Goal: Task Accomplishment & Management: Use online tool/utility

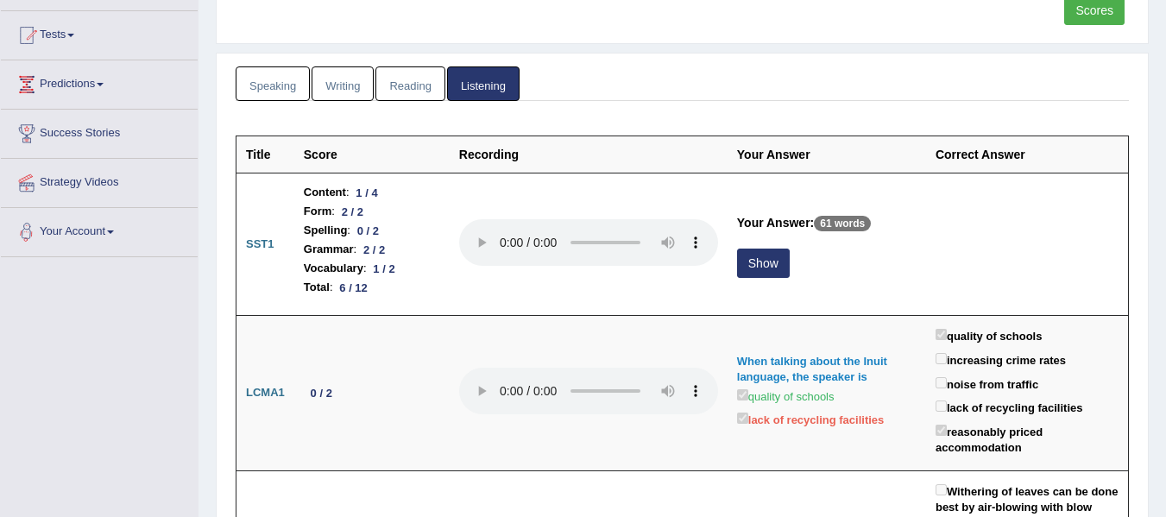
click at [121, 231] on link "Your Account" at bounding box center [99, 229] width 197 height 43
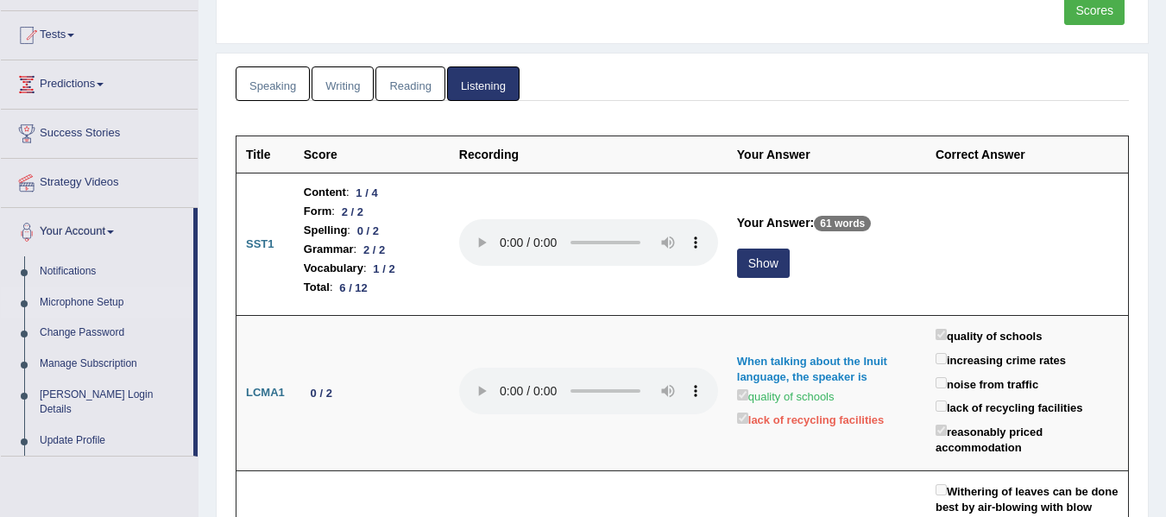
click at [86, 306] on link "Microphone Setup" at bounding box center [112, 302] width 161 height 31
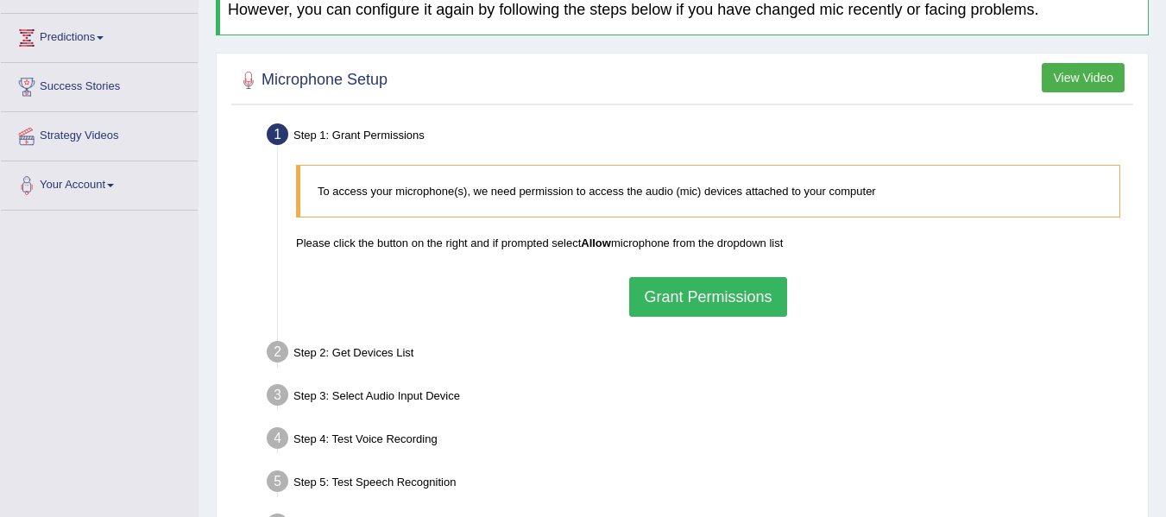
scroll to position [259, 0]
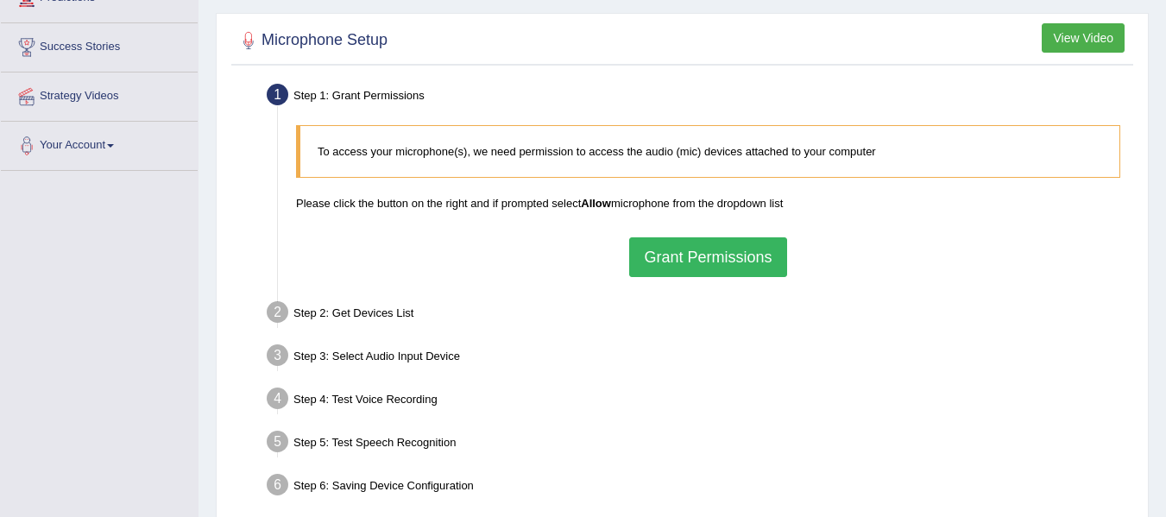
click at [674, 260] on button "Grant Permissions" at bounding box center [707, 257] width 157 height 40
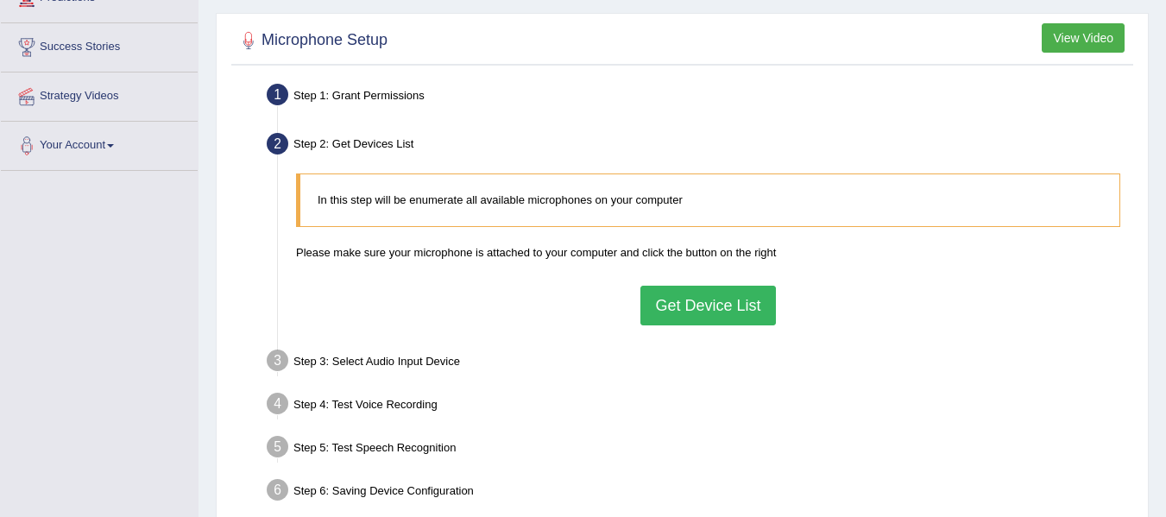
click at [645, 305] on button "Get Device List" at bounding box center [707, 306] width 135 height 40
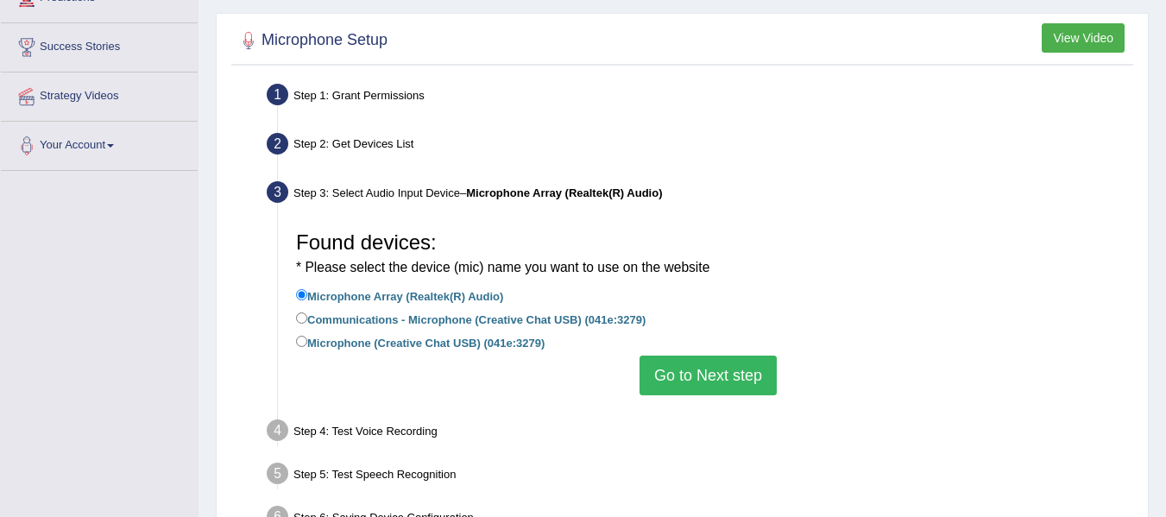
click at [431, 320] on label "Communications - Microphone (Creative Chat USB) (041e:3279)" at bounding box center [470, 318] width 349 height 19
click at [307, 320] on input "Communications - Microphone (Creative Chat USB) (041e:3279)" at bounding box center [301, 317] width 11 height 11
radio input "true"
click at [688, 377] on button "Go to Next step" at bounding box center [707, 376] width 137 height 40
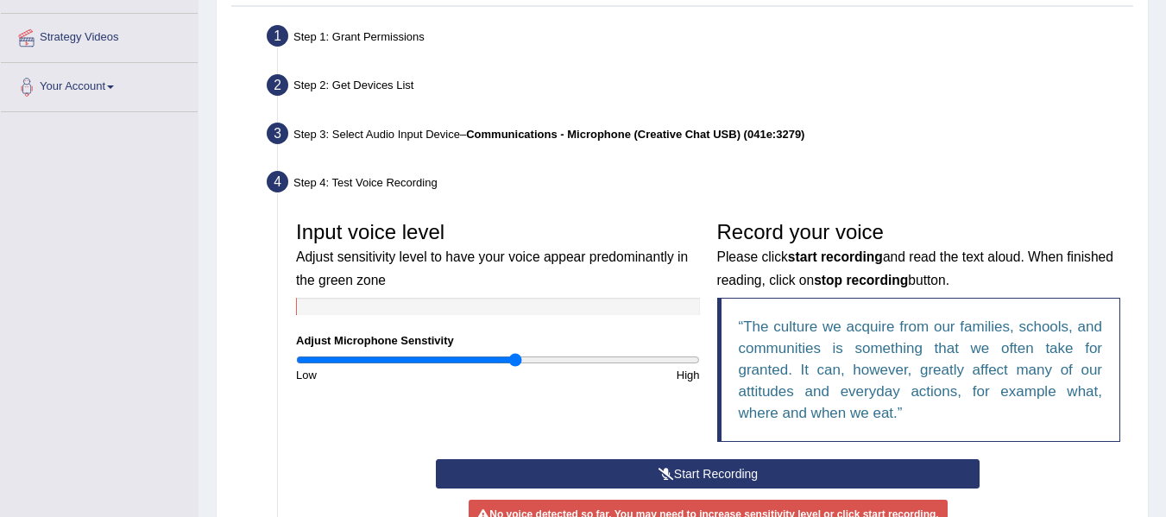
scroll to position [345, 0]
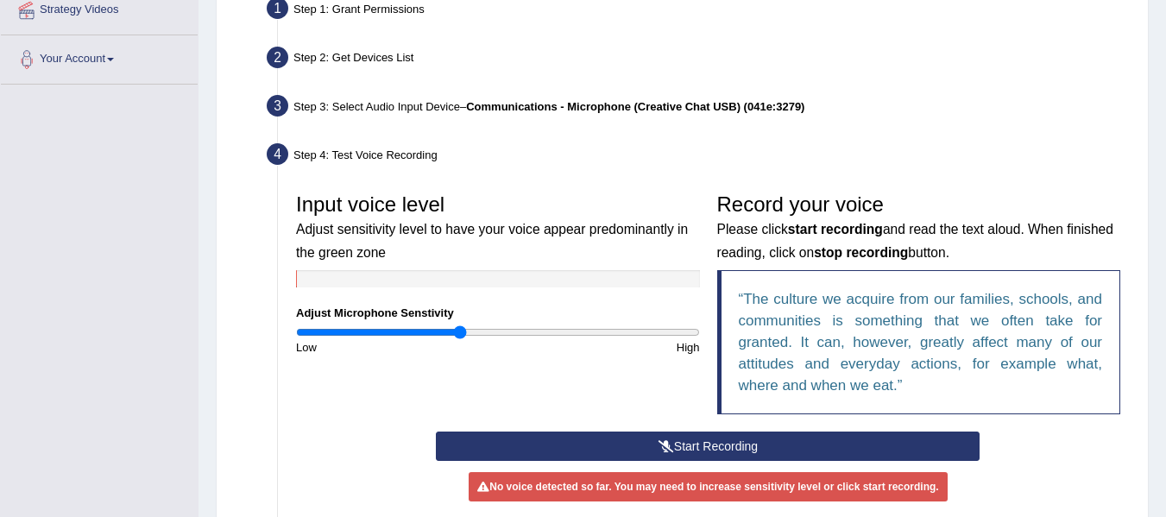
click at [459, 330] on input "range" at bounding box center [498, 332] width 404 height 14
click at [418, 332] on input "range" at bounding box center [498, 332] width 404 height 14
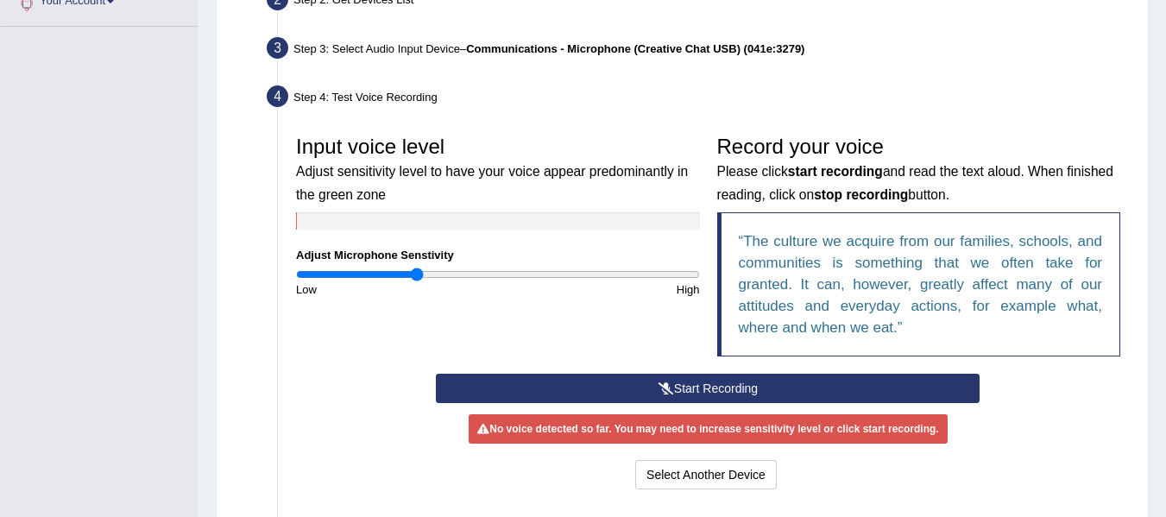
scroll to position [431, 0]
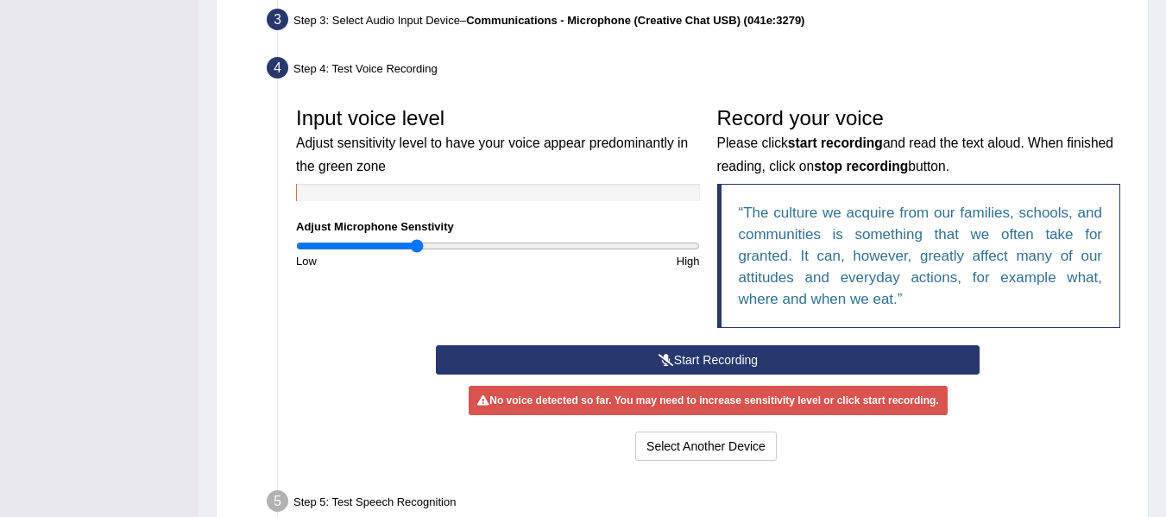
click at [791, 364] on button "Start Recording" at bounding box center [708, 359] width 544 height 29
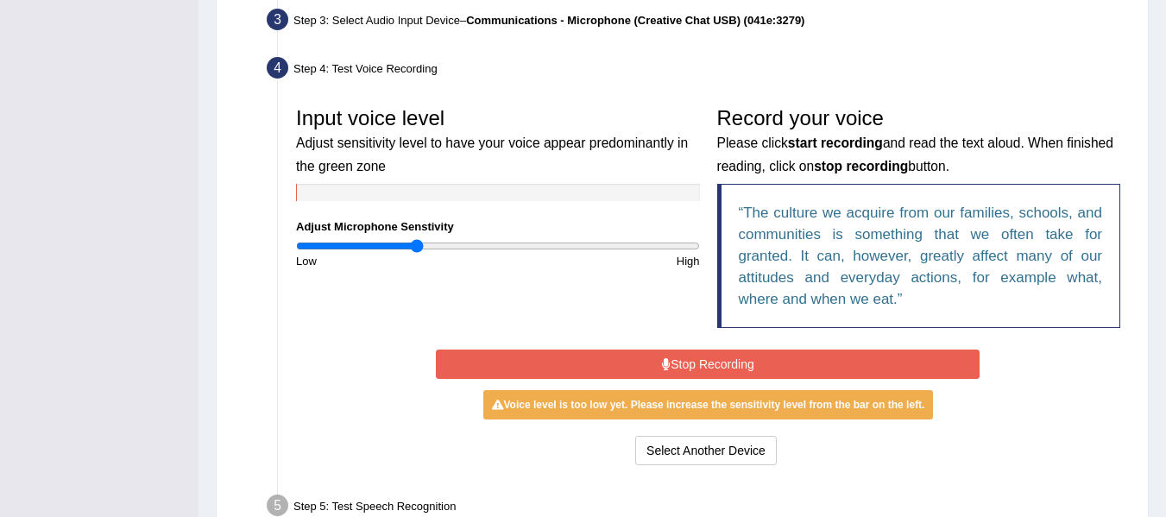
click at [476, 229] on div "Input voice level Adjust sensitivity level to have your voice appear predominan…" at bounding box center [497, 183] width 421 height 171
click at [479, 242] on input "range" at bounding box center [498, 246] width 404 height 14
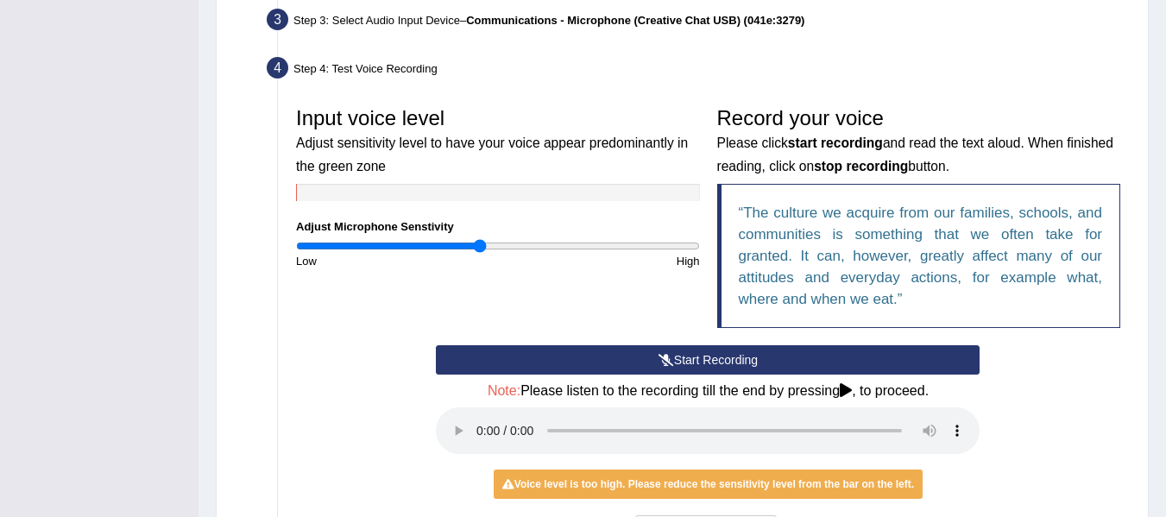
click at [449, 238] on div "Input voice level Adjust sensitivity level to have your voice appear predominan…" at bounding box center [497, 183] width 421 height 171
type input "0.74"
click at [444, 248] on input "range" at bounding box center [498, 246] width 404 height 14
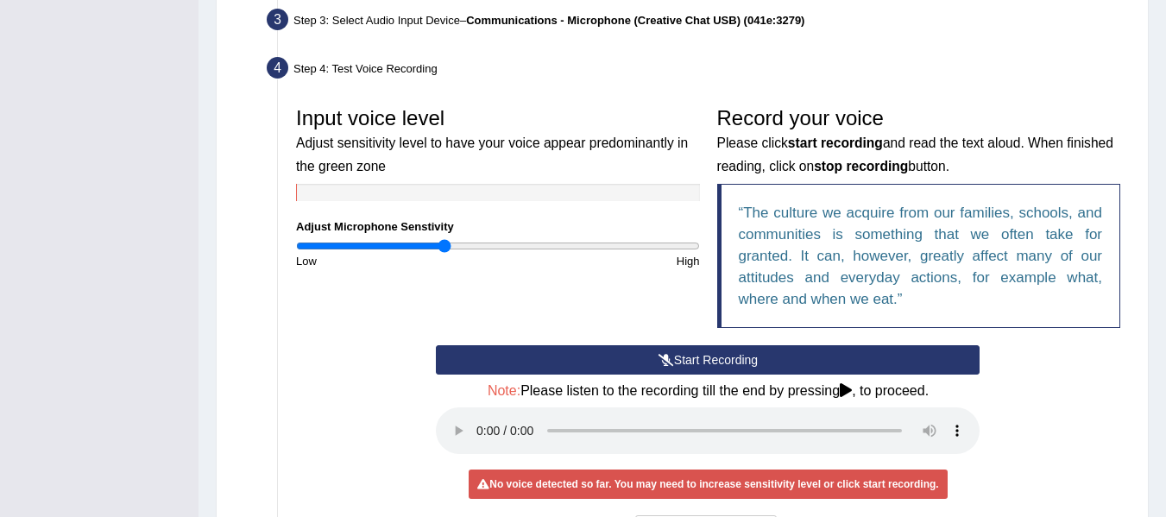
click at [679, 363] on button "Start Recording" at bounding box center [708, 359] width 544 height 29
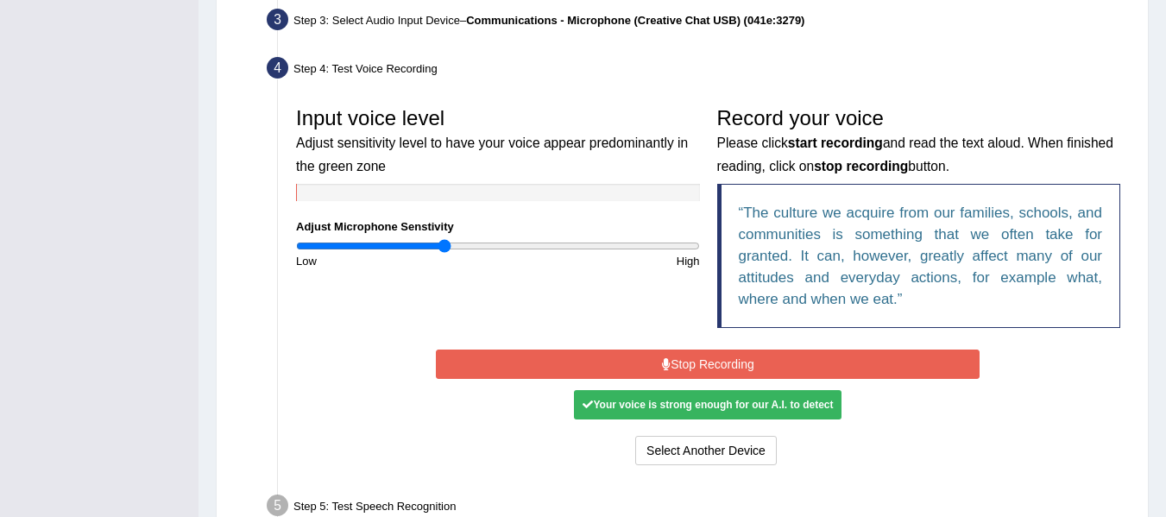
click at [679, 366] on button "Stop Recording" at bounding box center [708, 363] width 544 height 29
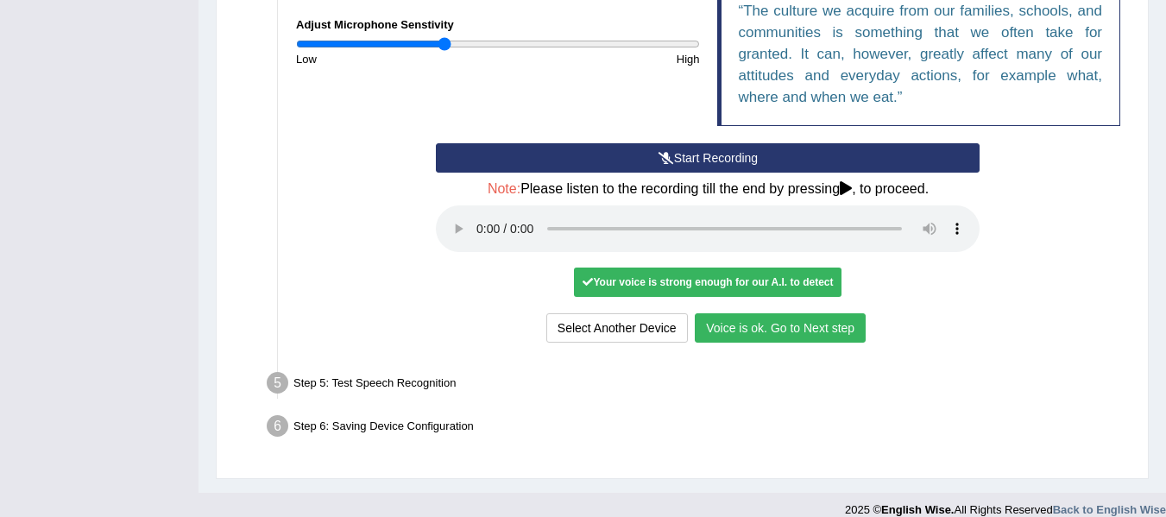
scroll to position [652, 0]
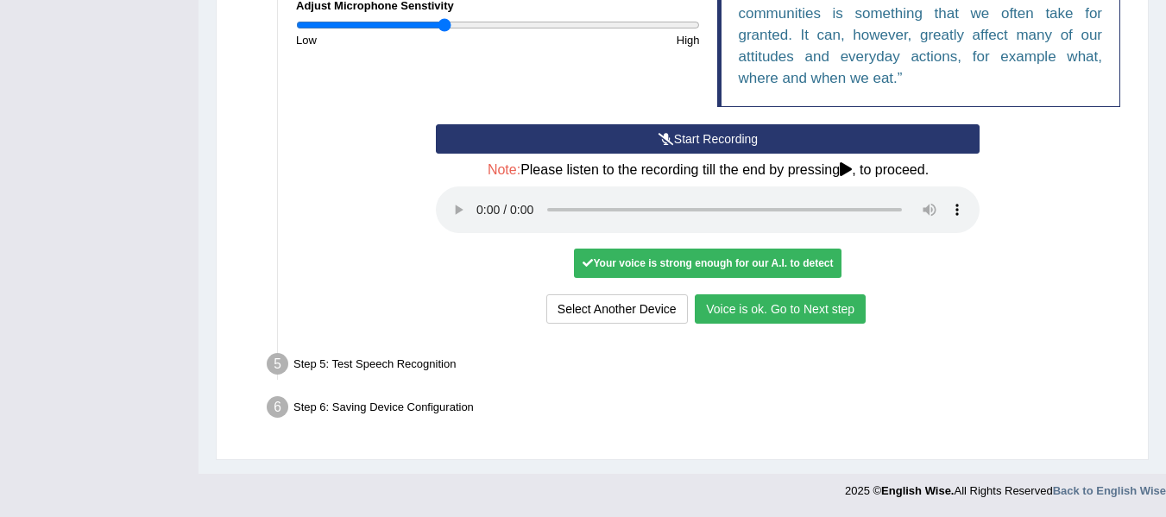
click at [741, 305] on button "Voice is ok. Go to Next step" at bounding box center [780, 308] width 171 height 29
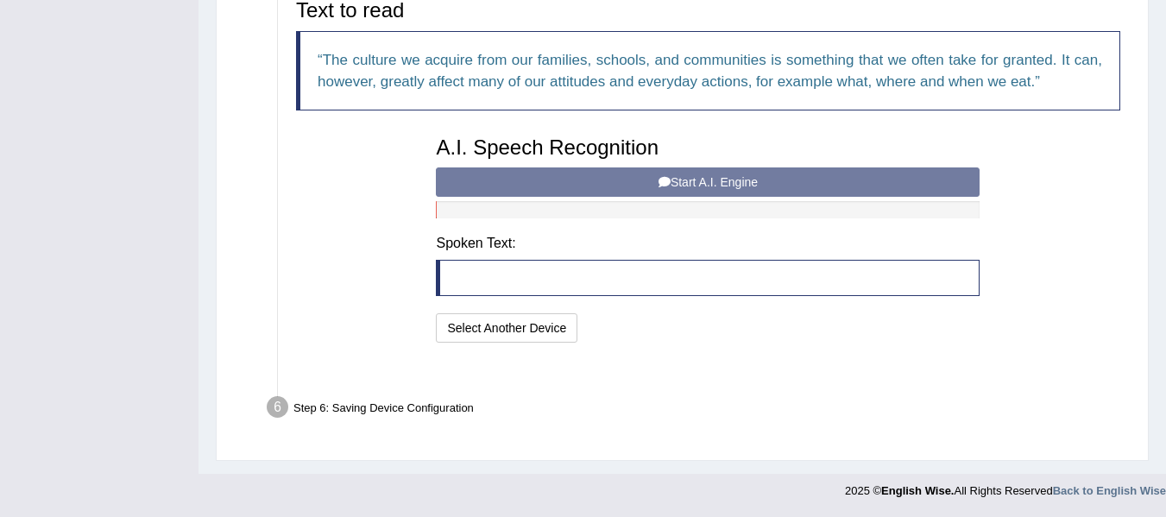
scroll to position [563, 0]
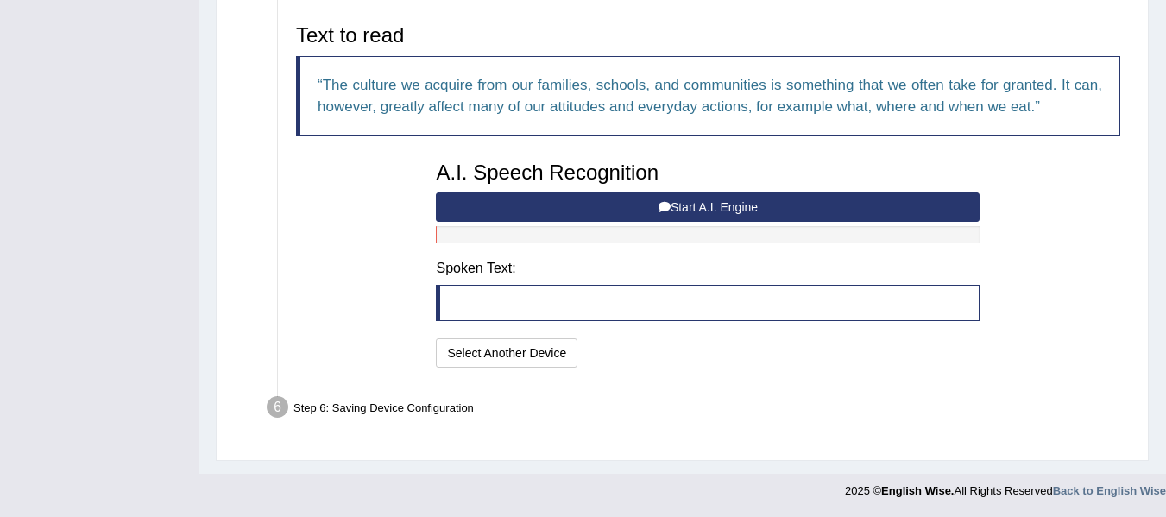
click at [632, 213] on button "Start A.I. Engine" at bounding box center [708, 206] width 544 height 29
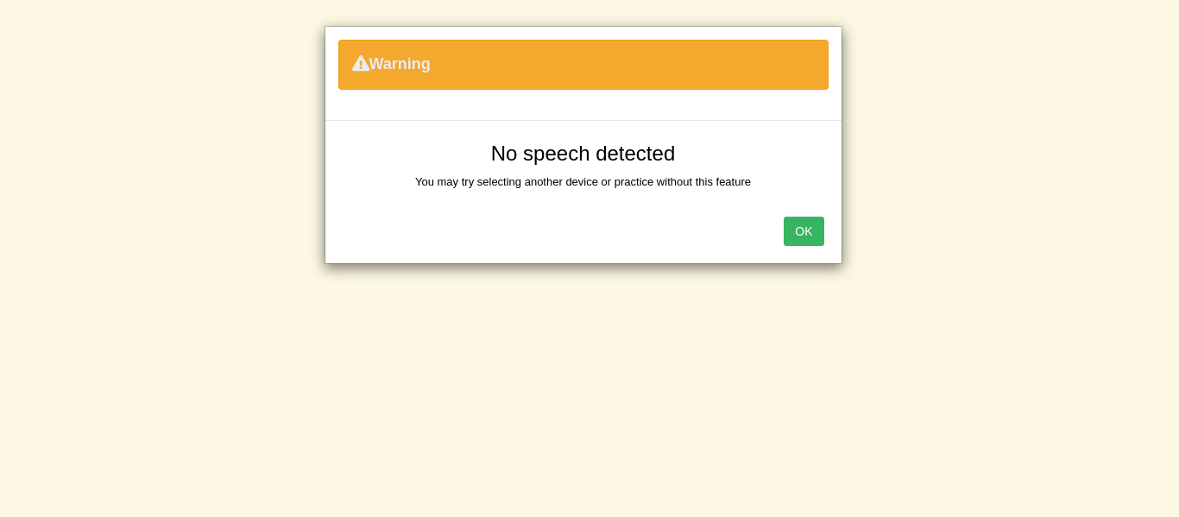
click at [649, 203] on div "OK" at bounding box center [583, 233] width 516 height 60
click at [796, 236] on button "OK" at bounding box center [804, 231] width 40 height 29
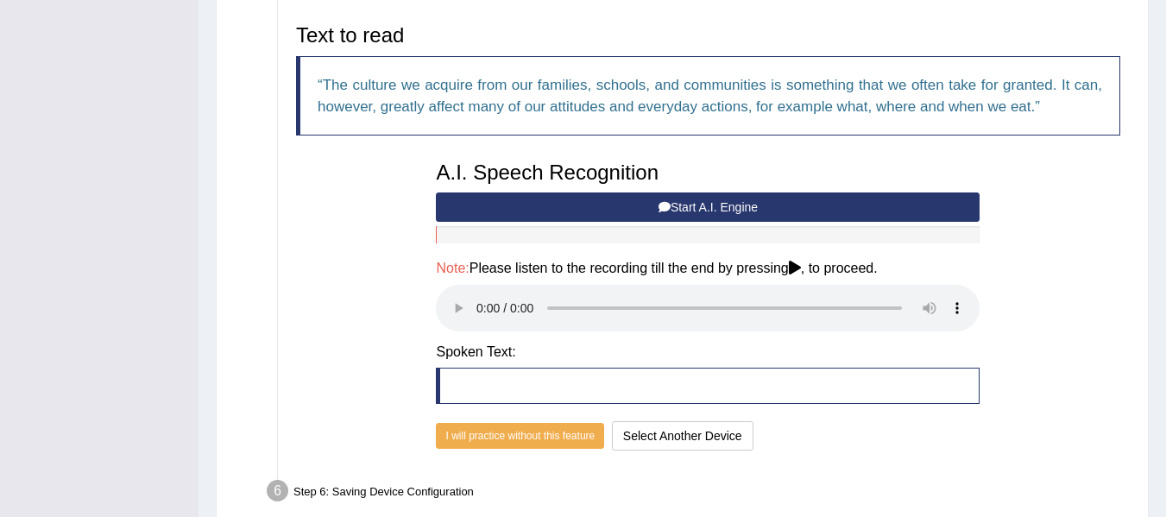
click at [581, 206] on button "Start A.I. Engine" at bounding box center [708, 206] width 544 height 29
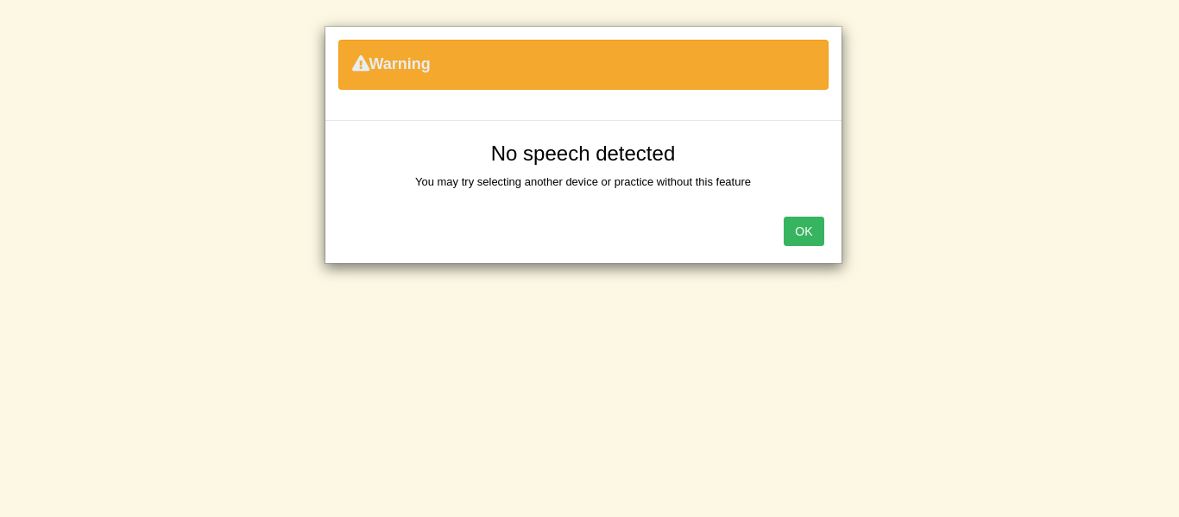
click at [798, 238] on button "OK" at bounding box center [804, 231] width 40 height 29
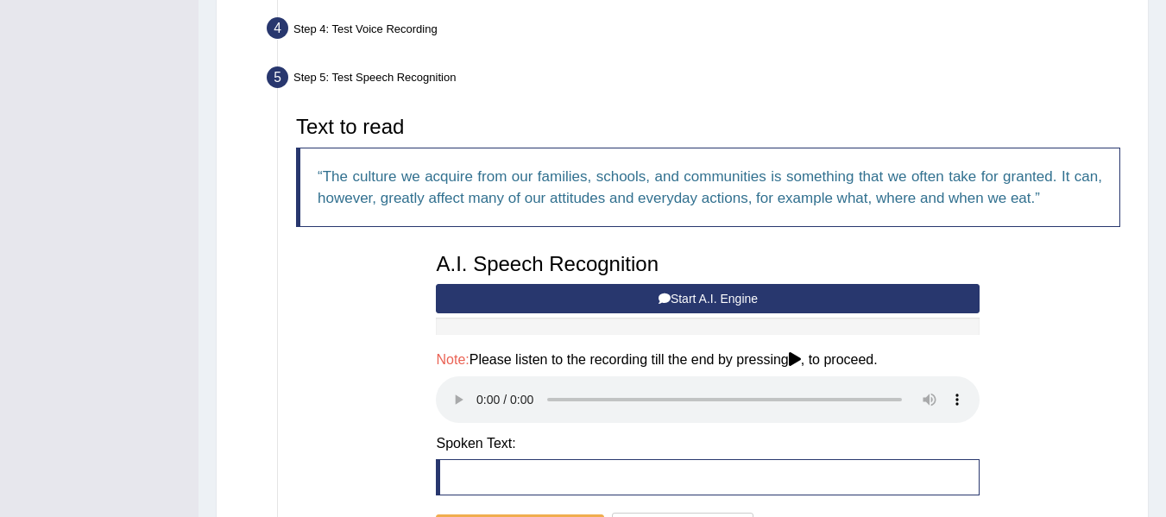
scroll to position [476, 0]
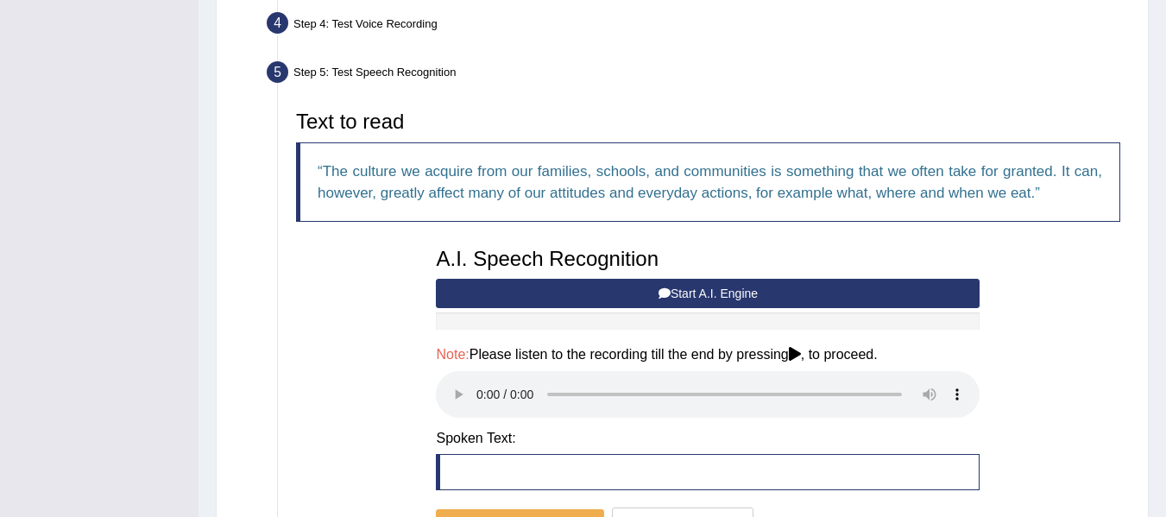
click at [607, 296] on button "Start A.I. Engine" at bounding box center [708, 293] width 544 height 29
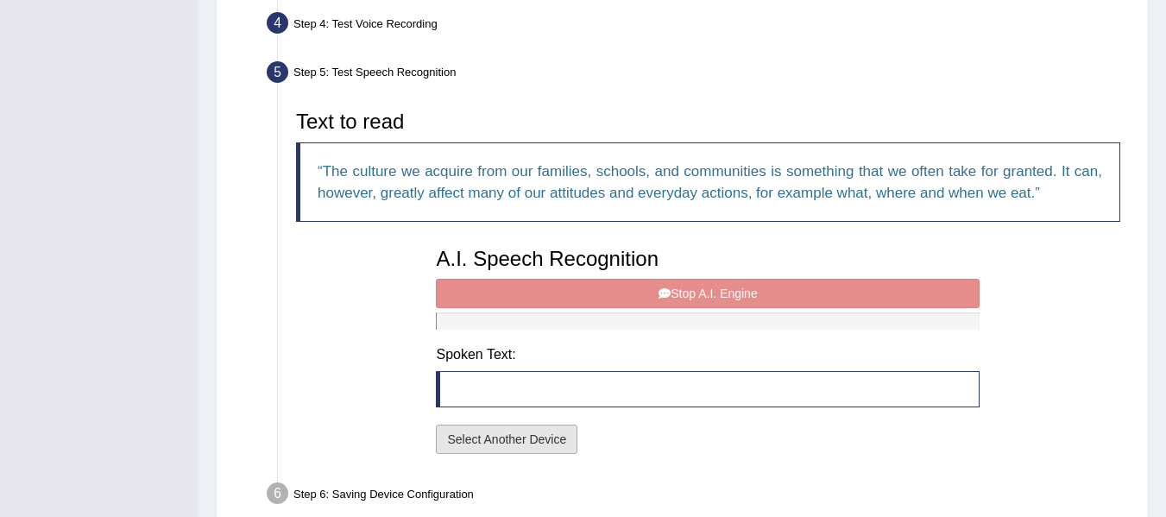
click at [525, 445] on button "Select Another Device" at bounding box center [507, 439] width 142 height 29
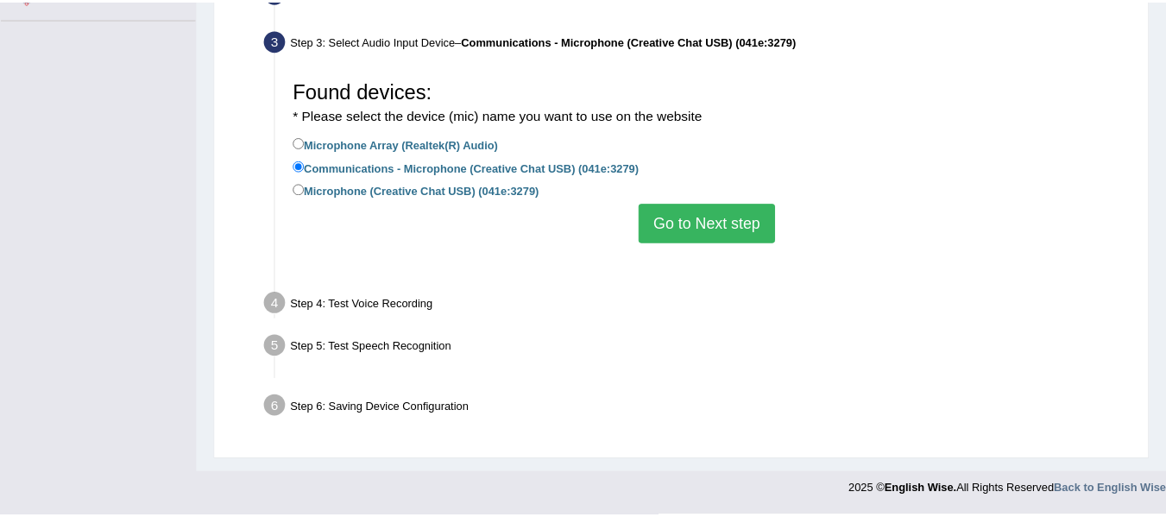
scroll to position [389, 0]
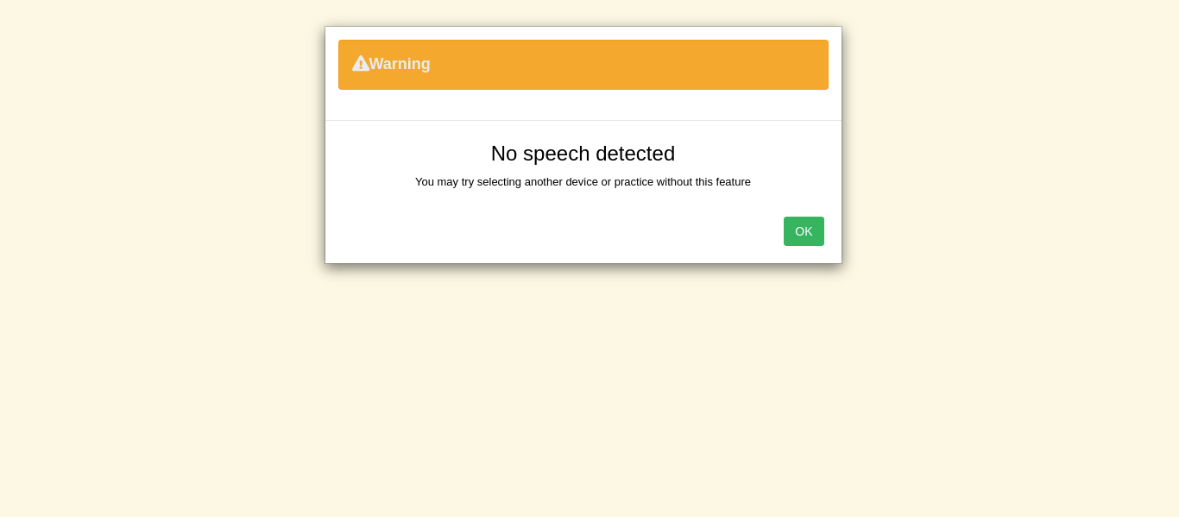
click at [797, 230] on button "OK" at bounding box center [804, 231] width 40 height 29
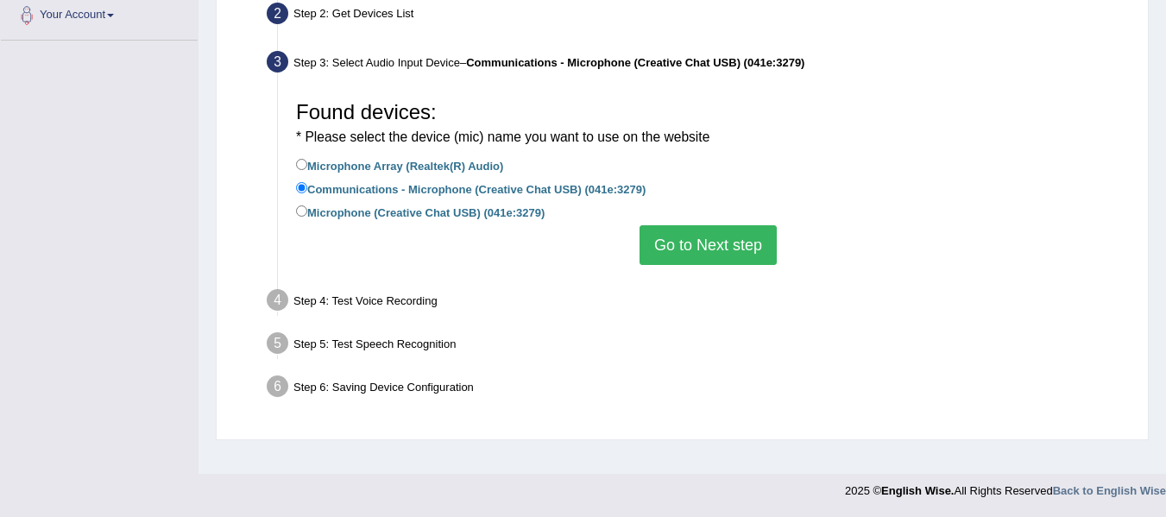
click at [361, 217] on label "Microphone (Creative Chat USB) (041e:3279)" at bounding box center [420, 211] width 249 height 19
click at [307, 217] on input "Microphone (Creative Chat USB) (041e:3279)" at bounding box center [301, 210] width 11 height 11
radio input "true"
click at [718, 243] on button "Go to Next step" at bounding box center [707, 245] width 137 height 40
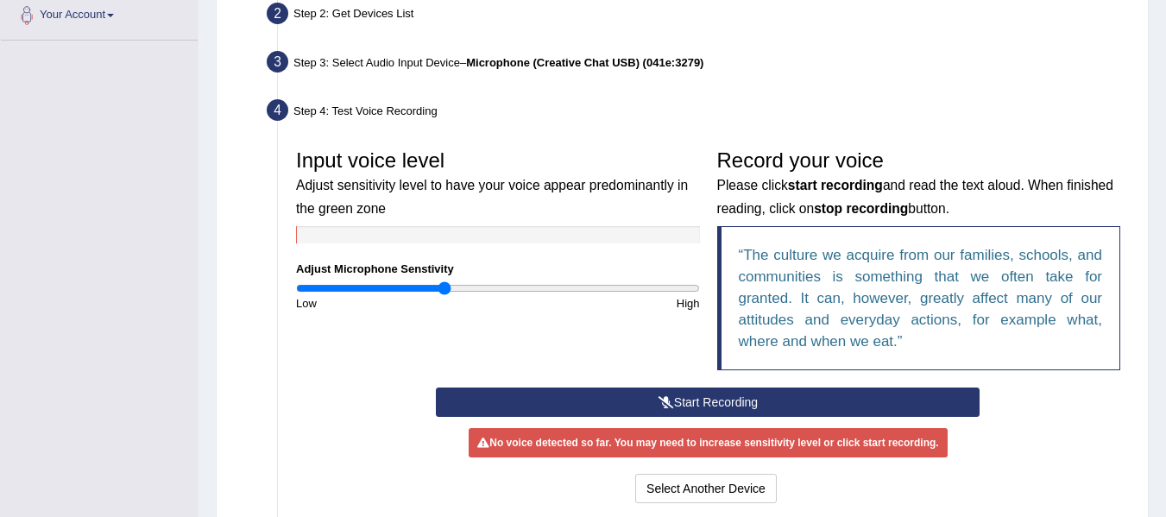
click at [668, 401] on icon at bounding box center [666, 402] width 16 height 12
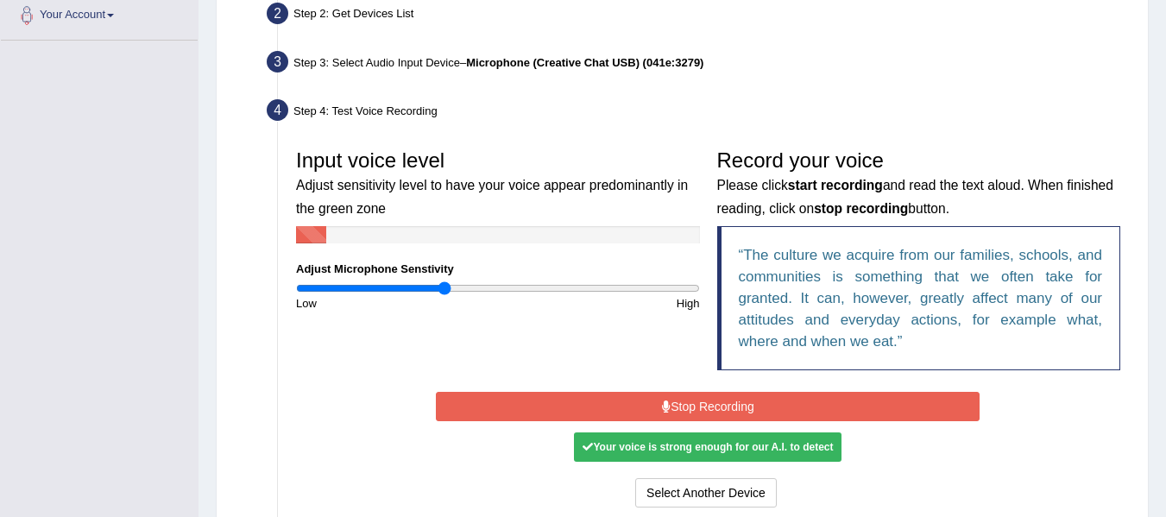
click at [671, 407] on button "Stop Recording" at bounding box center [708, 406] width 544 height 29
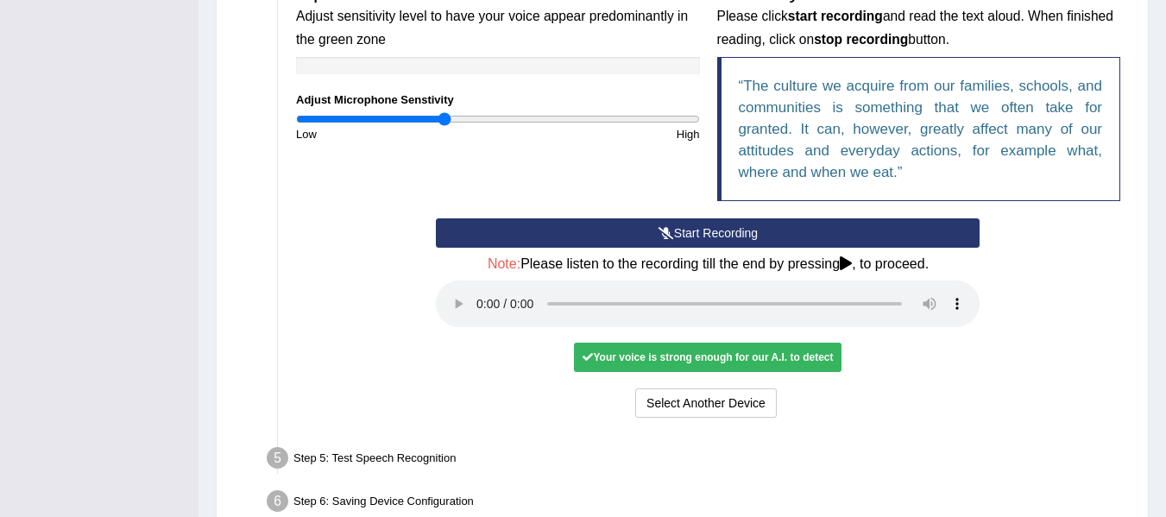
scroll to position [562, 0]
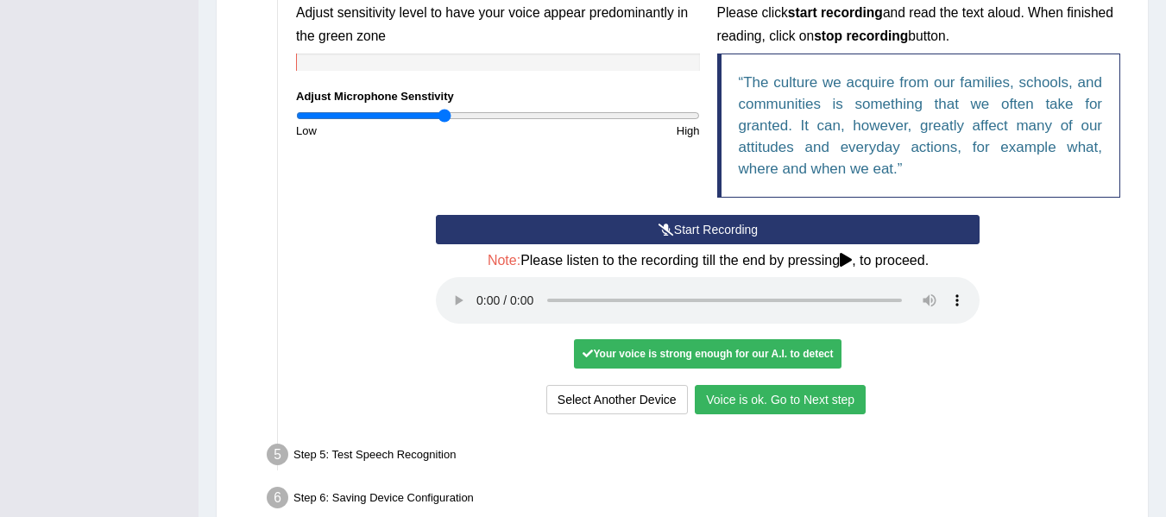
click at [708, 397] on button "Voice is ok. Go to Next step" at bounding box center [780, 399] width 171 height 29
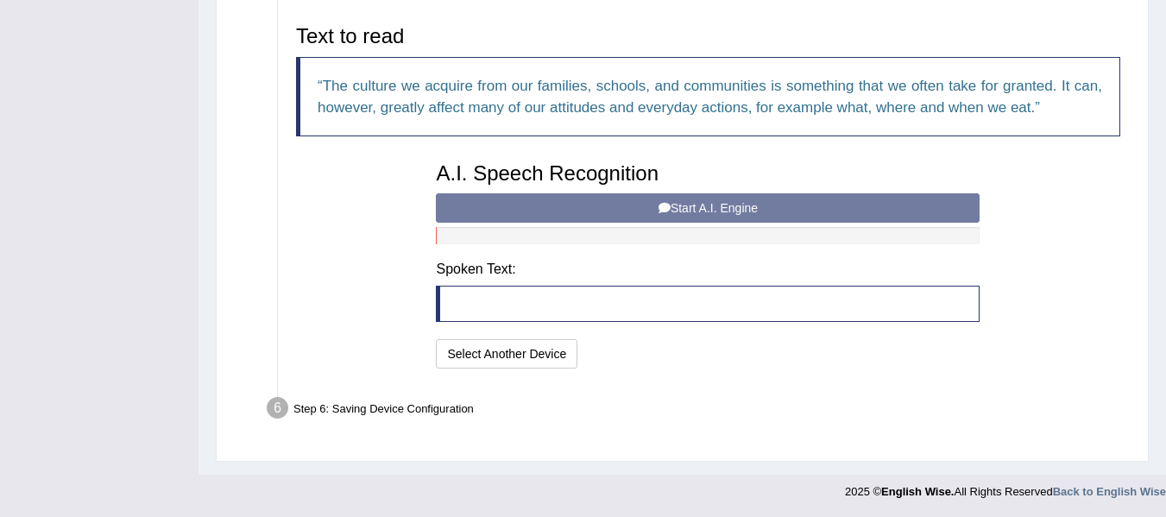
scroll to position [544, 0]
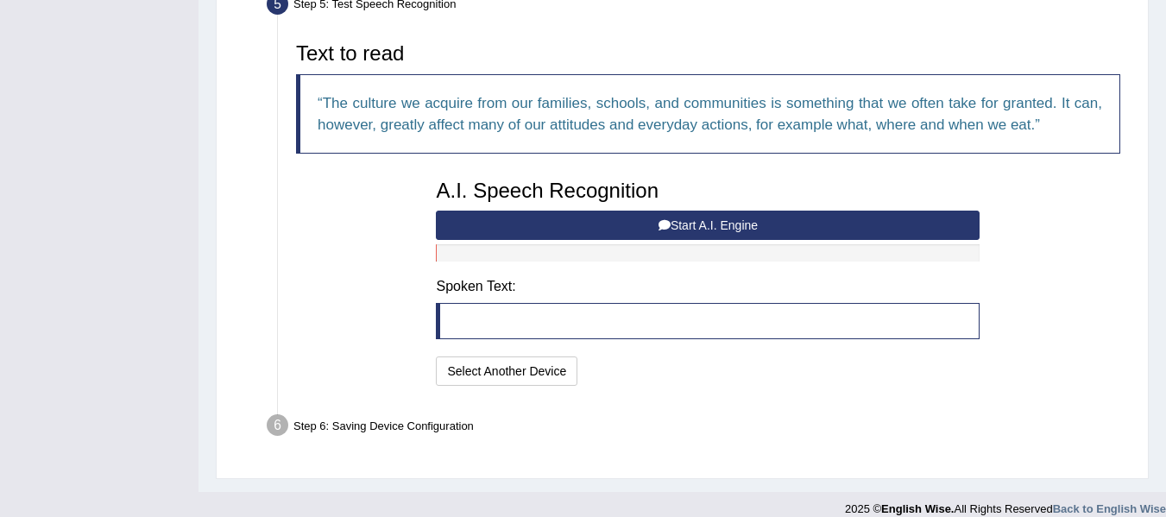
drag, startPoint x: 579, startPoint y: 227, endPoint x: 572, endPoint y: 245, distance: 19.4
click at [573, 244] on div "A.I. Speech Recognition Start A.I. Engine Stop A.I. Engine Note: Please listen …" at bounding box center [707, 280] width 561 height 219
click at [750, 218] on button "Start A.I. Engine" at bounding box center [708, 225] width 544 height 29
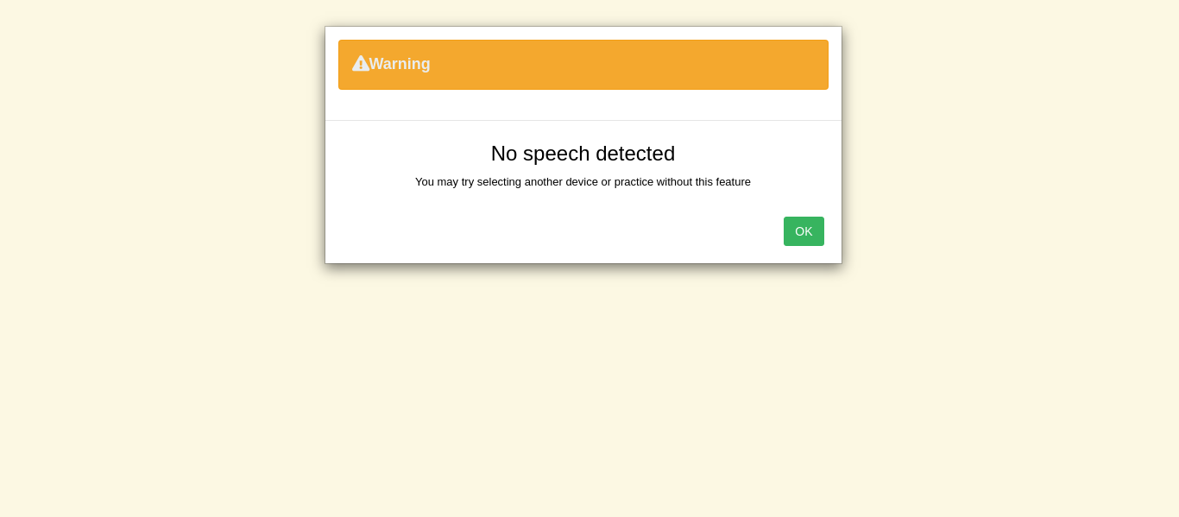
click at [795, 240] on button "OK" at bounding box center [804, 231] width 40 height 29
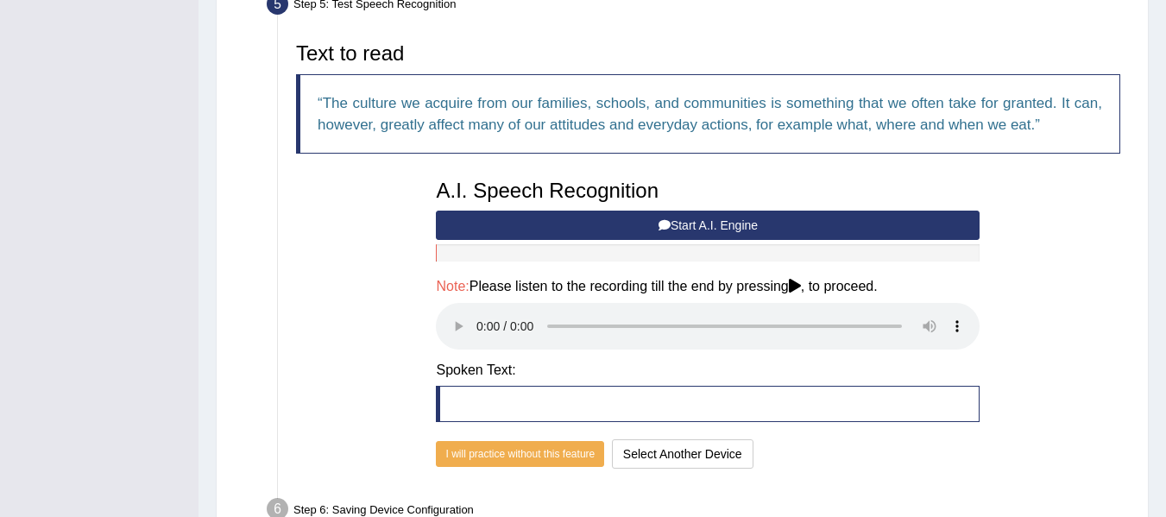
click at [725, 223] on button "Start A.I. Engine" at bounding box center [708, 225] width 544 height 29
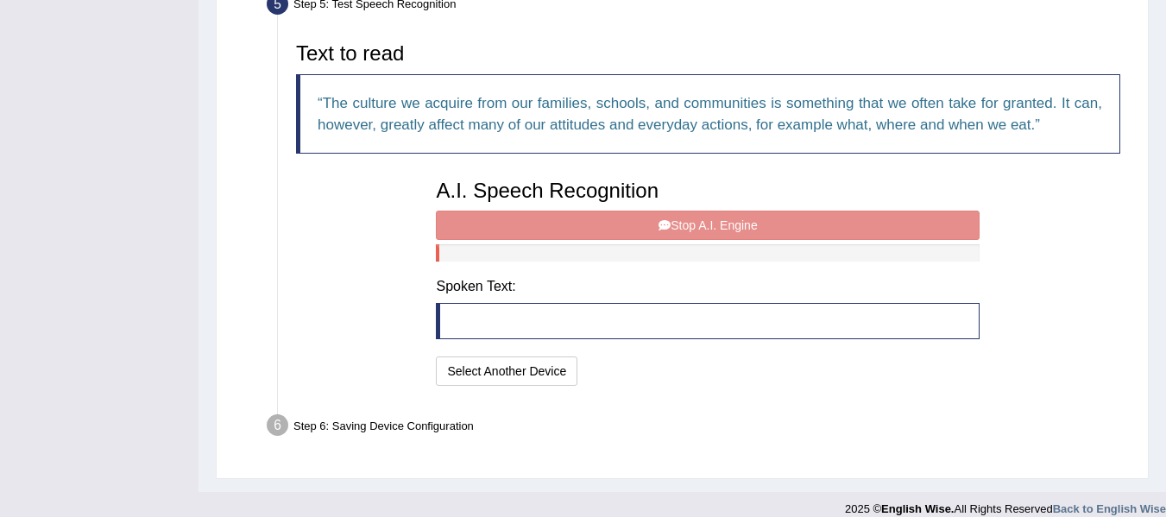
click at [736, 227] on div "A.I. Speech Recognition Start A.I. Engine Stop A.I. Engine Note: Please listen …" at bounding box center [707, 280] width 561 height 219
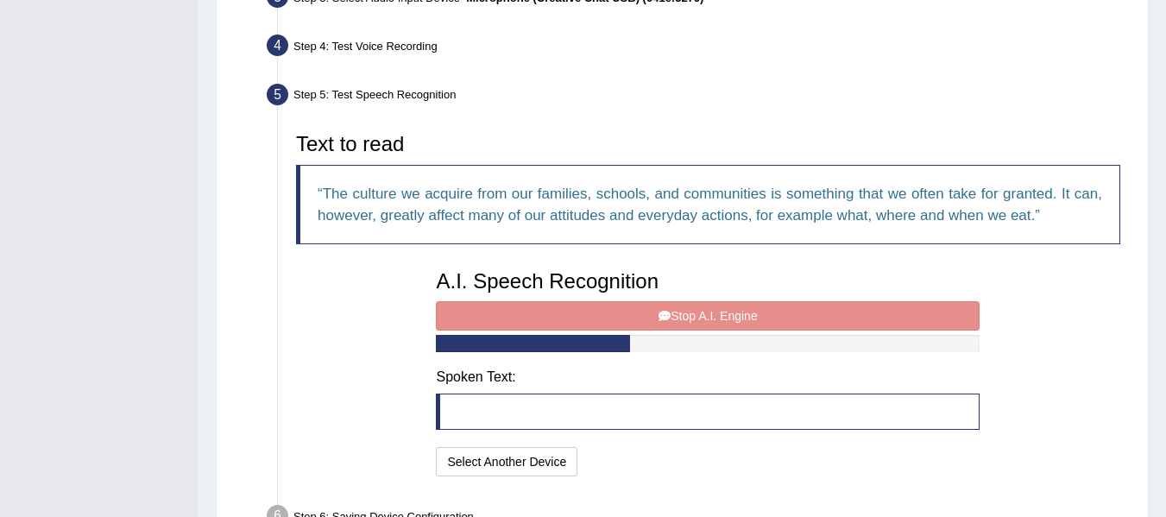
scroll to position [458, 0]
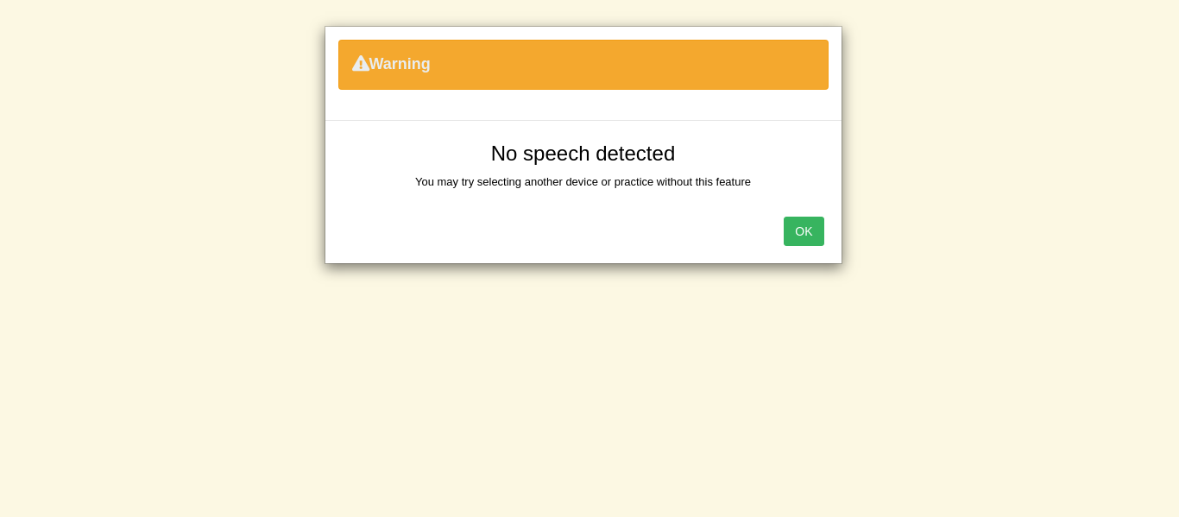
click at [791, 231] on button "OK" at bounding box center [804, 231] width 40 height 29
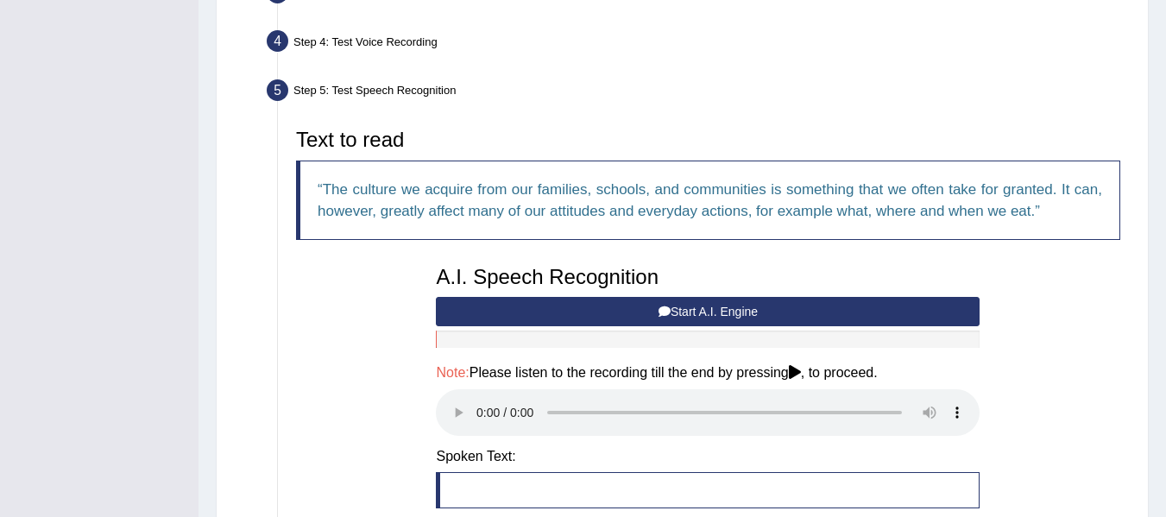
click at [695, 311] on button "Start A.I. Engine" at bounding box center [708, 311] width 544 height 29
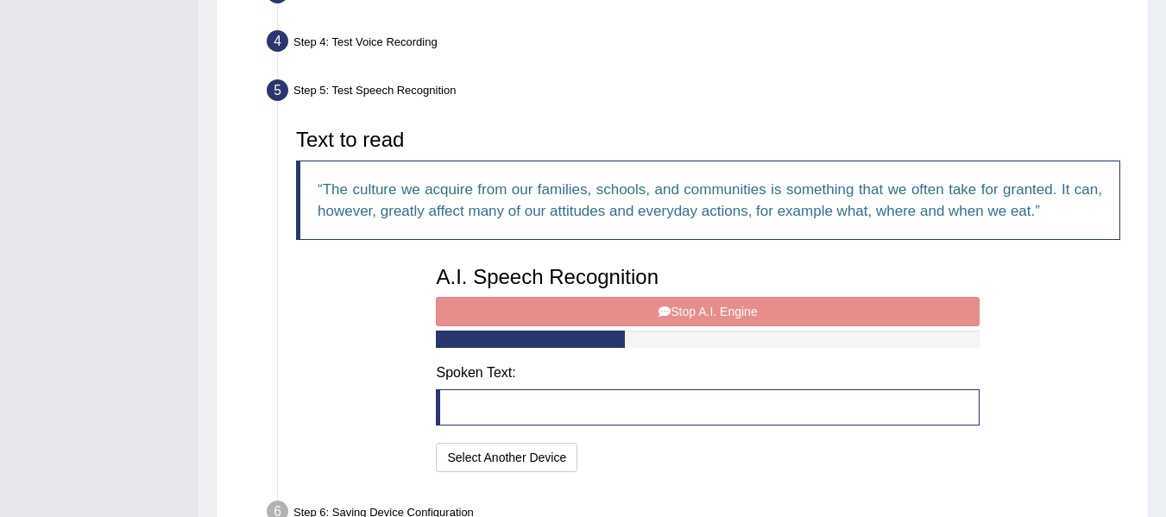
drag, startPoint x: 696, startPoint y: 321, endPoint x: 677, endPoint y: 343, distance: 29.4
click at [677, 343] on div "A.I. Speech Recognition Start A.I. Engine Stop A.I. Engine Note: Please listen …" at bounding box center [707, 366] width 561 height 219
click at [689, 312] on div "A.I. Speech Recognition Start A.I. Engine Stop A.I. Engine Note: Please listen …" at bounding box center [707, 366] width 561 height 219
click at [762, 320] on div "A.I. Speech Recognition Start A.I. Engine Stop A.I. Engine Note: Please listen …" at bounding box center [707, 366] width 561 height 219
click at [751, 308] on div "A.I. Speech Recognition Start A.I. Engine Stop A.I. Engine Note: Please listen …" at bounding box center [707, 366] width 561 height 219
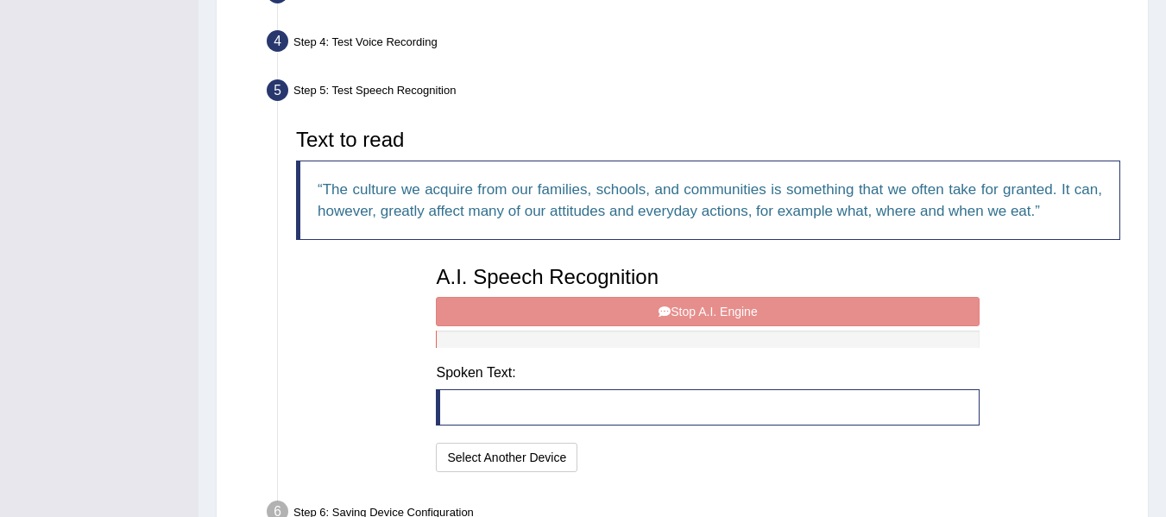
click at [637, 307] on div "A.I. Speech Recognition Start A.I. Engine Stop A.I. Engine Note: Please listen …" at bounding box center [707, 366] width 561 height 219
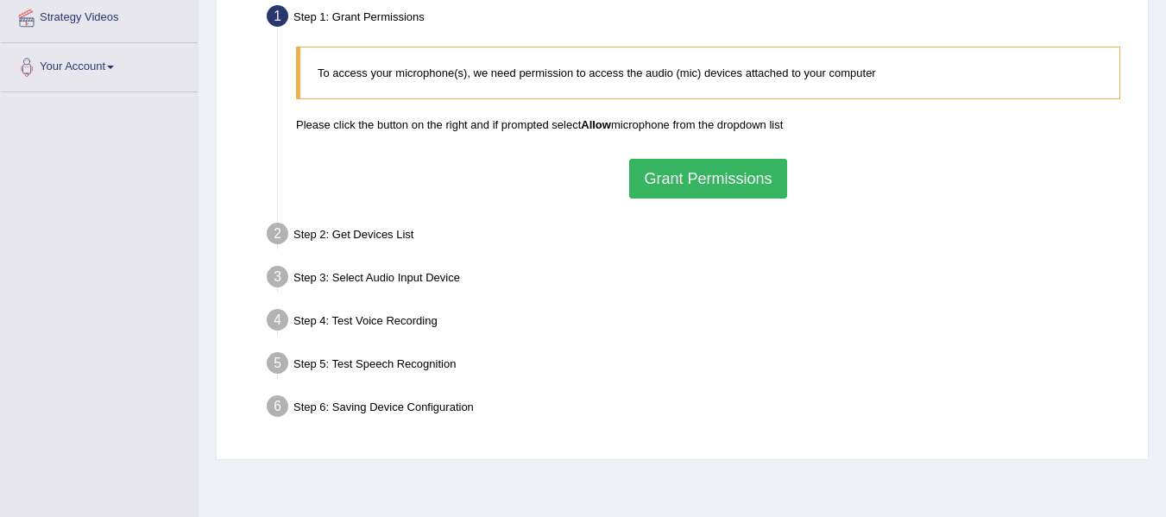
scroll to position [345, 0]
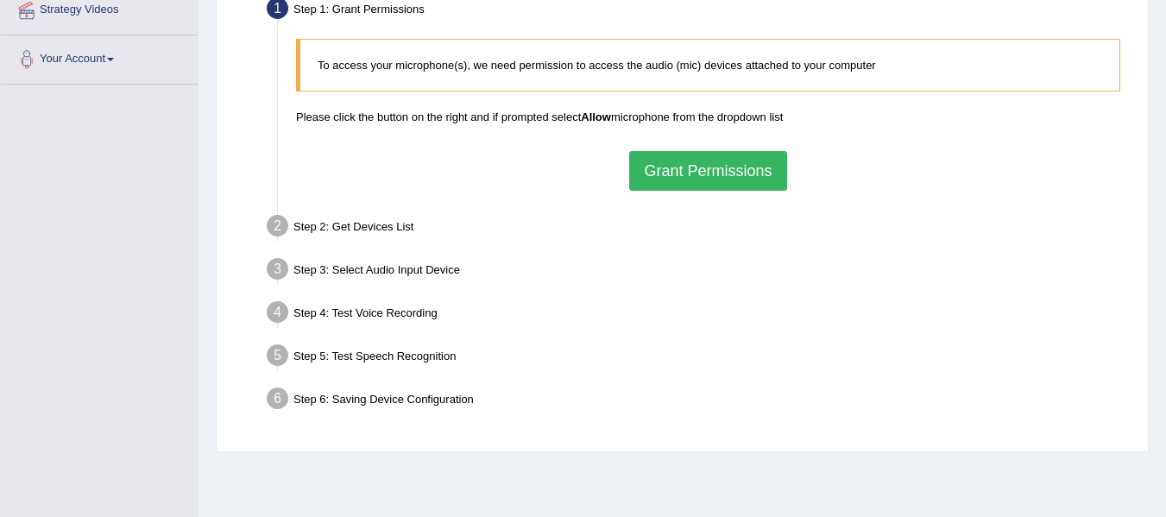
click at [690, 177] on button "Grant Permissions" at bounding box center [707, 171] width 157 height 40
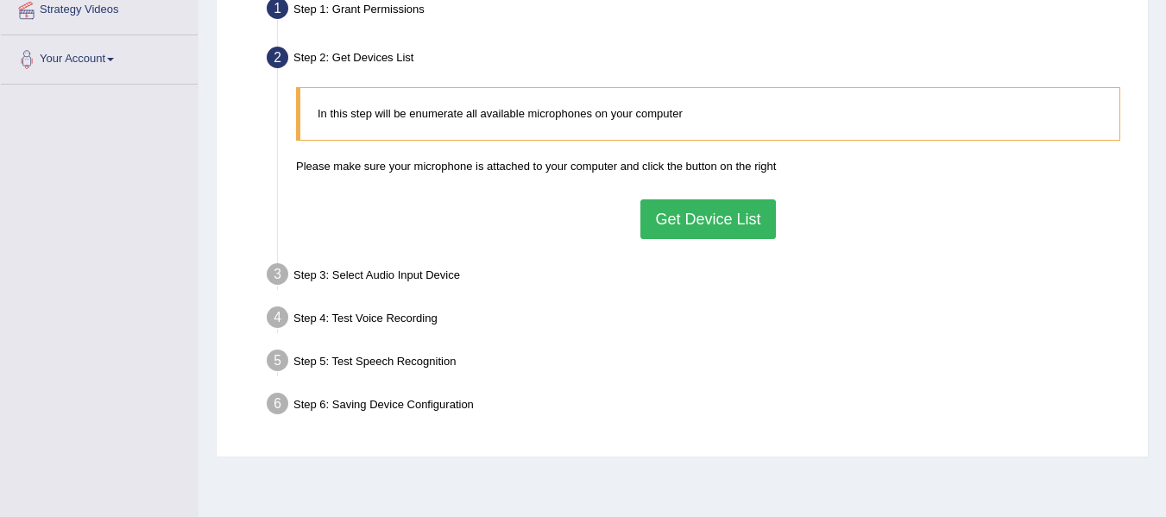
click at [664, 220] on button "Get Device List" at bounding box center [707, 219] width 135 height 40
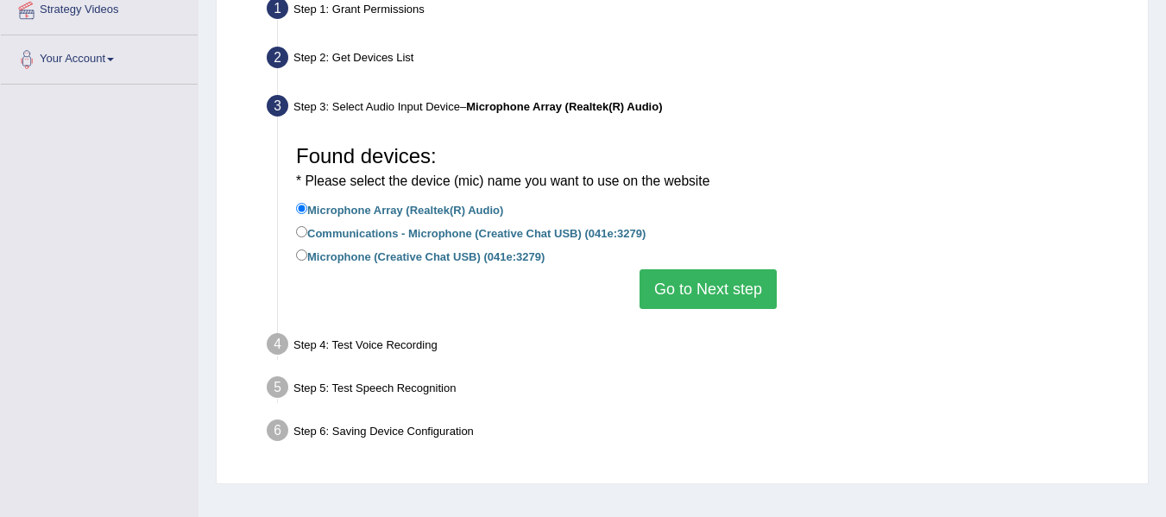
click at [358, 255] on label "Microphone (Creative Chat USB) (041e:3279)" at bounding box center [420, 255] width 249 height 19
click at [307, 255] on input "Microphone (Creative Chat USB) (041e:3279)" at bounding box center [301, 254] width 11 height 11
radio input "true"
click at [699, 285] on button "Go to Next step" at bounding box center [707, 289] width 137 height 40
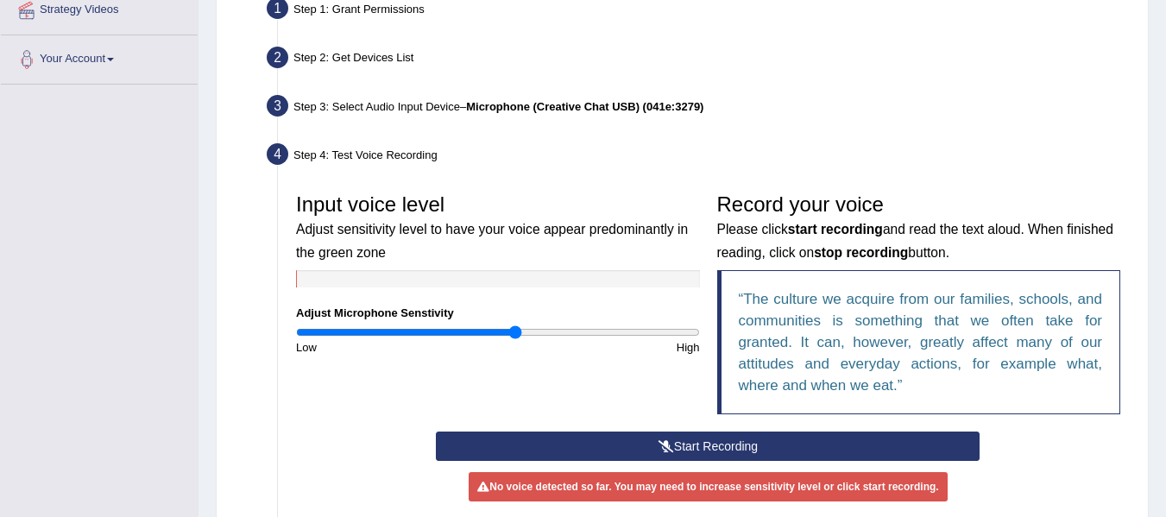
click at [596, 444] on button "Start Recording" at bounding box center [708, 445] width 544 height 29
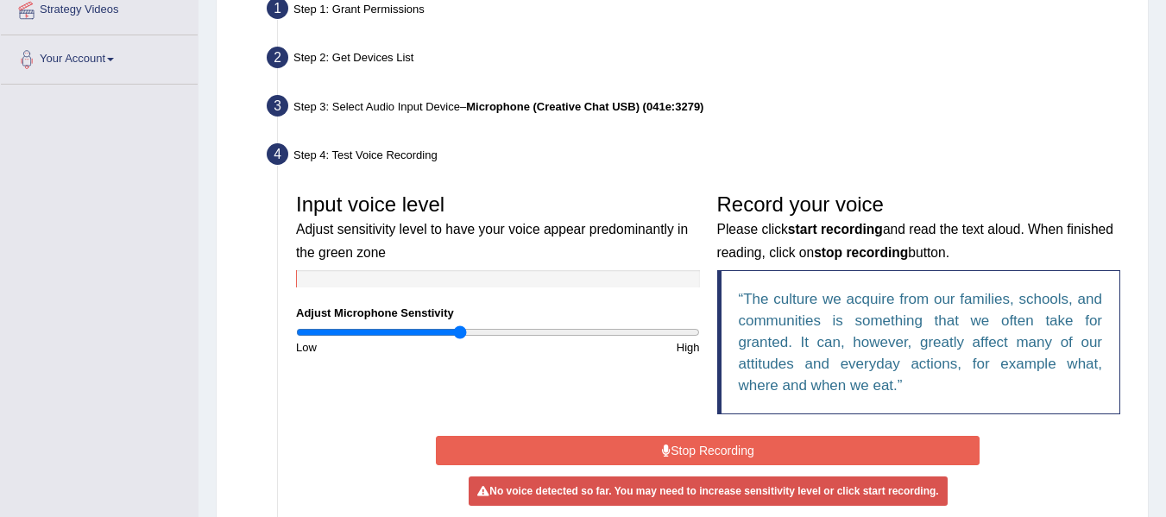
click at [461, 330] on input "range" at bounding box center [498, 332] width 404 height 14
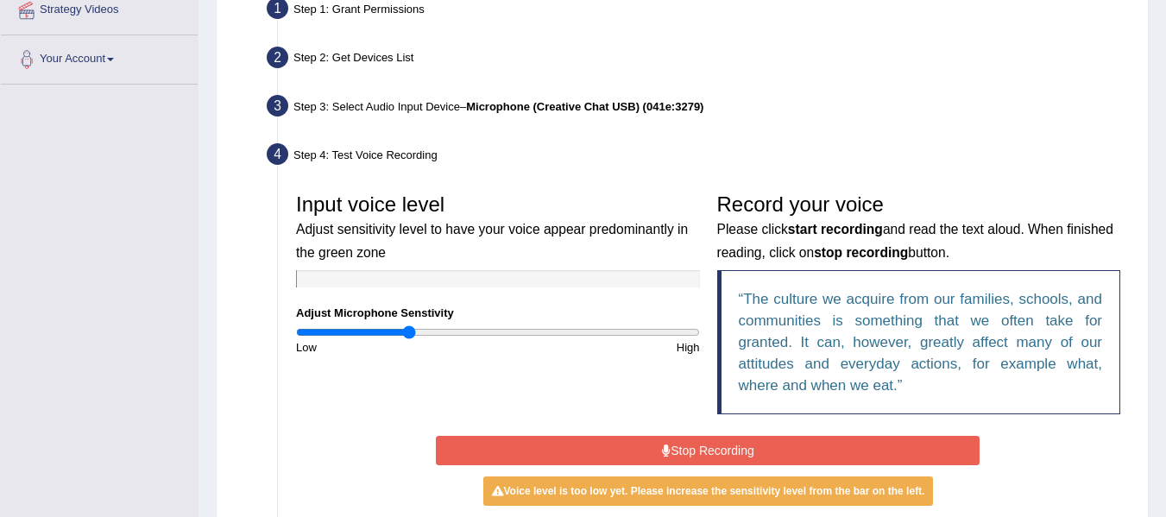
click at [407, 330] on input "range" at bounding box center [498, 332] width 404 height 14
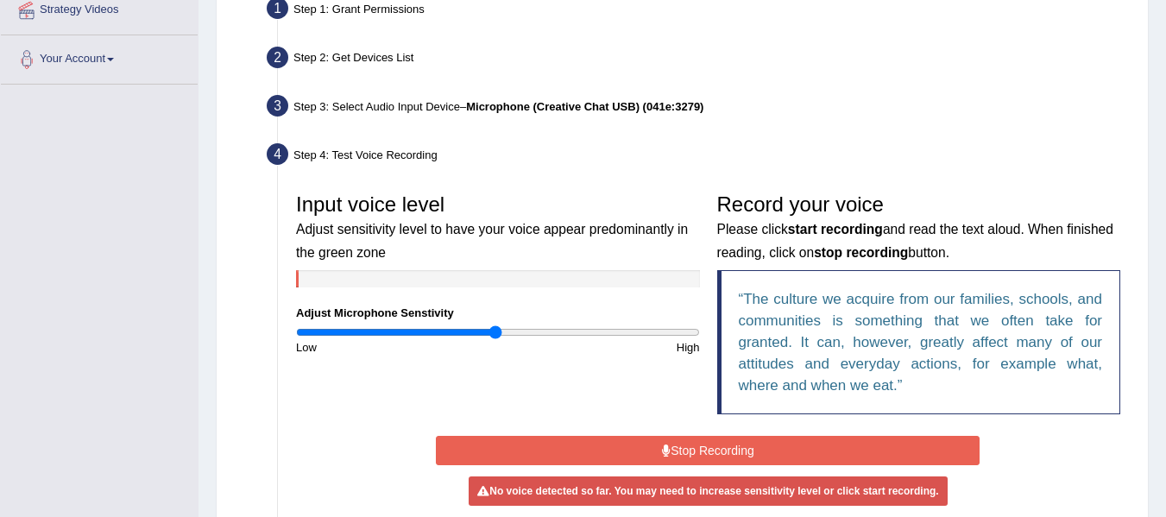
type input "1"
click at [496, 329] on input "range" at bounding box center [498, 332] width 404 height 14
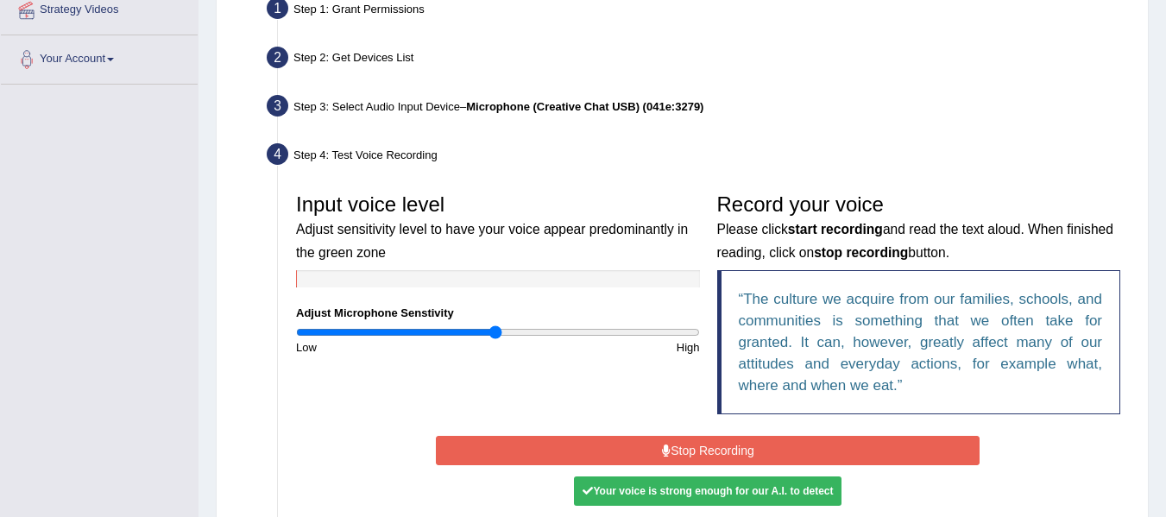
click at [551, 451] on button "Stop Recording" at bounding box center [708, 450] width 544 height 29
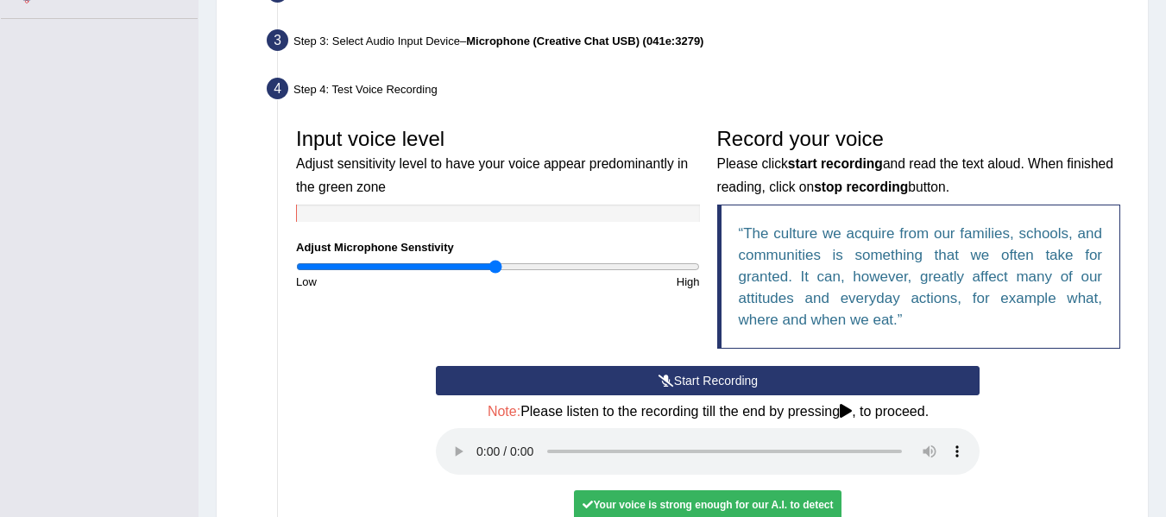
scroll to position [604, 0]
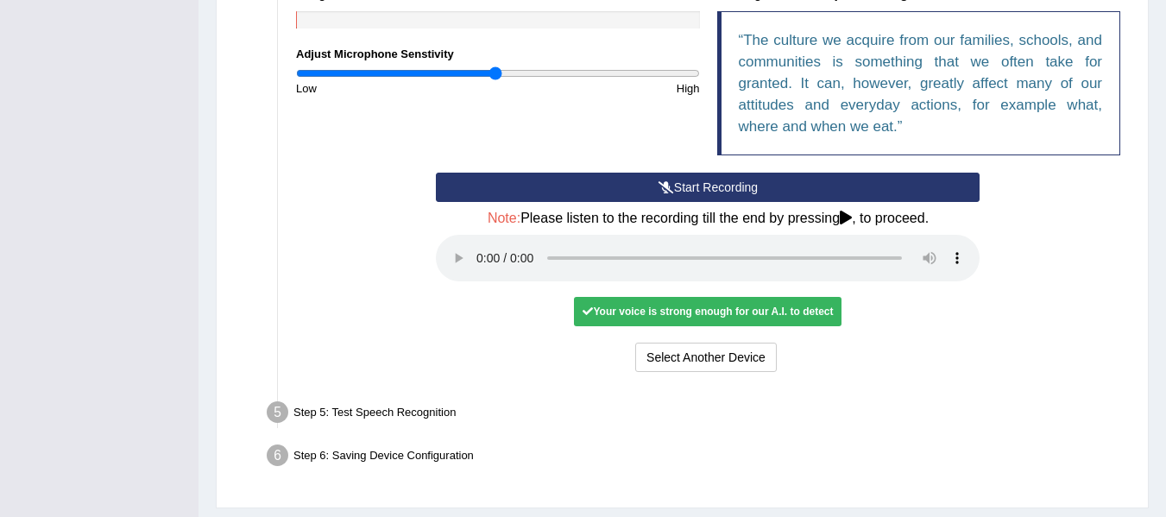
click at [450, 287] on div "Start Recording Stop Recording Note: Please listen to the recording till the en…" at bounding box center [707, 275] width 561 height 204
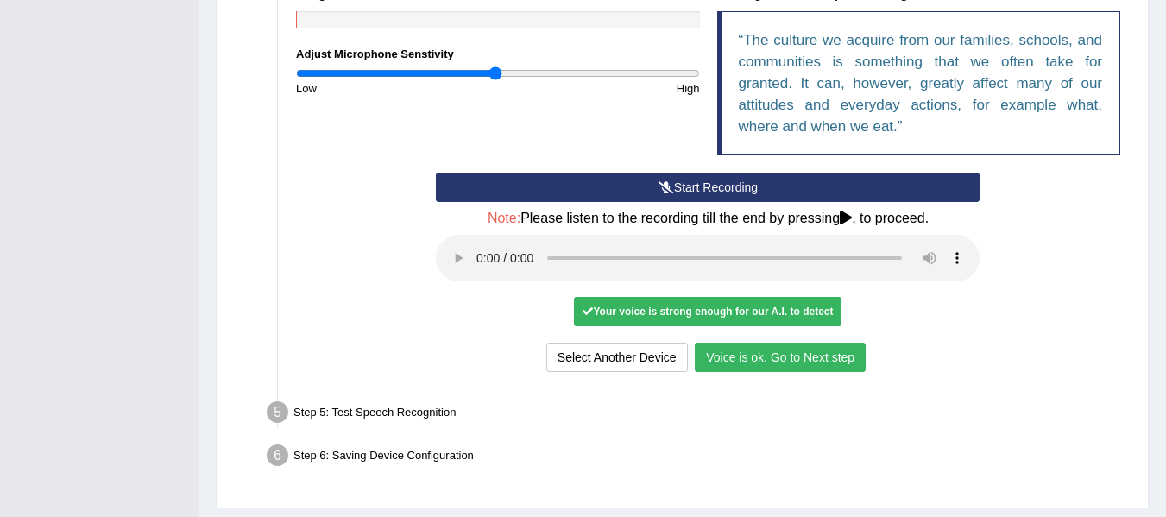
click at [804, 364] on button "Voice is ok. Go to Next step" at bounding box center [780, 357] width 171 height 29
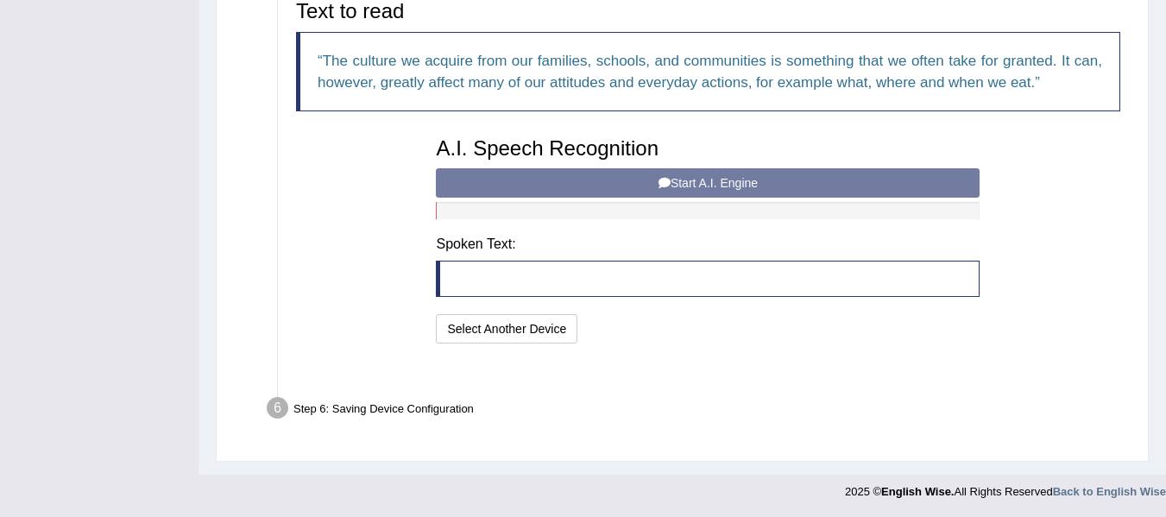
scroll to position [563, 0]
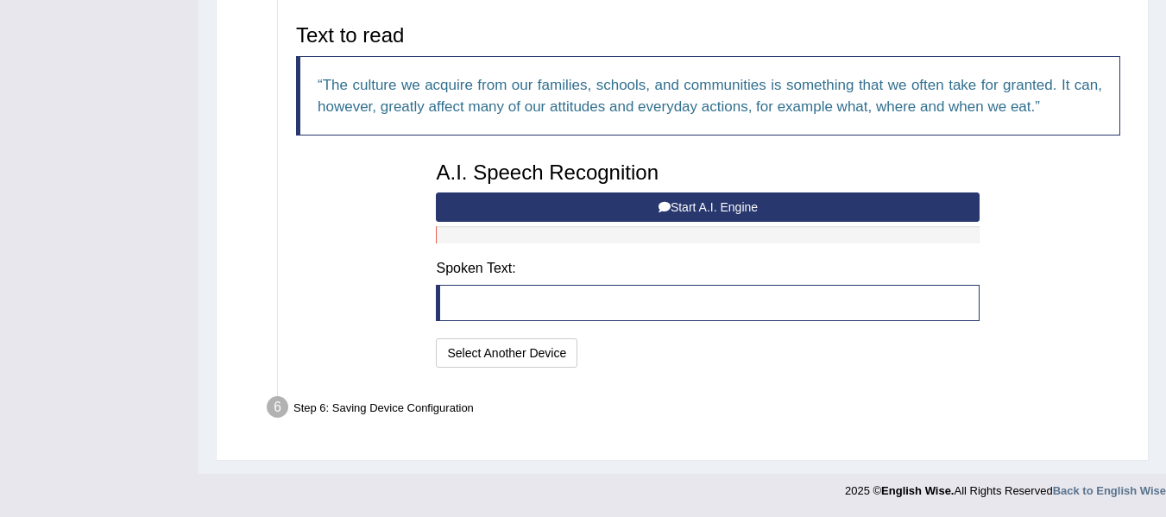
click at [726, 207] on button "Start A.I. Engine" at bounding box center [708, 206] width 544 height 29
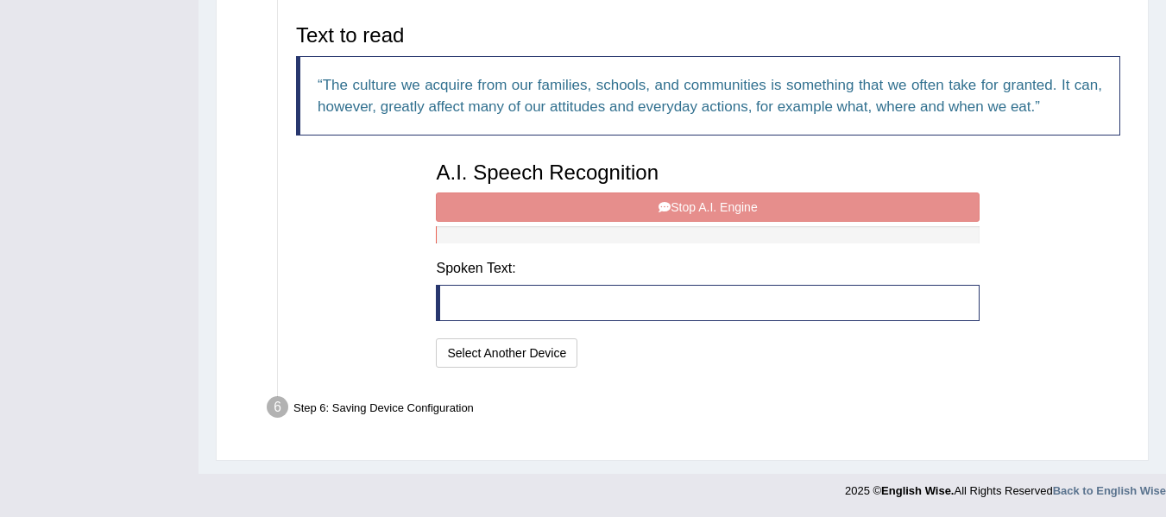
click at [730, 205] on div "A.I. Speech Recognition Start A.I. Engine Stop A.I. Engine Note: Please listen …" at bounding box center [707, 262] width 561 height 219
click at [740, 205] on div "A.I. Speech Recognition Start A.I. Engine Stop A.I. Engine Note: Please listen …" at bounding box center [707, 262] width 561 height 219
click at [701, 256] on div "A.I. Speech Recognition Start A.I. Engine Stop A.I. Engine Note: Please listen …" at bounding box center [707, 262] width 561 height 219
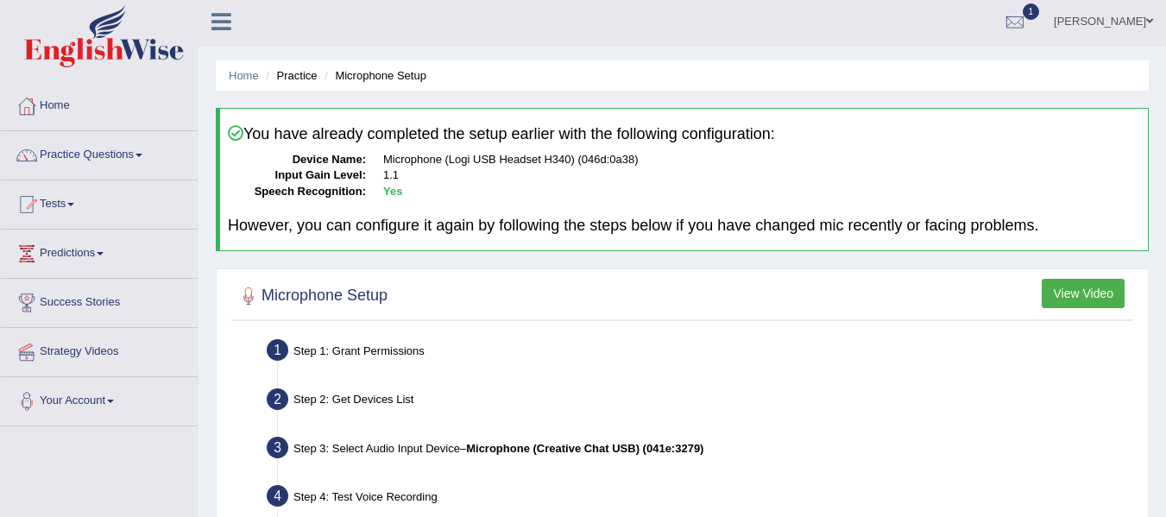
scroll to position [0, 0]
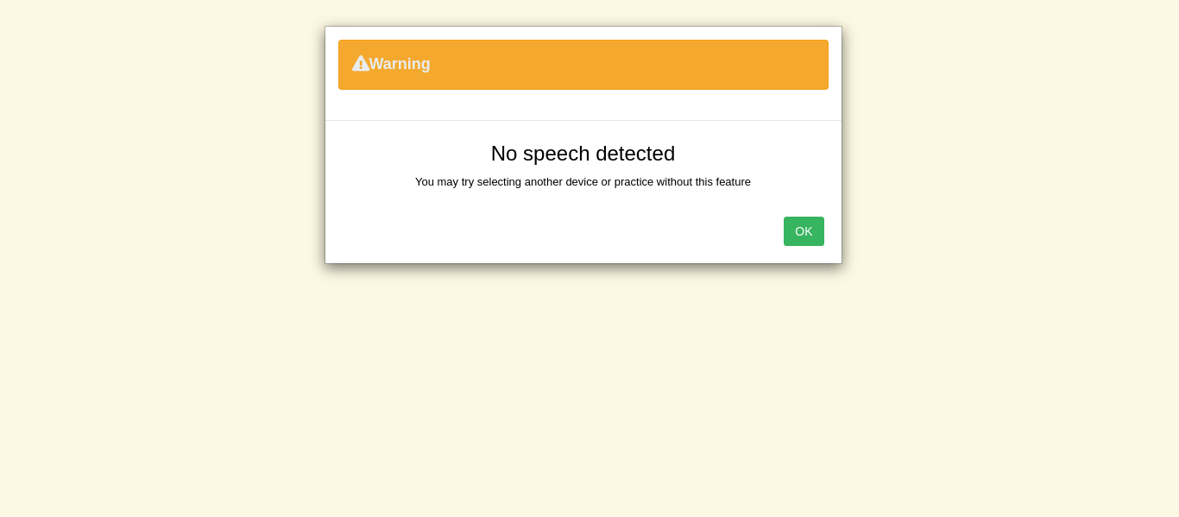
click at [793, 231] on button "OK" at bounding box center [804, 231] width 40 height 29
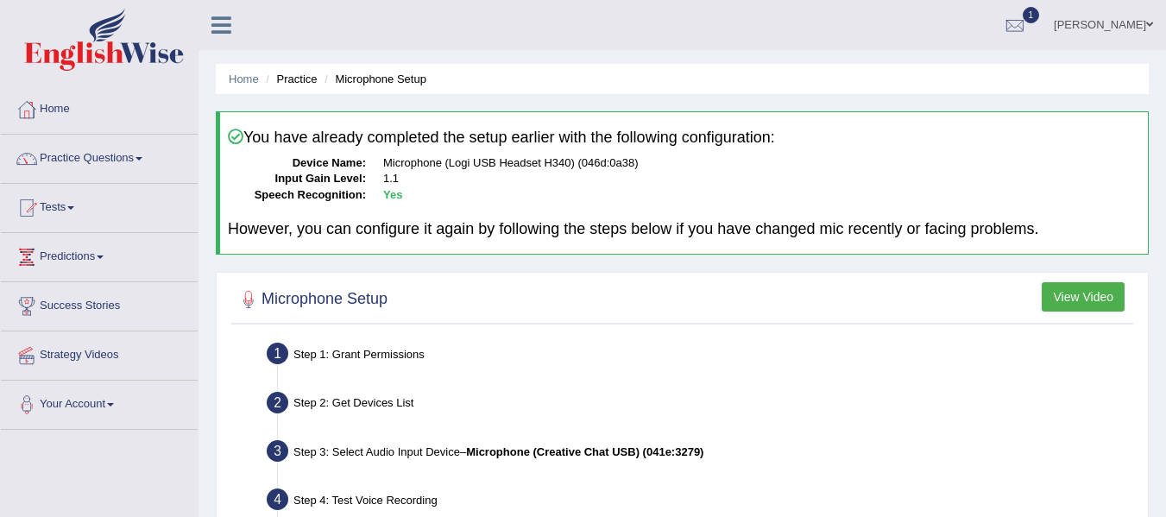
click at [1057, 297] on button "View Video" at bounding box center [1083, 296] width 83 height 29
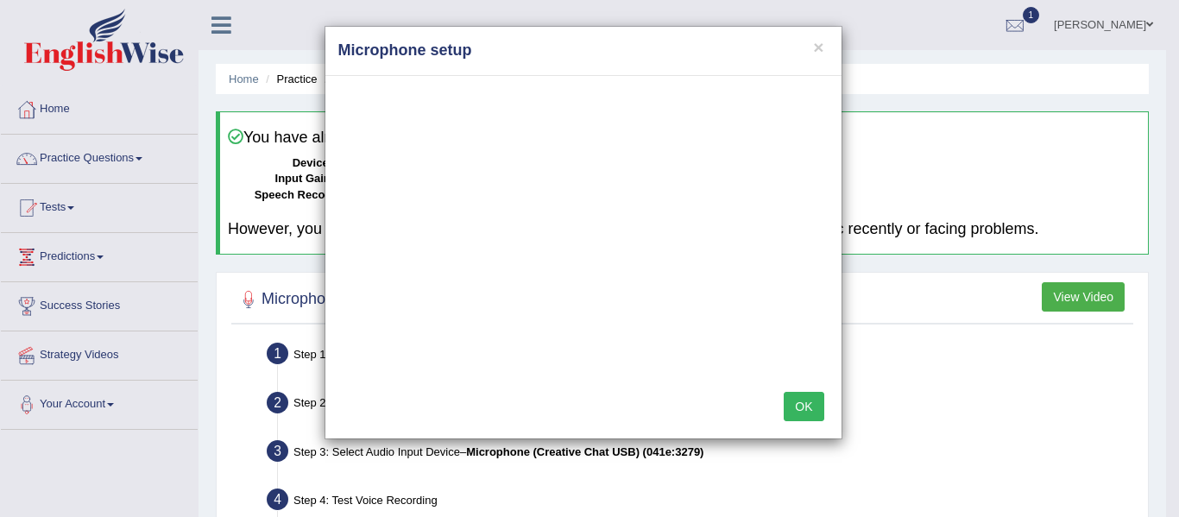
click at [793, 462] on div "× Microphone setup OK" at bounding box center [589, 258] width 1179 height 517
click at [814, 47] on button "×" at bounding box center [818, 47] width 10 height 18
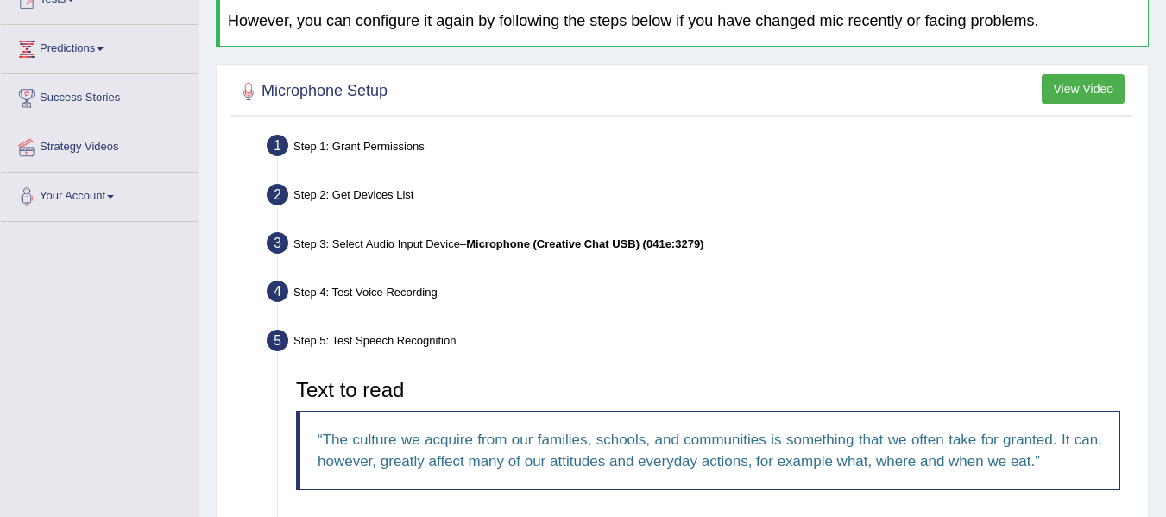
scroll to position [431, 0]
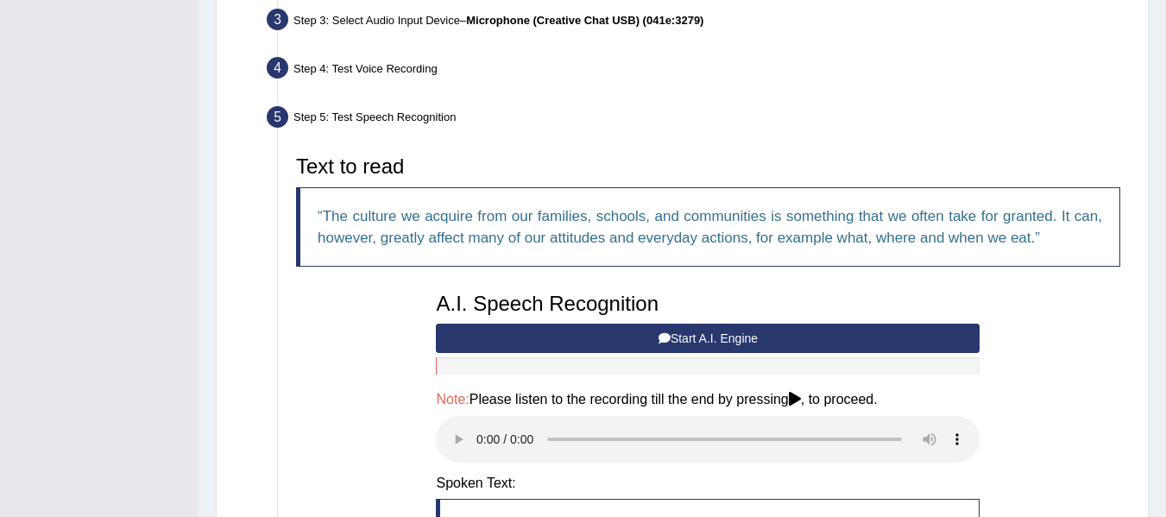
click at [615, 339] on button "Start A.I. Engine" at bounding box center [708, 338] width 544 height 29
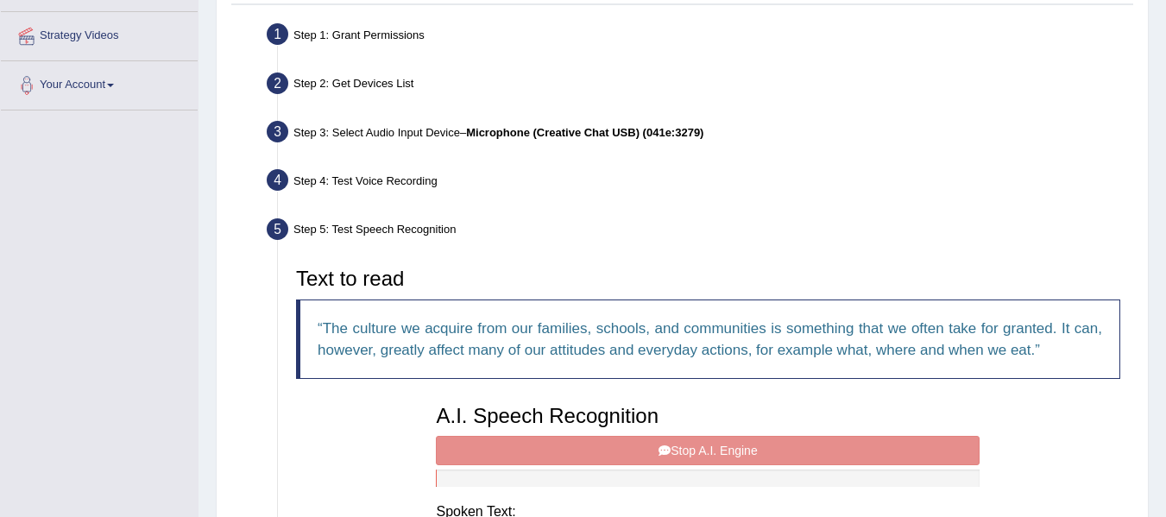
scroll to position [304, 0]
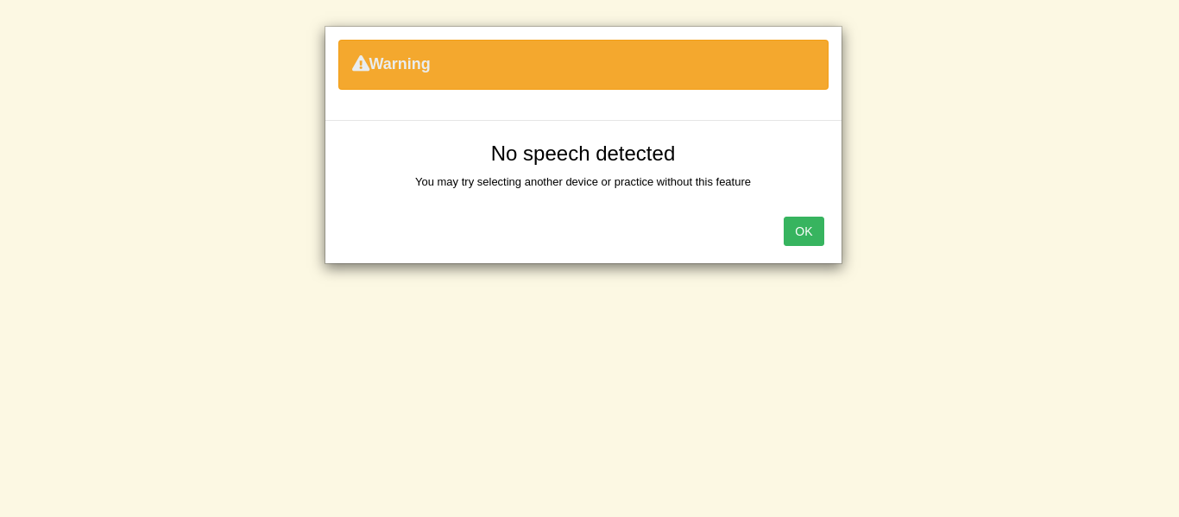
click at [803, 239] on button "OK" at bounding box center [804, 231] width 40 height 29
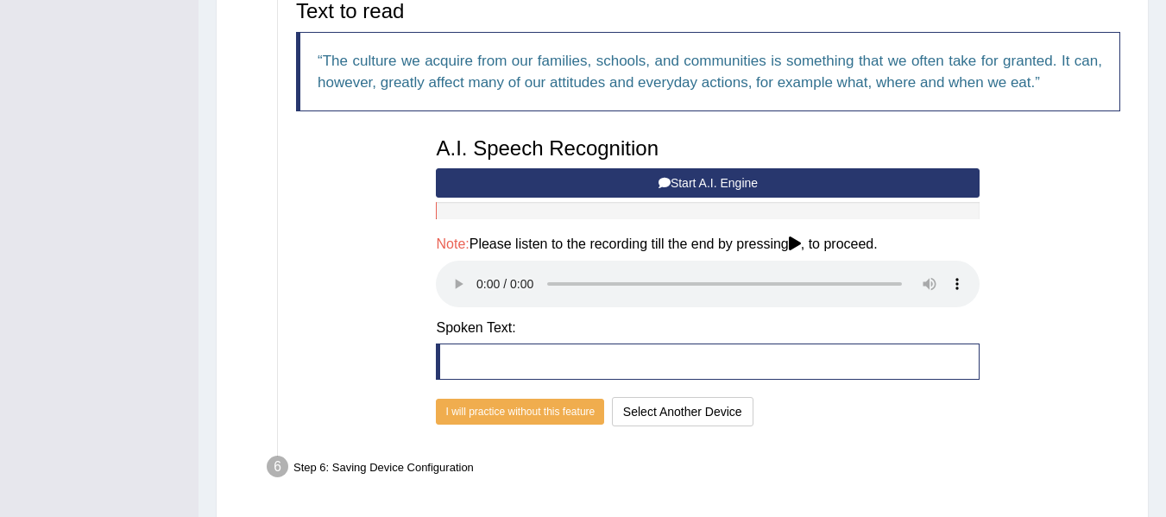
scroll to position [646, 0]
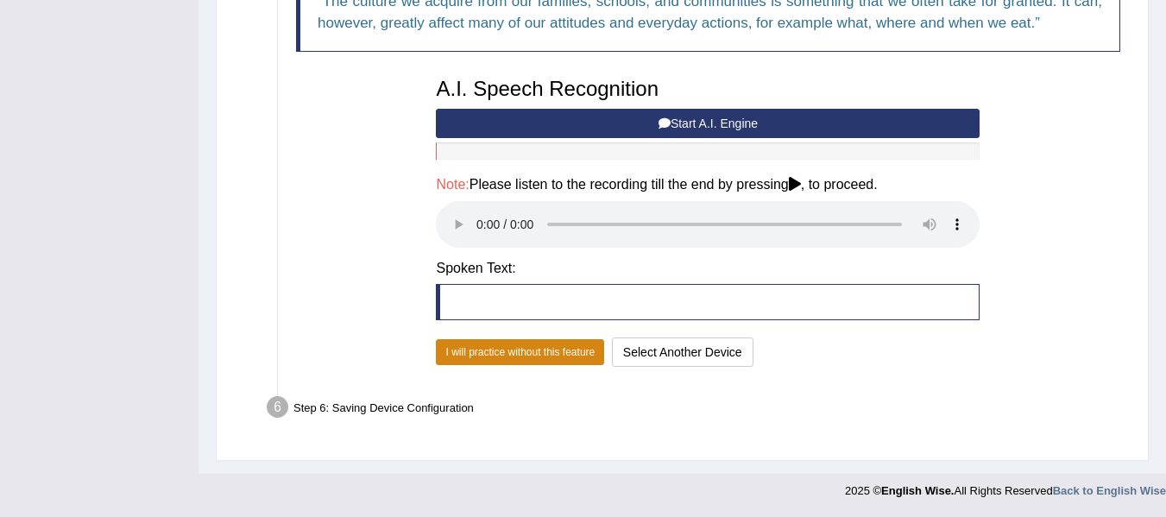
click at [557, 354] on button "I will practice without this feature" at bounding box center [520, 352] width 168 height 26
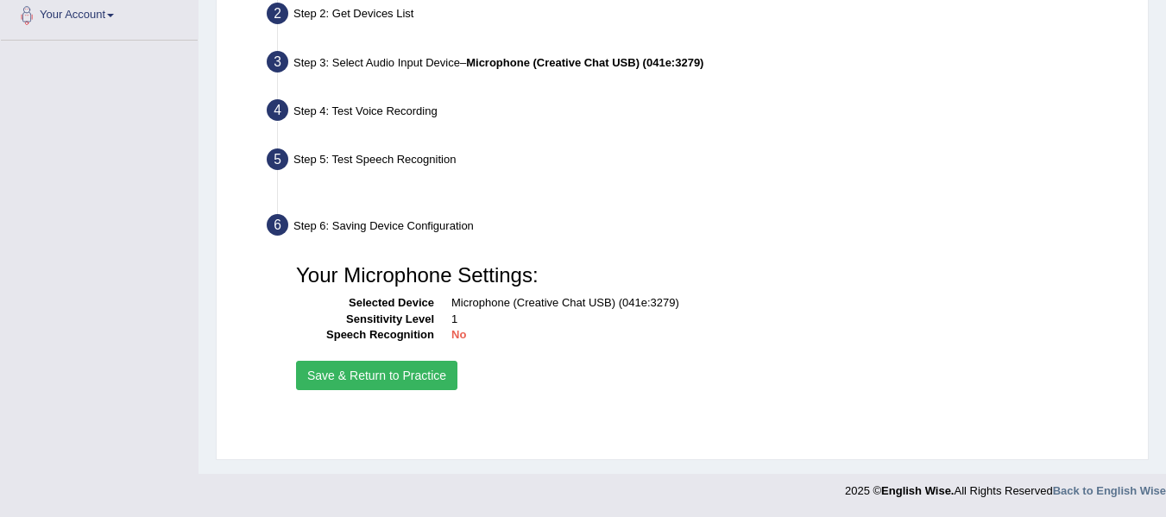
scroll to position [389, 0]
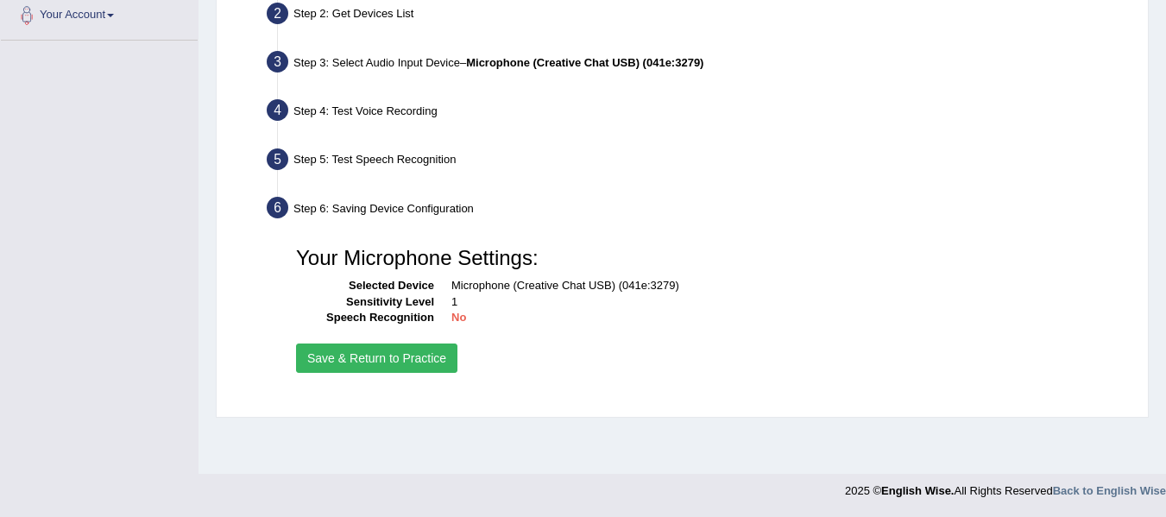
click at [436, 367] on button "Save & Return to Practice" at bounding box center [376, 357] width 161 height 29
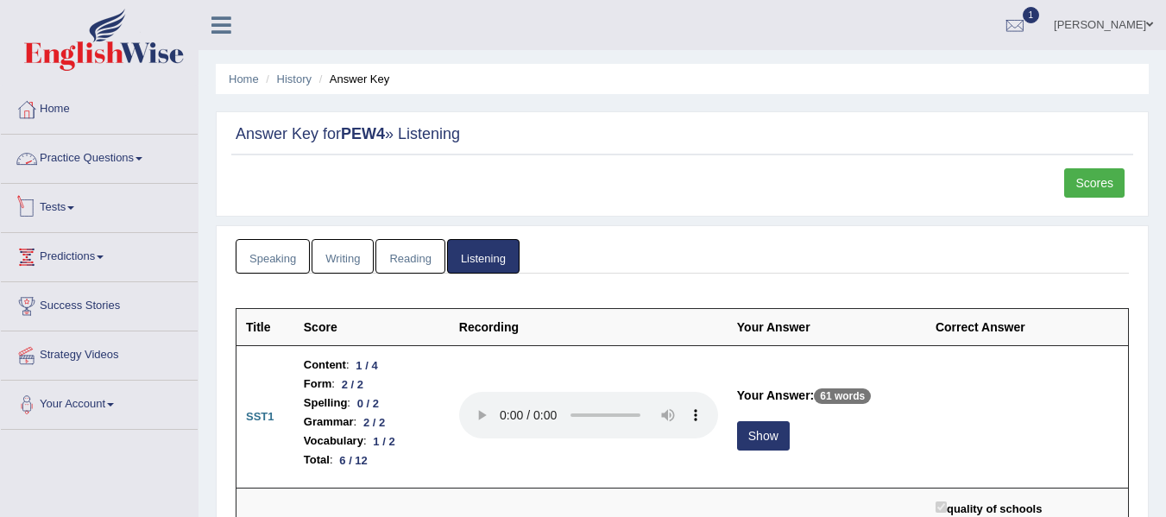
click at [110, 155] on link "Practice Questions" at bounding box center [99, 156] width 197 height 43
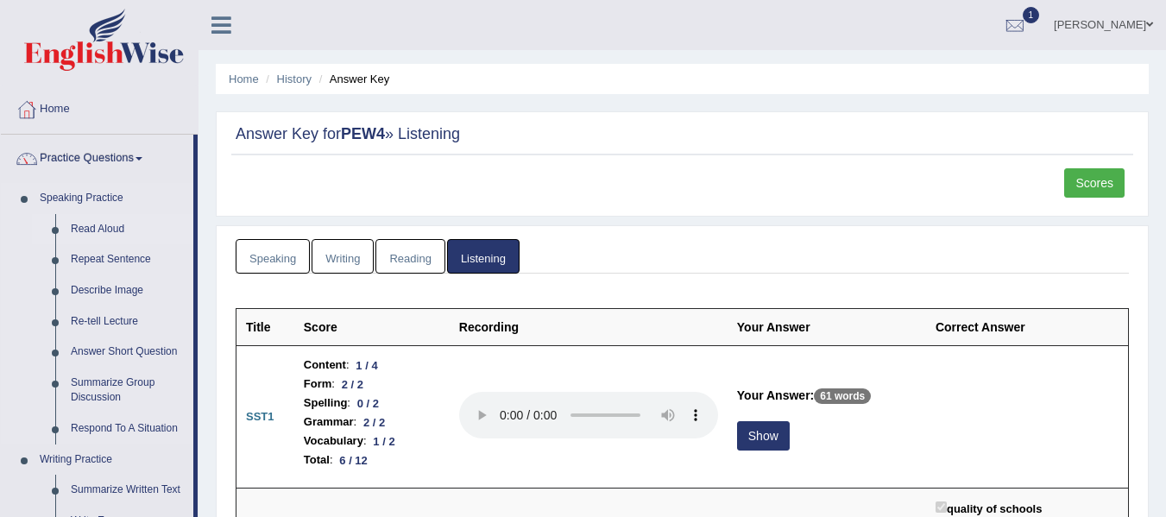
click at [102, 227] on link "Read Aloud" at bounding box center [128, 229] width 130 height 31
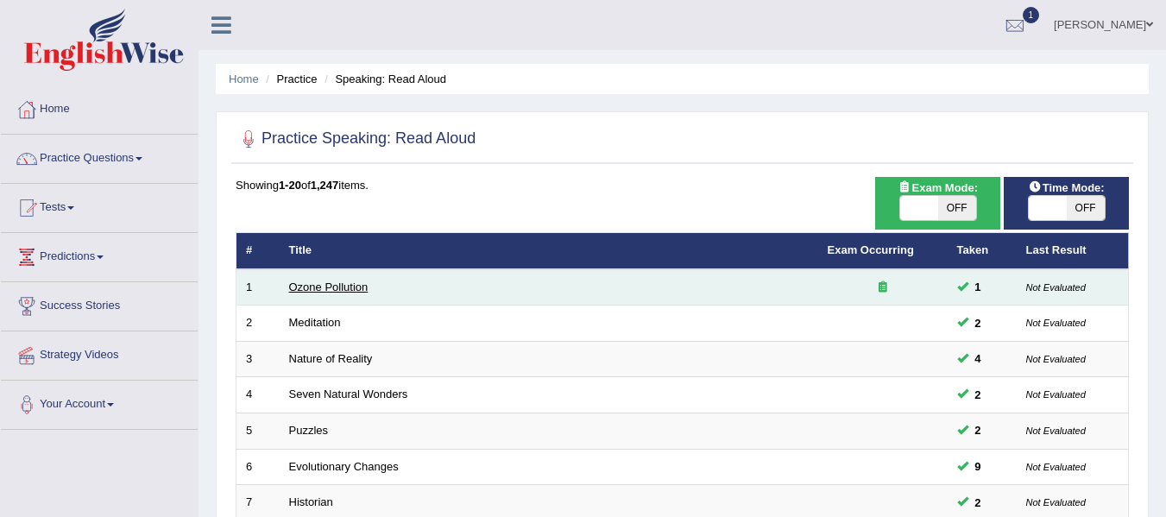
click at [352, 290] on link "Ozone Pollution" at bounding box center [328, 286] width 79 height 13
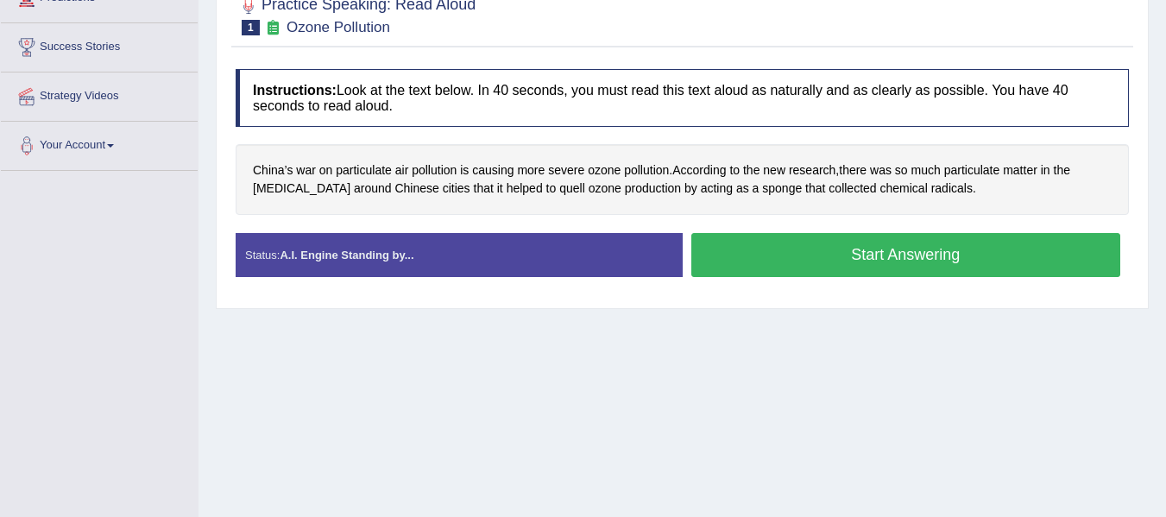
scroll to position [300, 0]
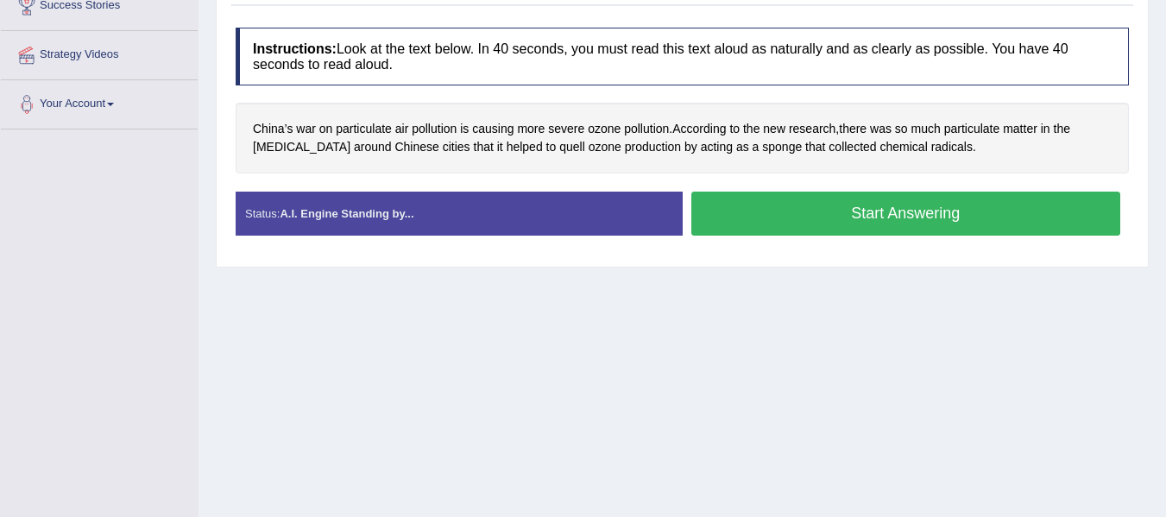
click at [792, 219] on button "Start Answering" at bounding box center [906, 214] width 430 height 44
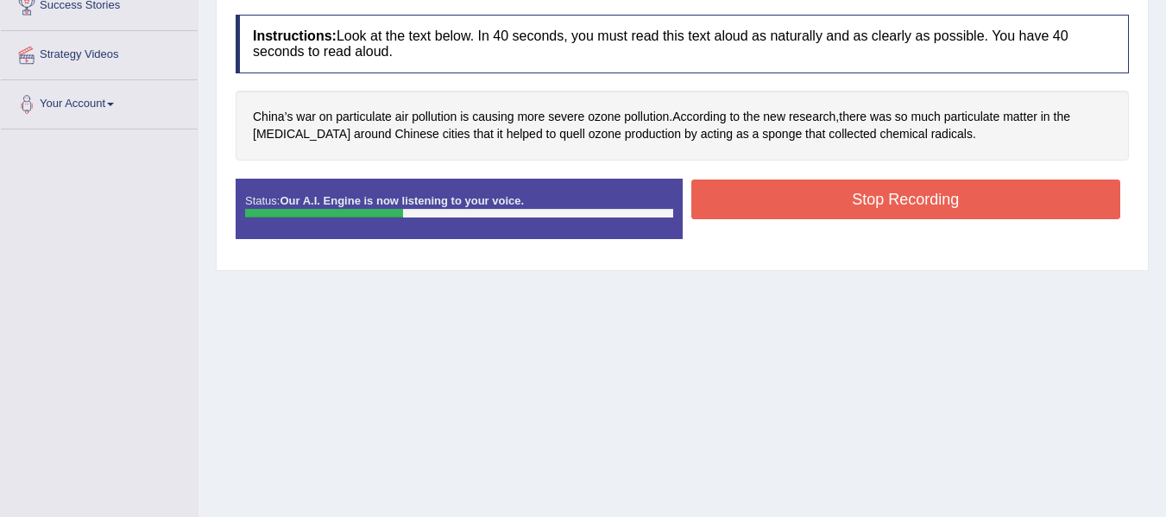
click at [820, 199] on button "Stop Recording" at bounding box center [906, 199] width 430 height 40
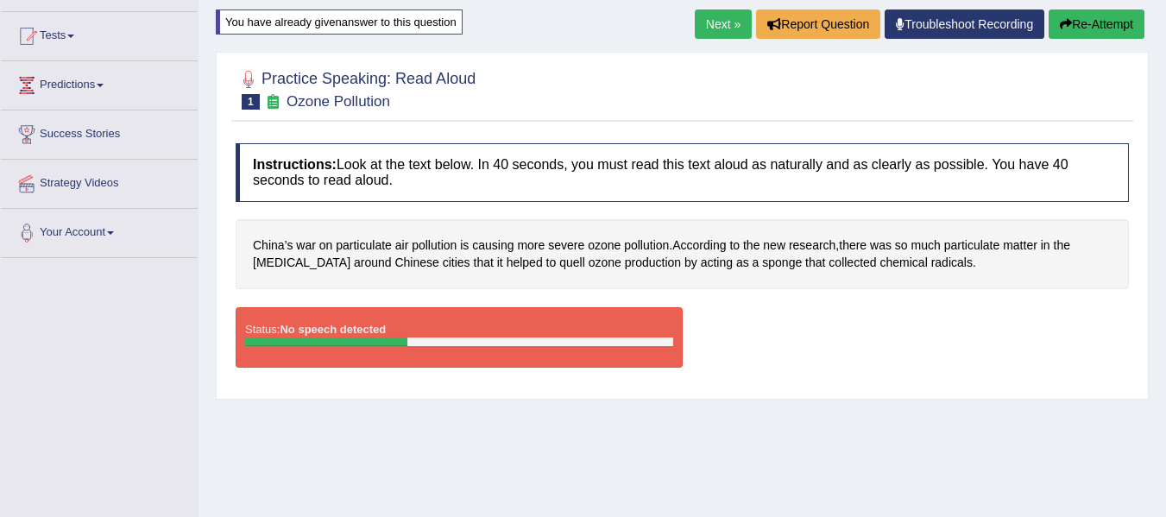
scroll to position [128, 0]
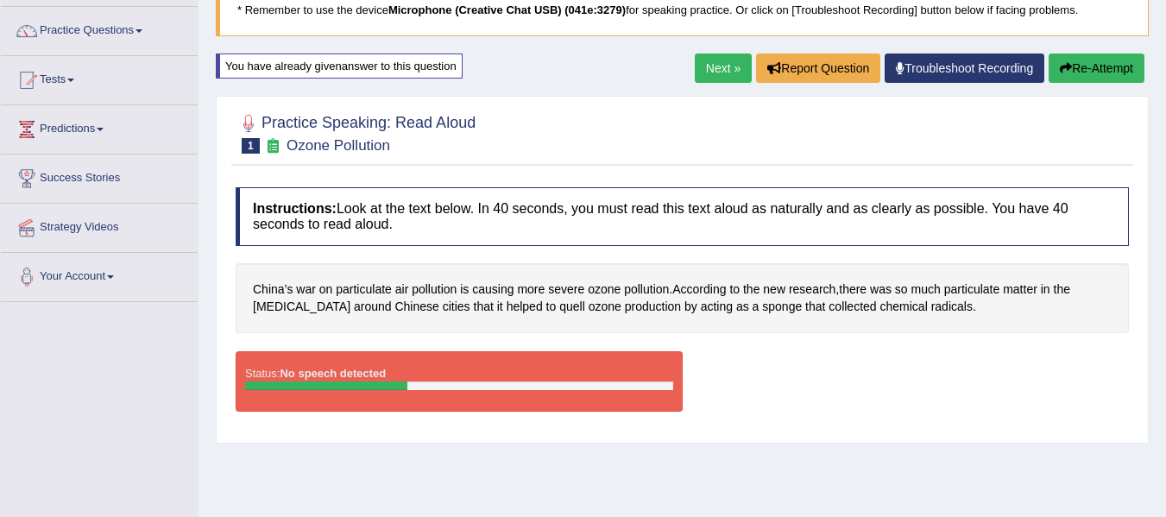
click at [1111, 60] on button "Re-Attempt" at bounding box center [1096, 67] width 96 height 29
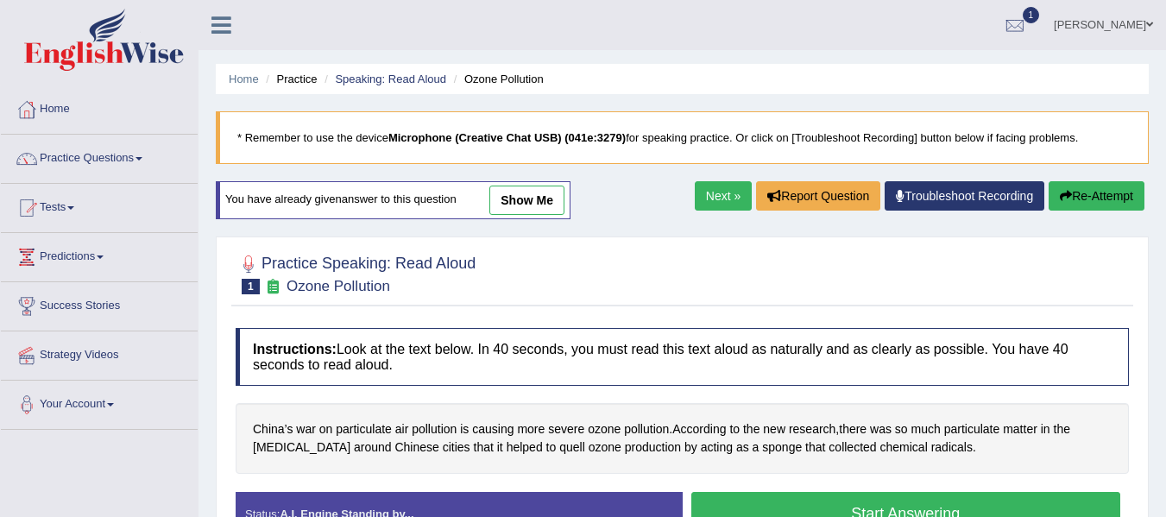
click at [830, 492] on button "Start Answering" at bounding box center [906, 514] width 430 height 44
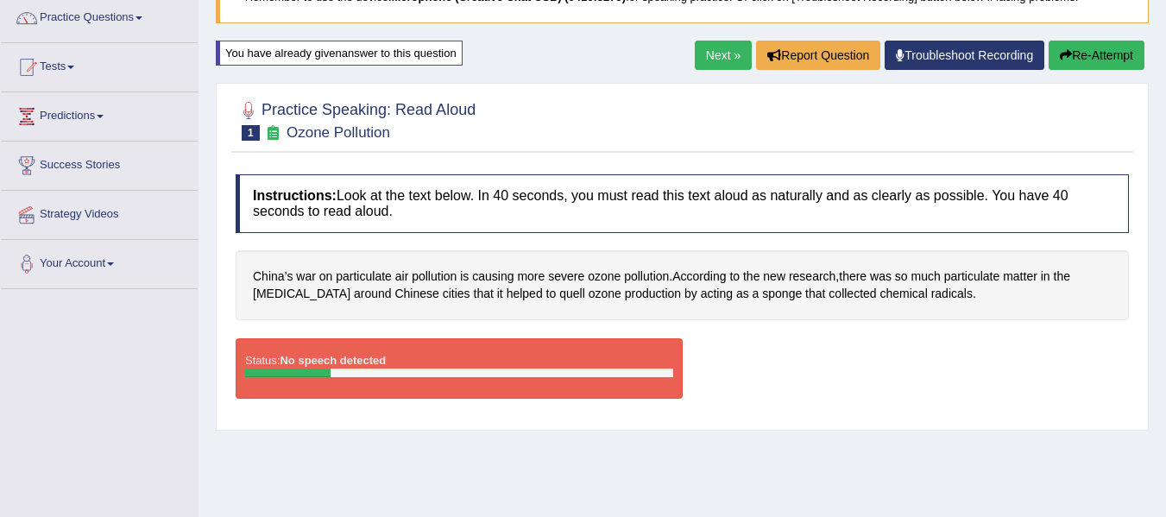
scroll to position [54, 0]
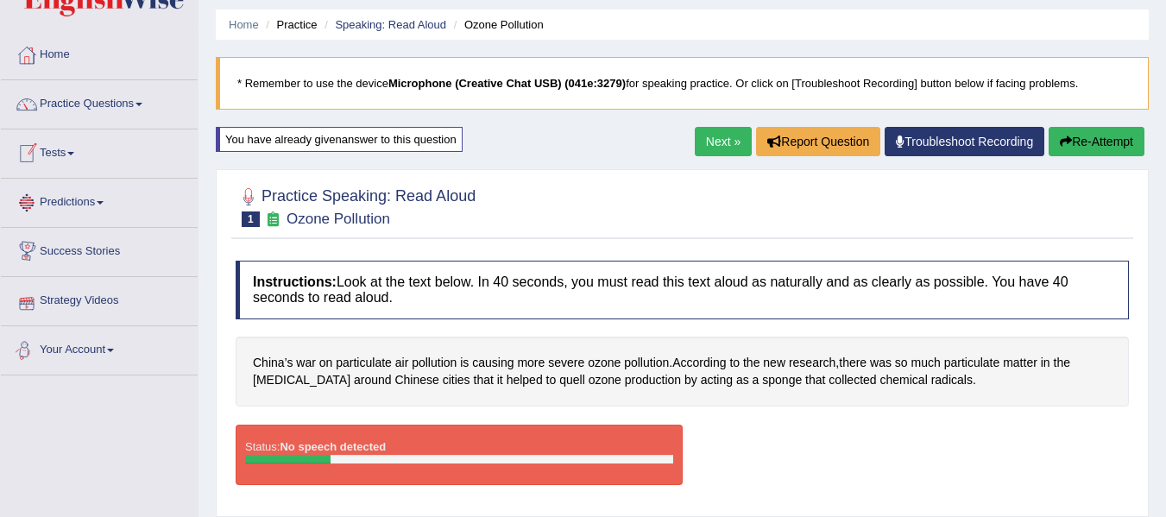
click at [91, 346] on link "Your Account" at bounding box center [99, 347] width 197 height 43
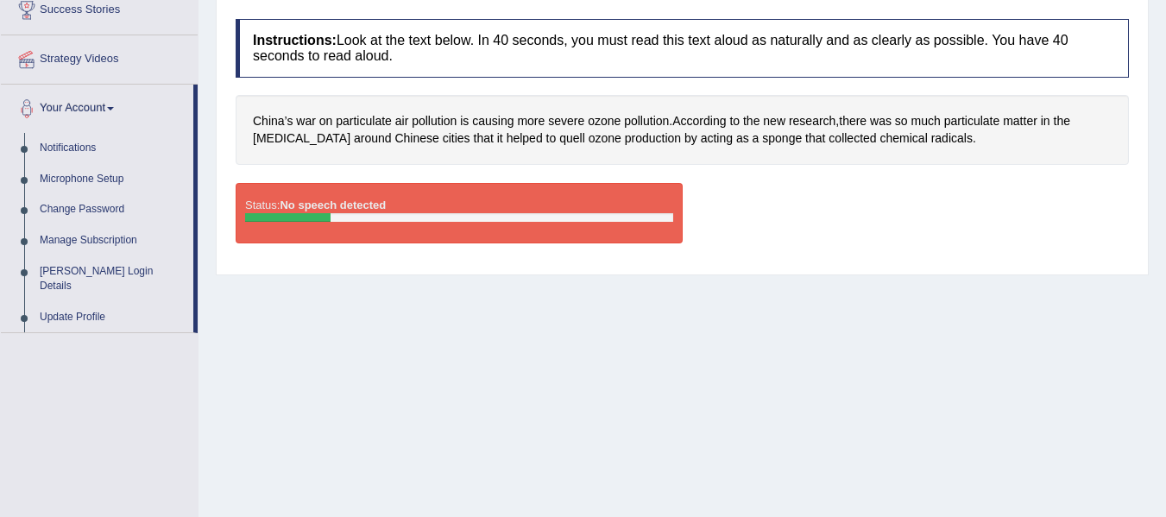
scroll to position [313, 0]
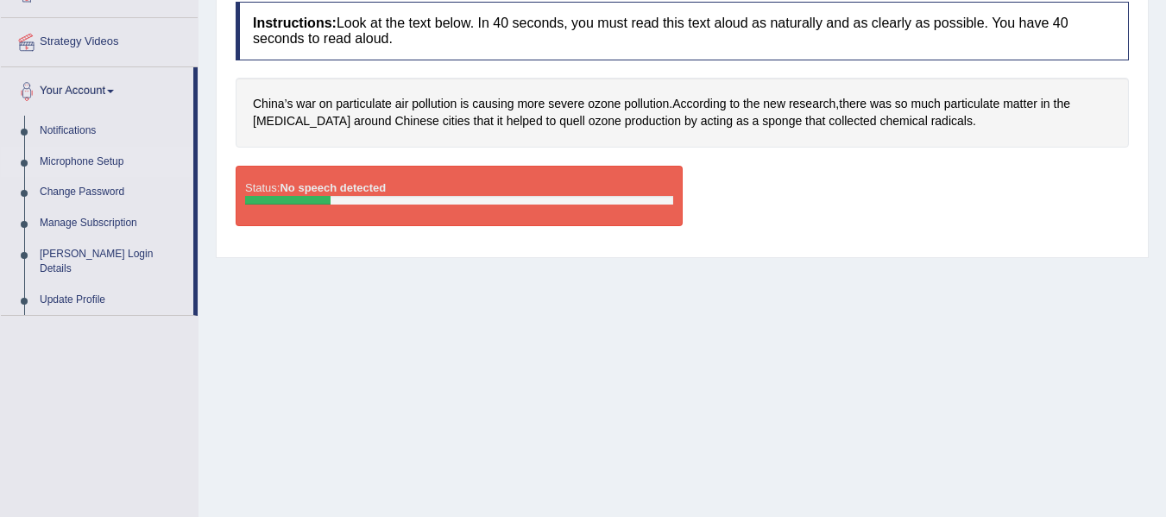
click at [101, 160] on link "Microphone Setup" at bounding box center [112, 162] width 161 height 31
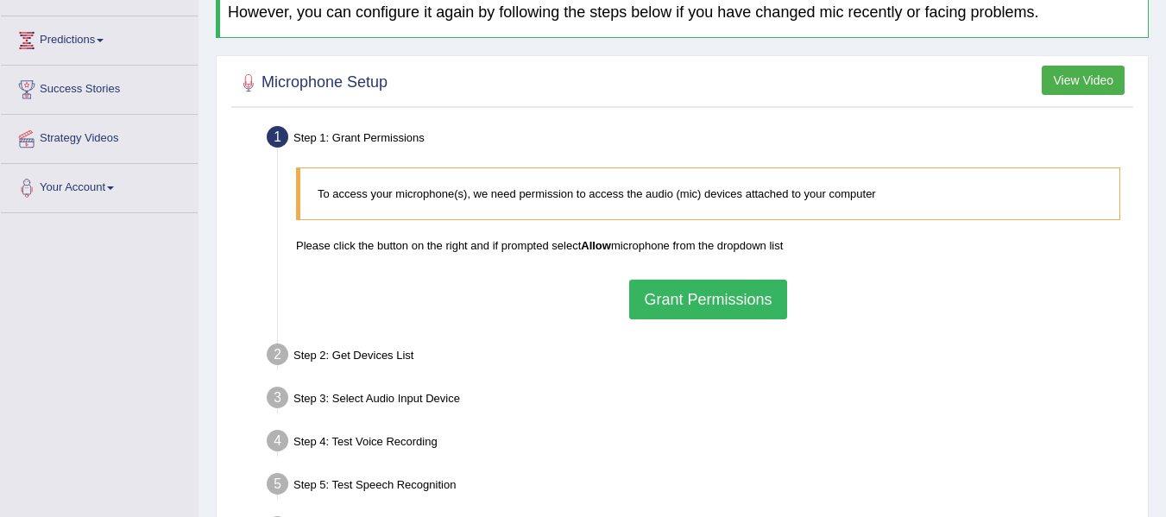
click at [682, 296] on button "Grant Permissions" at bounding box center [707, 300] width 157 height 40
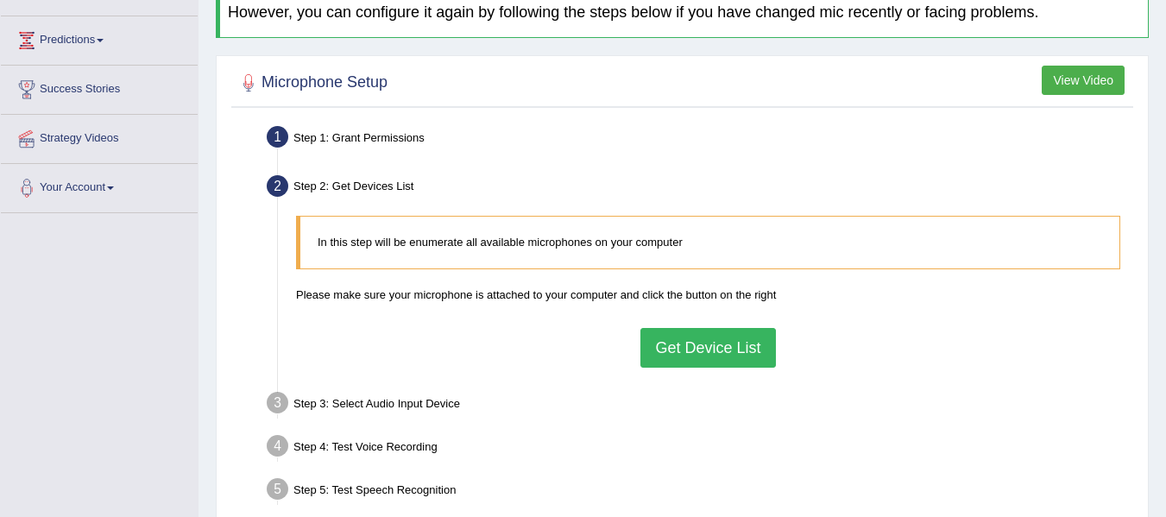
click at [706, 358] on button "Get Device List" at bounding box center [707, 348] width 135 height 40
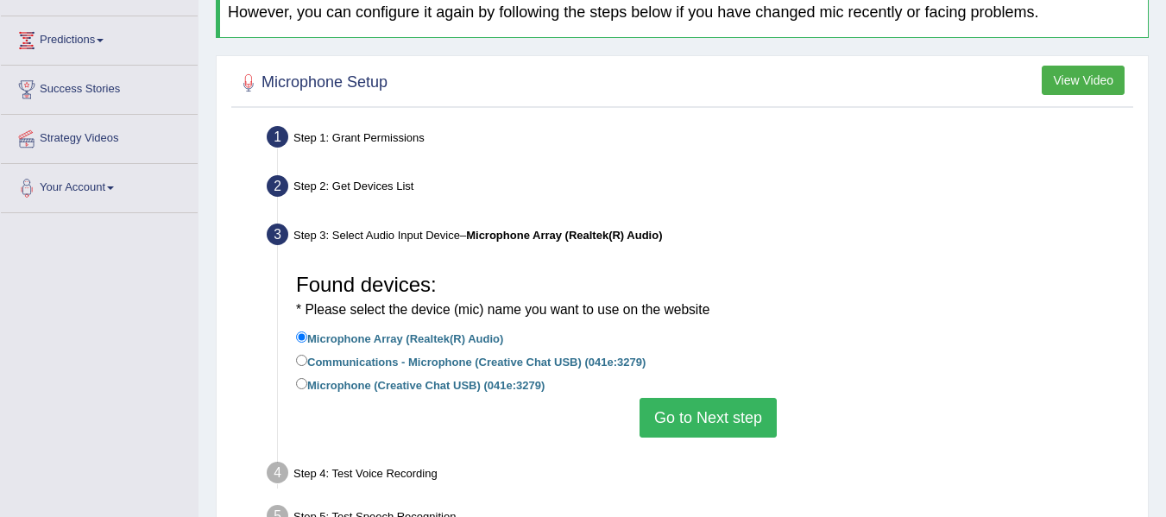
click at [370, 368] on label "Communications - Microphone (Creative Chat USB) (041e:3279)" at bounding box center [470, 360] width 349 height 19
click at [307, 366] on input "Communications - Microphone (Creative Chat USB) (041e:3279)" at bounding box center [301, 360] width 11 height 11
radio input "true"
click at [705, 412] on button "Go to Next step" at bounding box center [707, 418] width 137 height 40
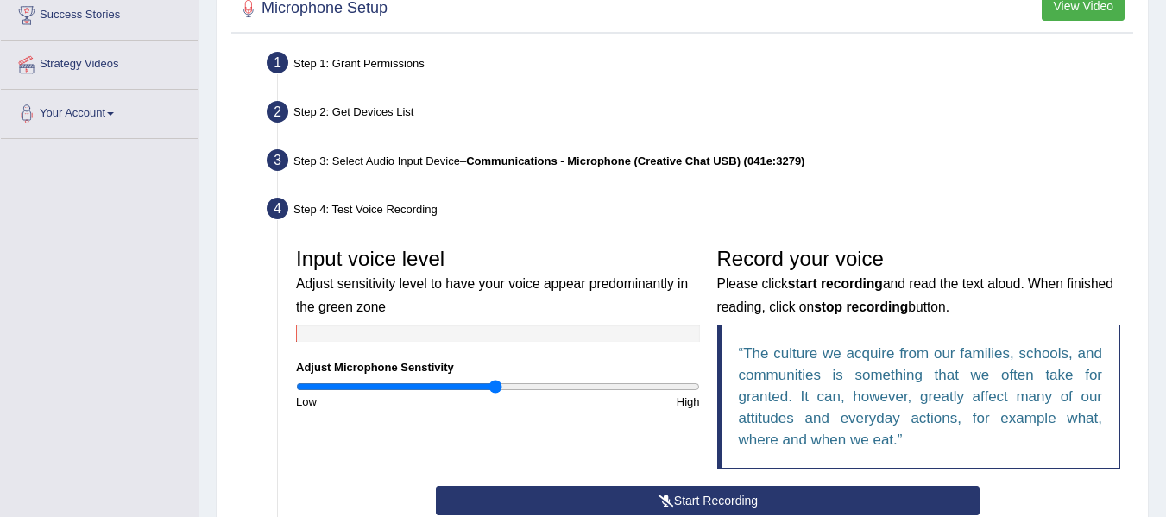
scroll to position [475, 0]
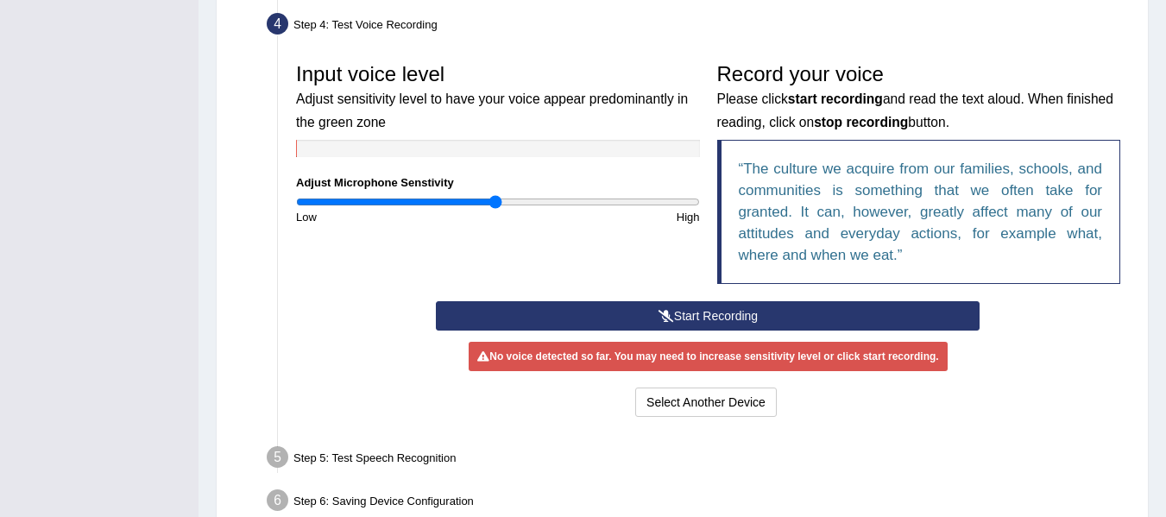
click at [688, 322] on button "Start Recording" at bounding box center [708, 315] width 544 height 29
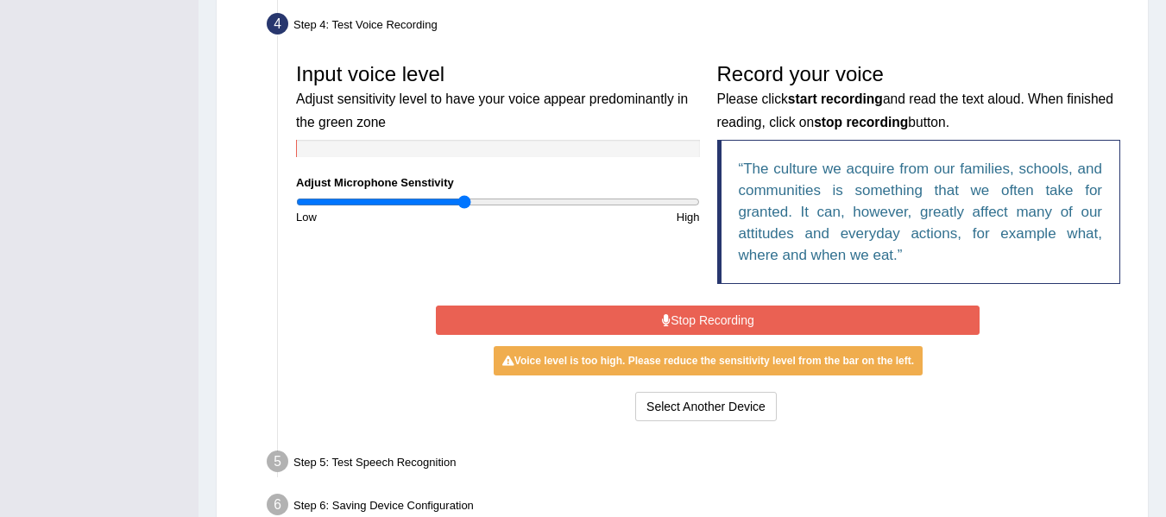
type input "0.84"
click at [463, 199] on input "range" at bounding box center [498, 202] width 404 height 14
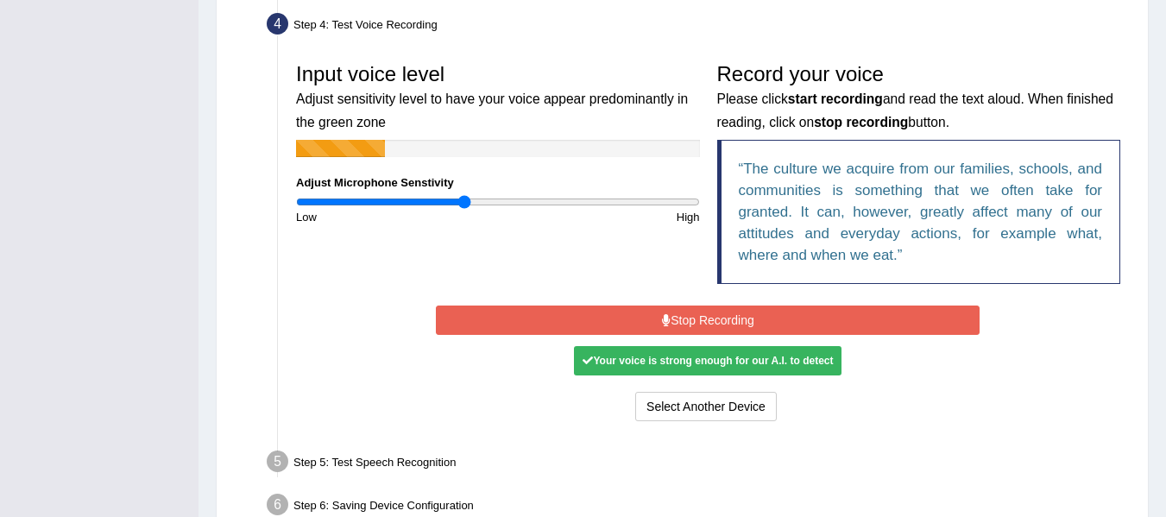
click at [595, 314] on button "Stop Recording" at bounding box center [708, 319] width 544 height 29
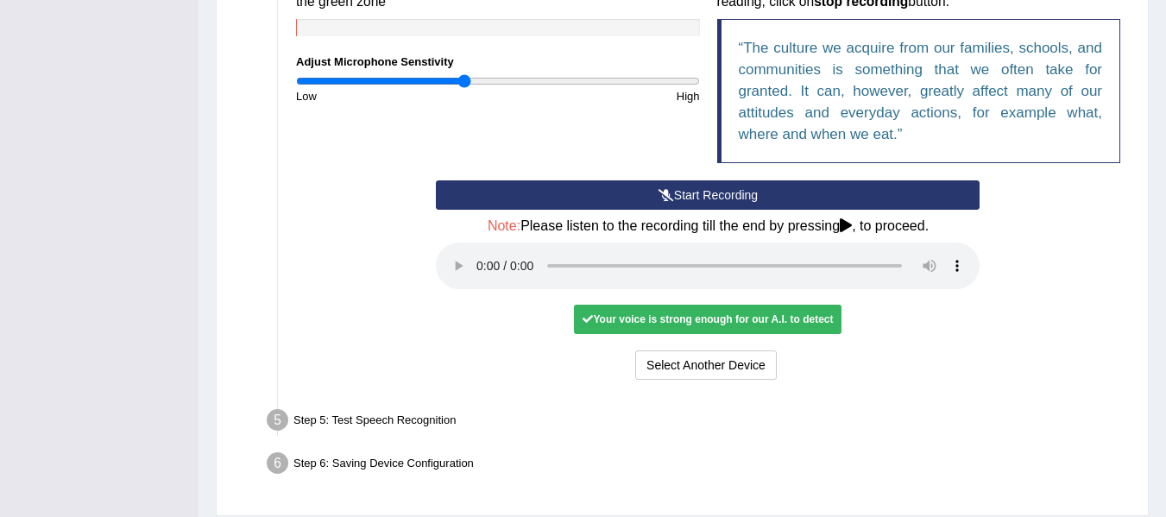
scroll to position [648, 0]
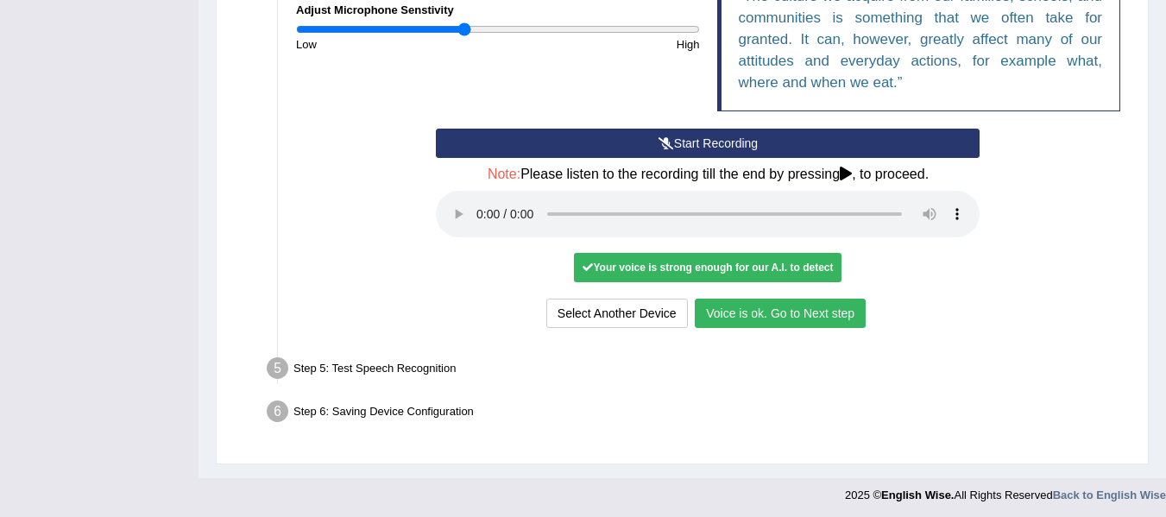
click at [771, 310] on button "Voice is ok. Go to Next step" at bounding box center [780, 313] width 171 height 29
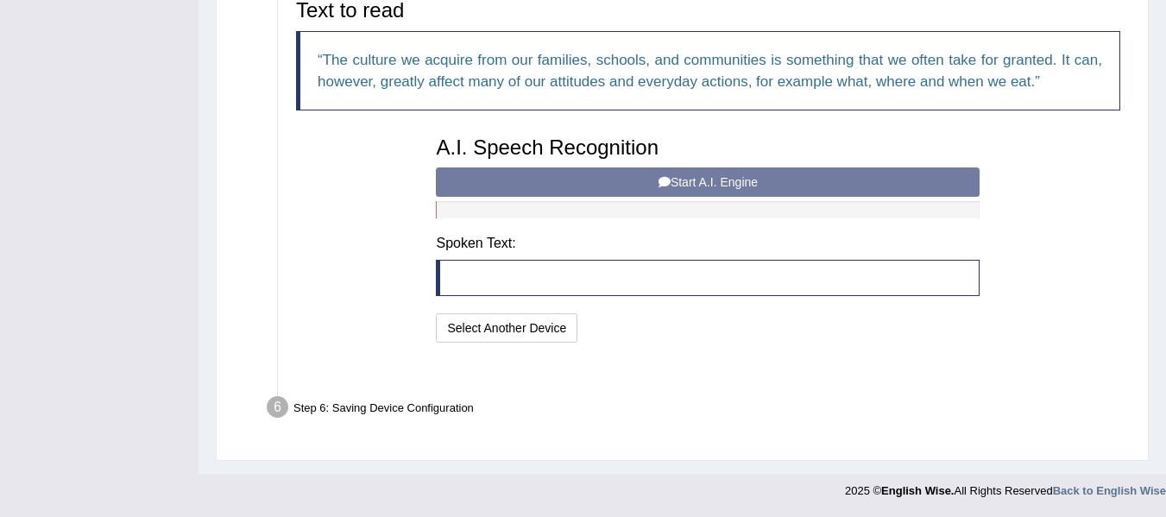
scroll to position [563, 0]
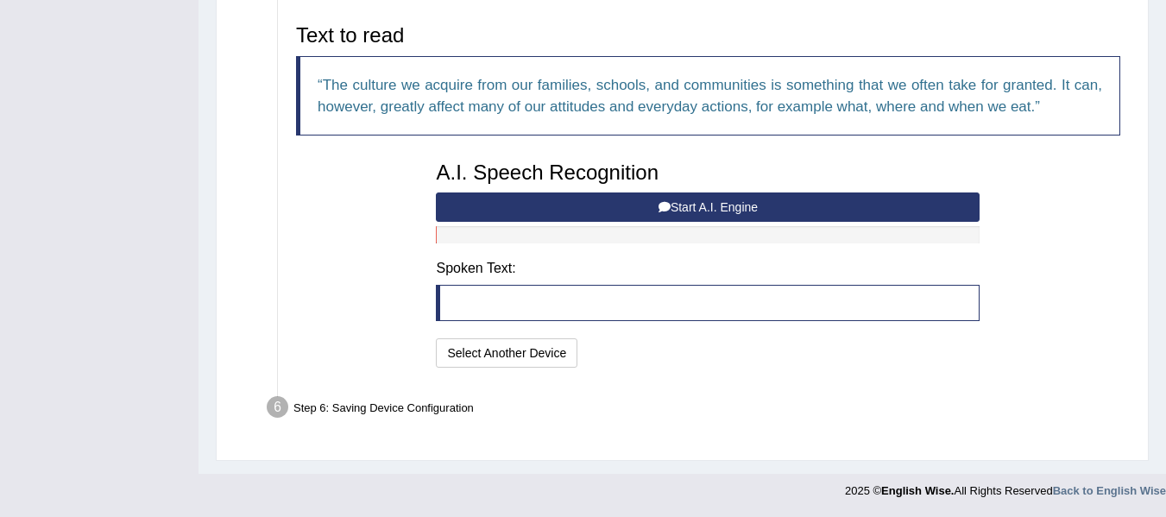
click at [708, 210] on button "Start A.I. Engine" at bounding box center [708, 206] width 544 height 29
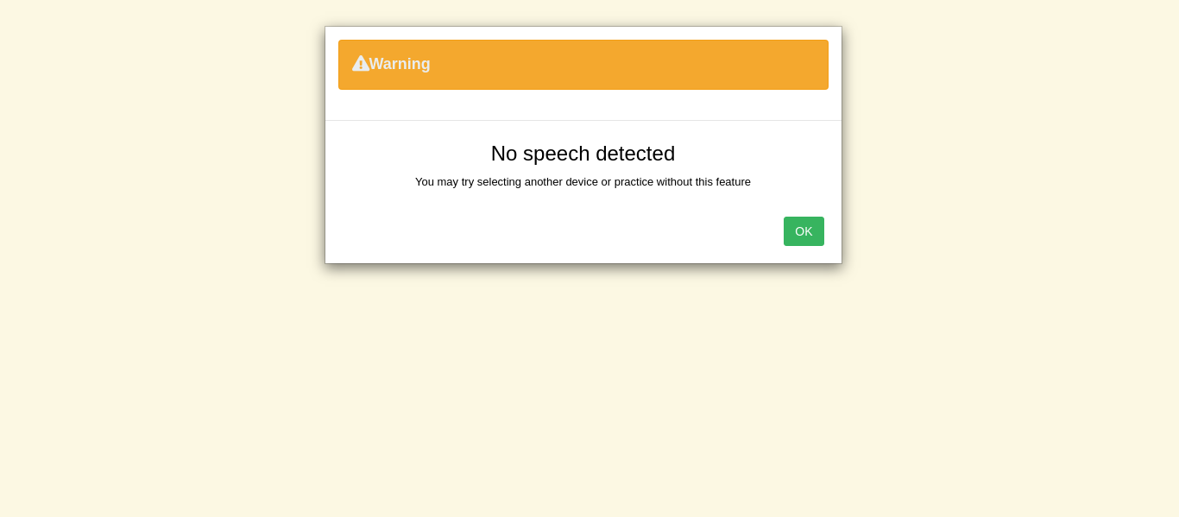
click at [816, 222] on button "OK" at bounding box center [804, 231] width 40 height 29
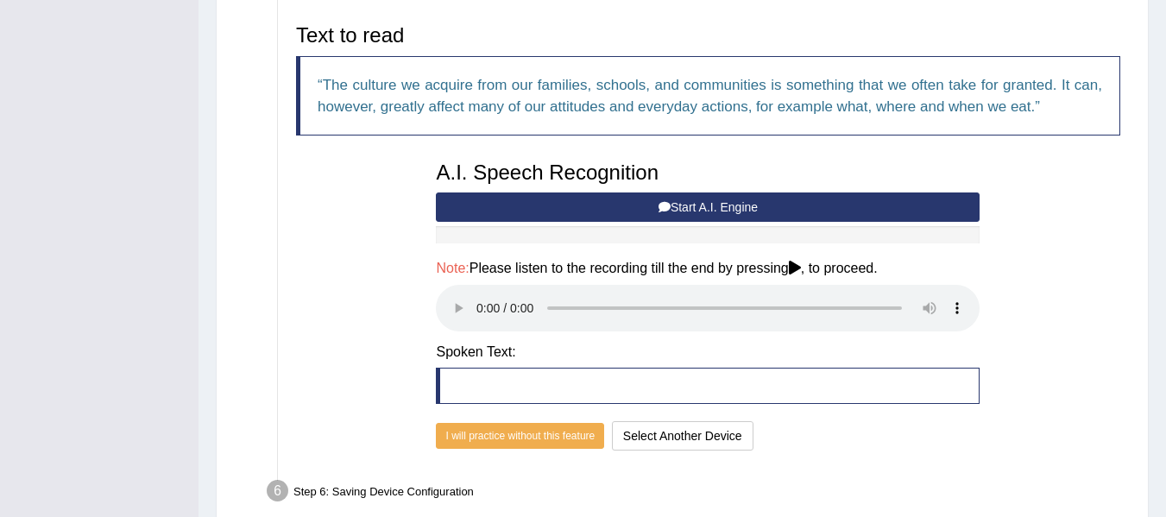
click at [494, 201] on button "Start A.I. Engine" at bounding box center [708, 206] width 544 height 29
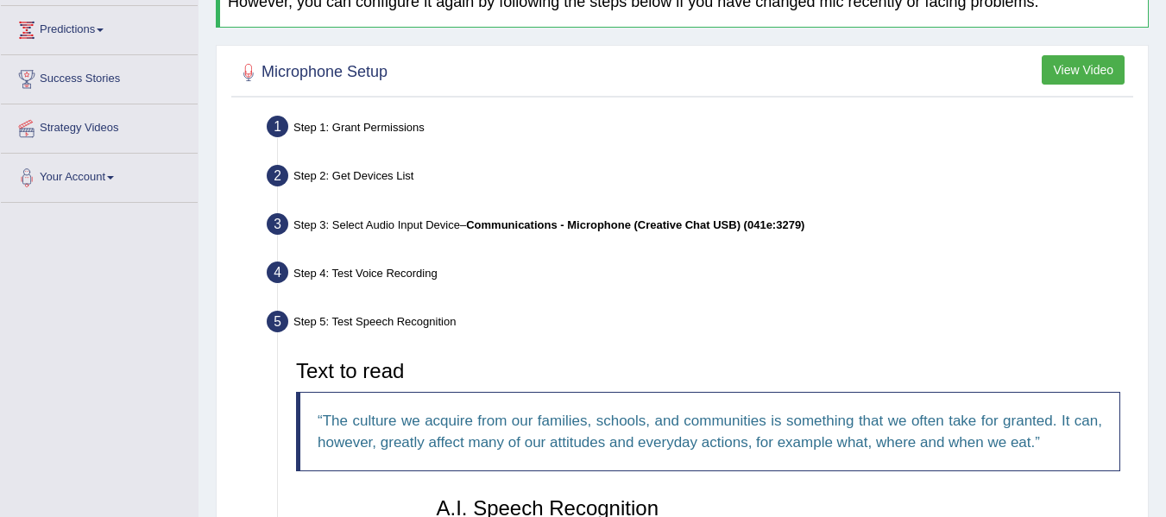
scroll to position [45, 0]
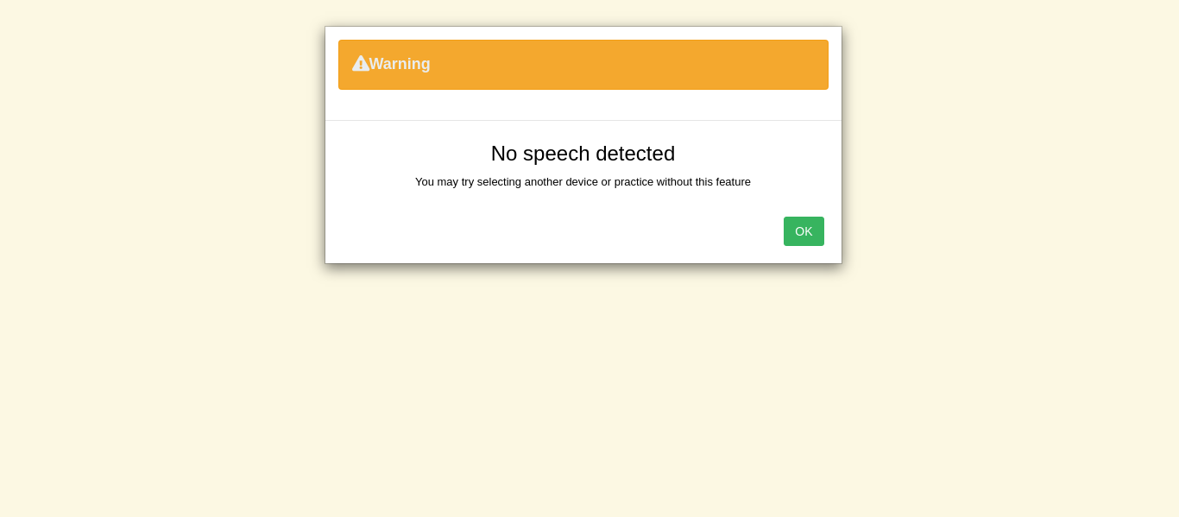
click at [804, 236] on button "OK" at bounding box center [804, 231] width 40 height 29
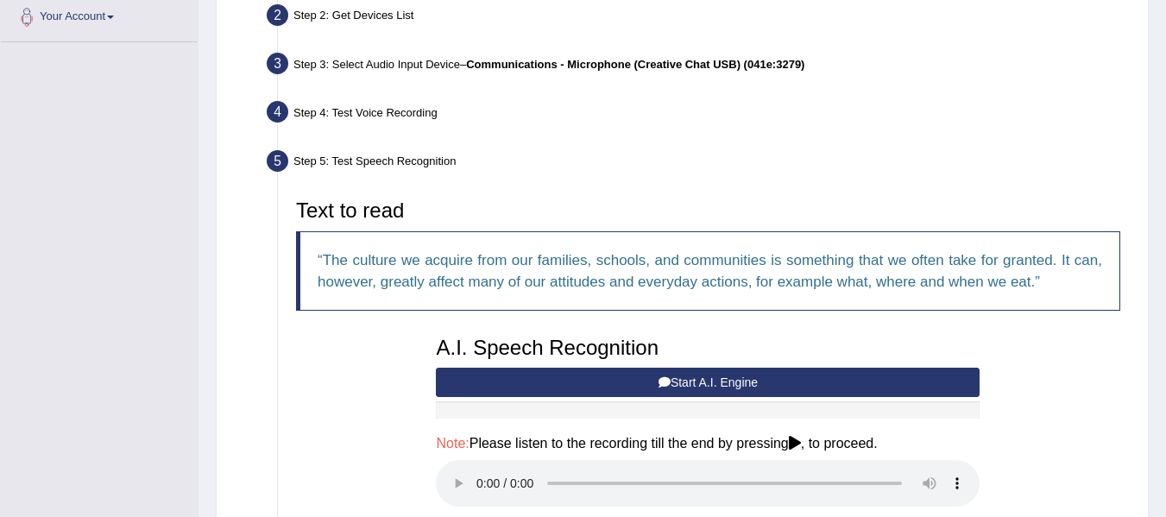
scroll to position [390, 0]
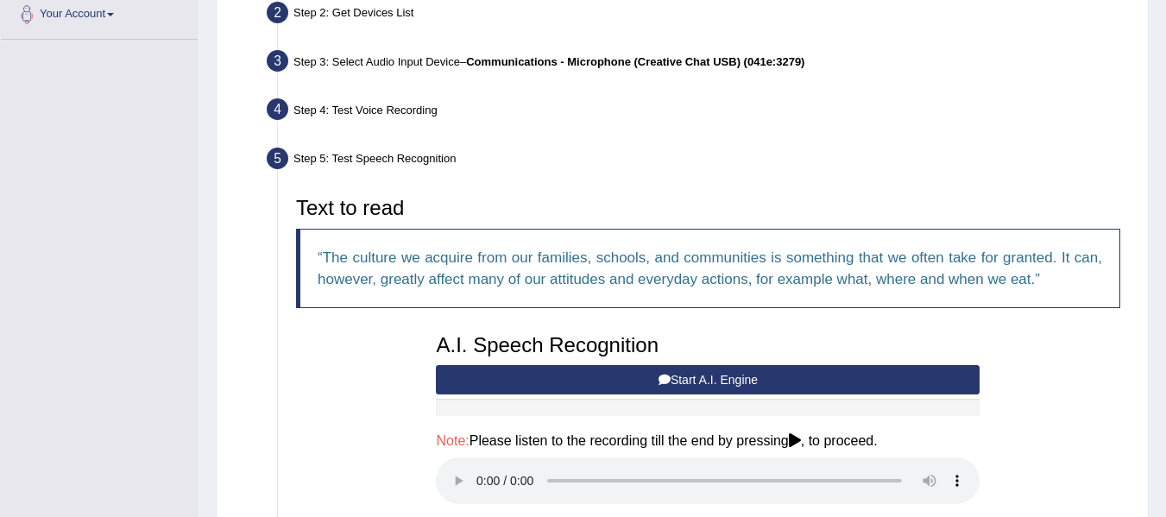
click at [499, 377] on button "Start A.I. Engine" at bounding box center [708, 379] width 544 height 29
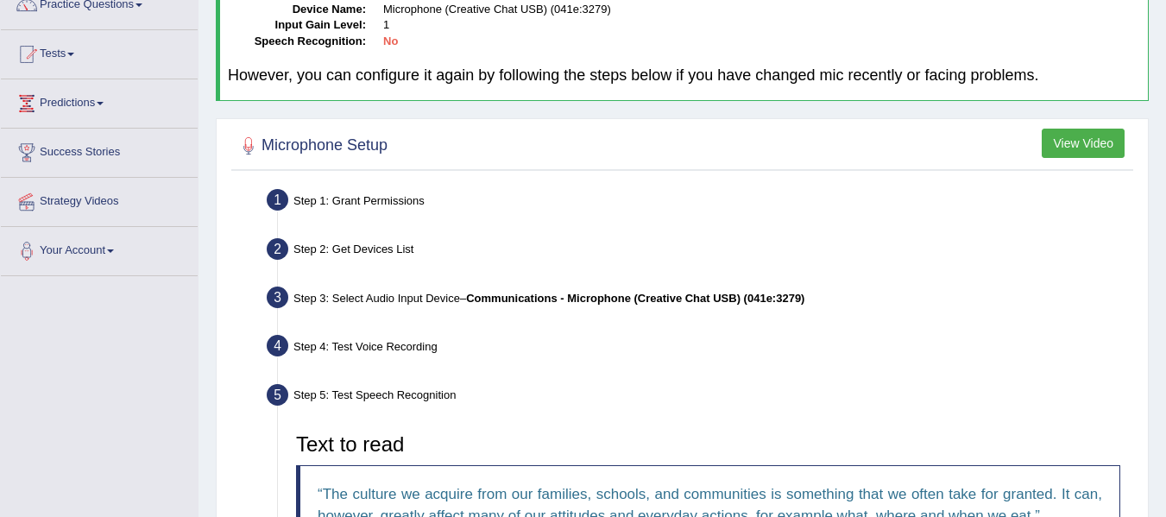
scroll to position [131, 0]
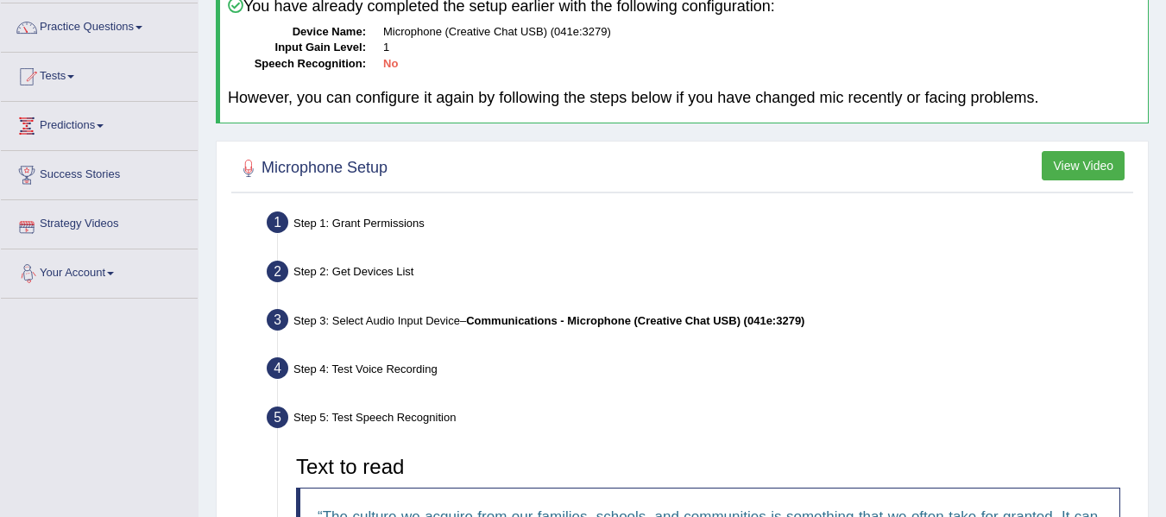
click at [89, 279] on link "Your Account" at bounding box center [99, 270] width 197 height 43
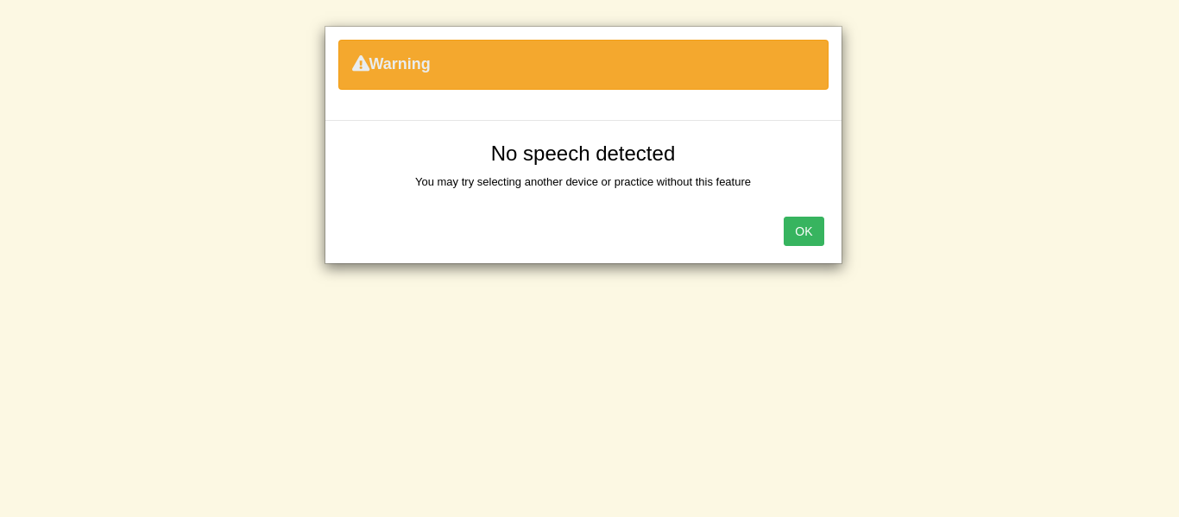
click at [88, 346] on div "Warning No speech detected You may try selecting another device or practice wit…" at bounding box center [589, 258] width 1179 height 517
click at [822, 239] on button "OK" at bounding box center [804, 231] width 40 height 29
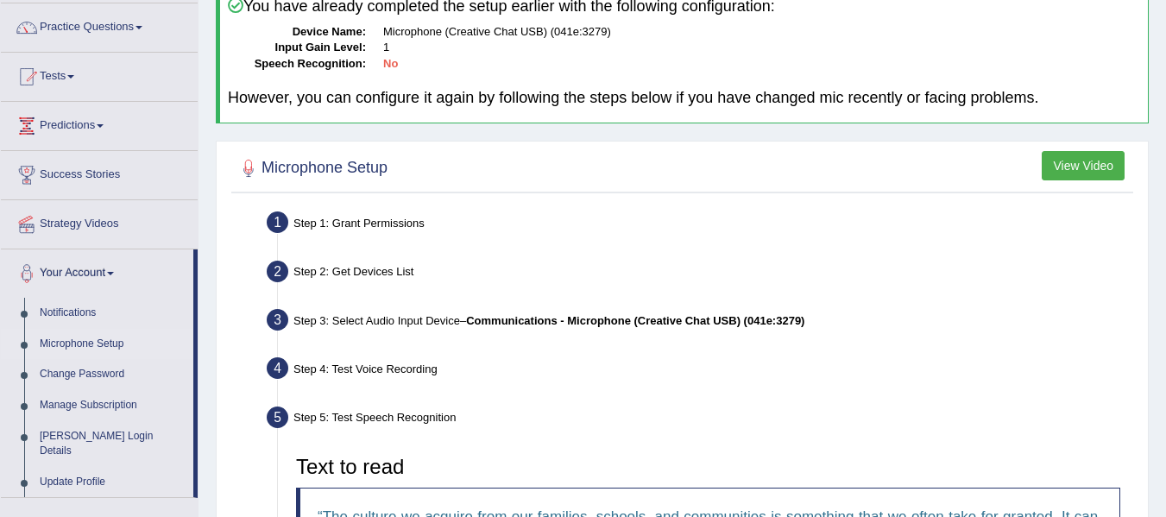
click at [82, 343] on link "Microphone Setup" at bounding box center [112, 344] width 161 height 31
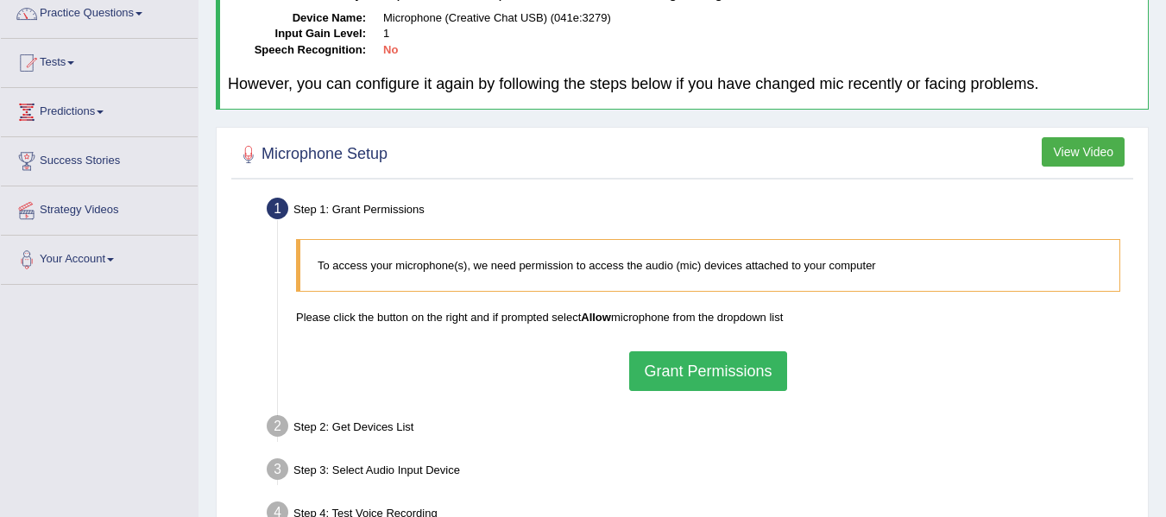
scroll to position [173, 0]
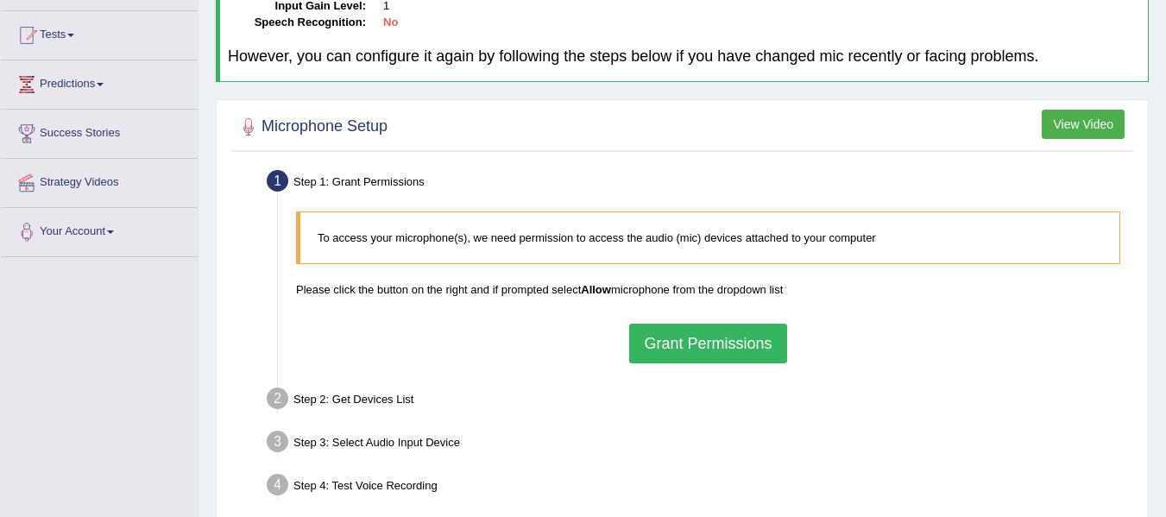
click at [689, 349] on button "Grant Permissions" at bounding box center [707, 344] width 157 height 40
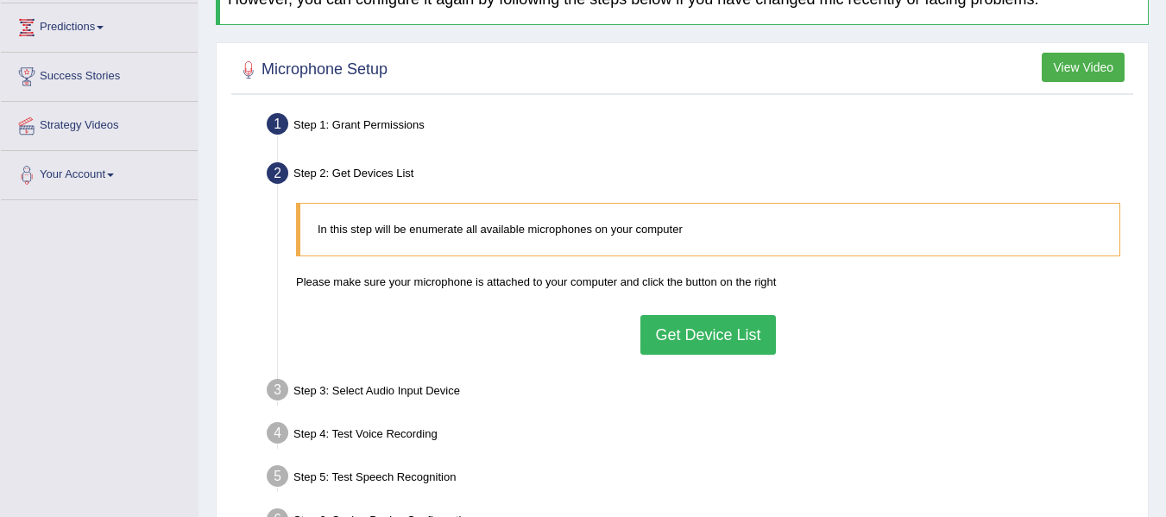
scroll to position [259, 0]
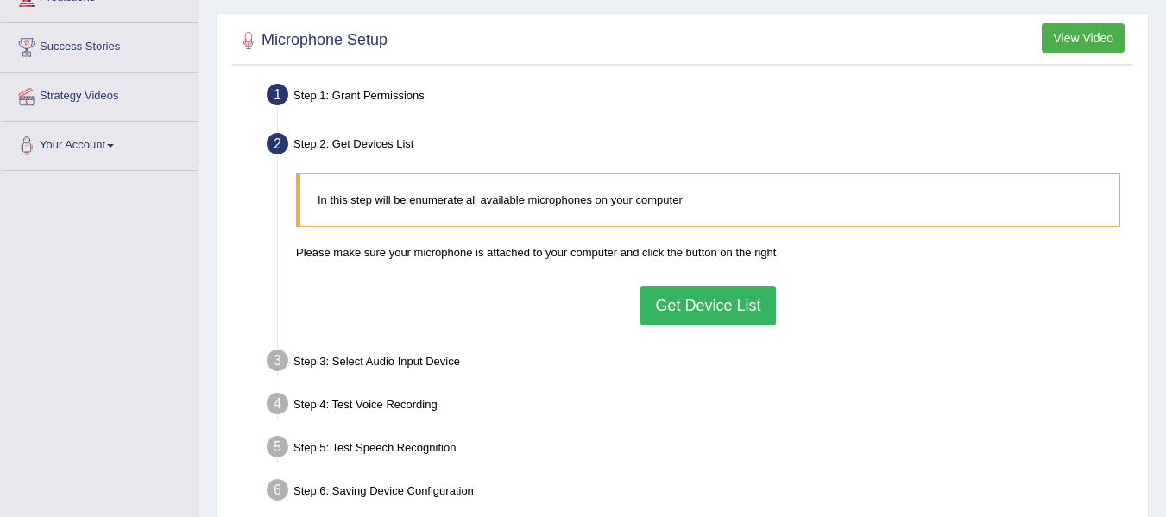
click at [676, 306] on button "Get Device List" at bounding box center [707, 306] width 135 height 40
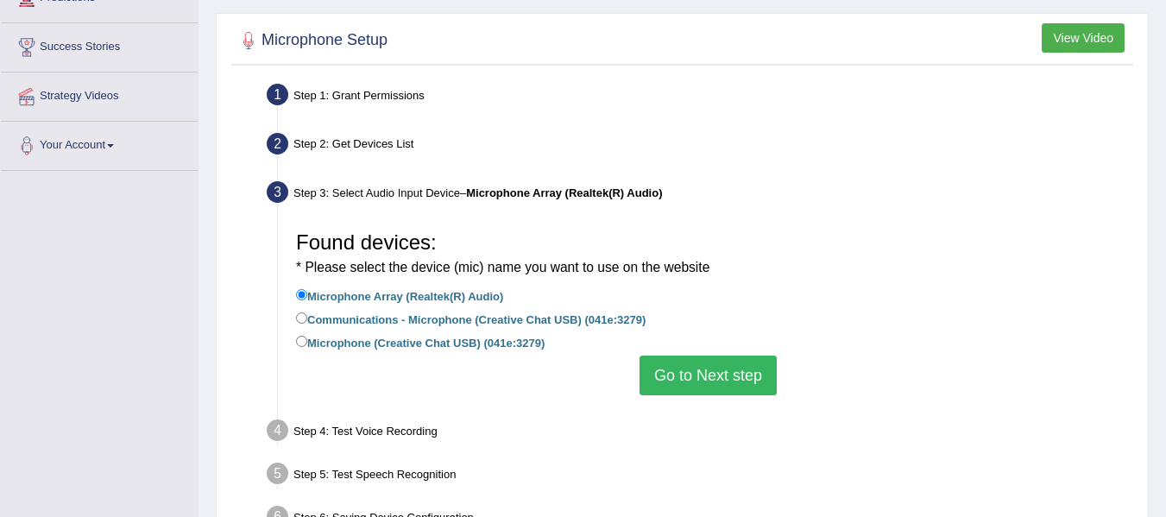
click at [467, 326] on label "Communications - Microphone (Creative Chat USB) (041e:3279)" at bounding box center [470, 318] width 349 height 19
click at [307, 324] on input "Communications - Microphone (Creative Chat USB) (041e:3279)" at bounding box center [301, 317] width 11 height 11
radio input "true"
click at [692, 381] on button "Go to Next step" at bounding box center [707, 376] width 137 height 40
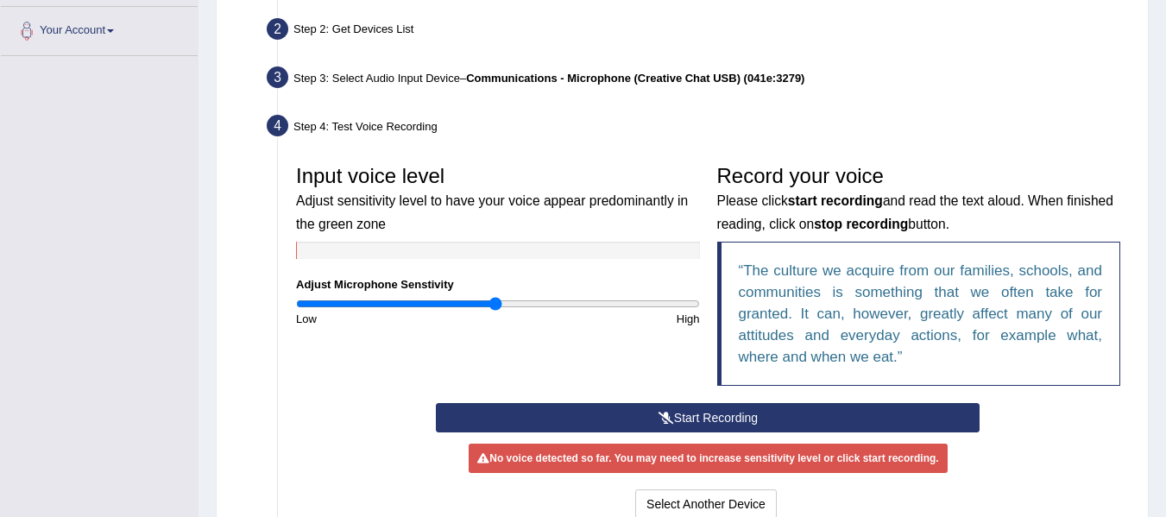
scroll to position [431, 0]
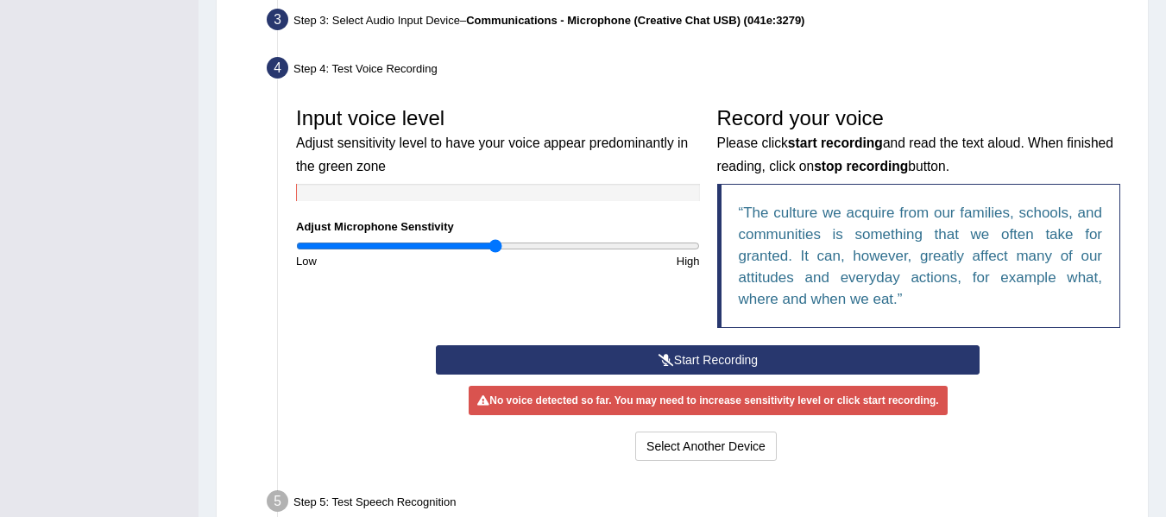
click at [683, 365] on button "Start Recording" at bounding box center [708, 359] width 544 height 29
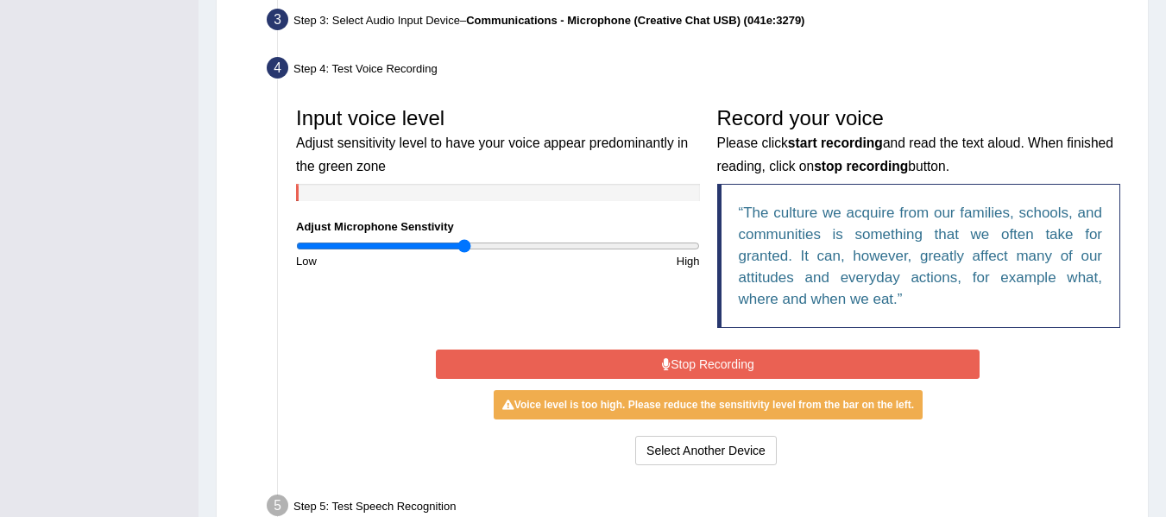
type input "0.84"
click at [466, 243] on input "range" at bounding box center [498, 246] width 404 height 14
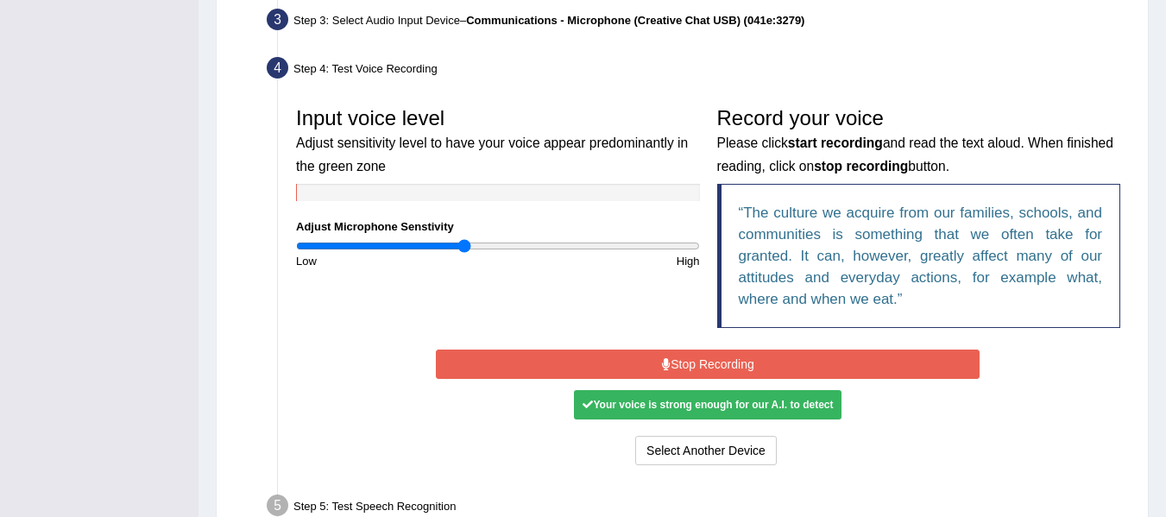
click at [568, 367] on button "Stop Recording" at bounding box center [708, 363] width 544 height 29
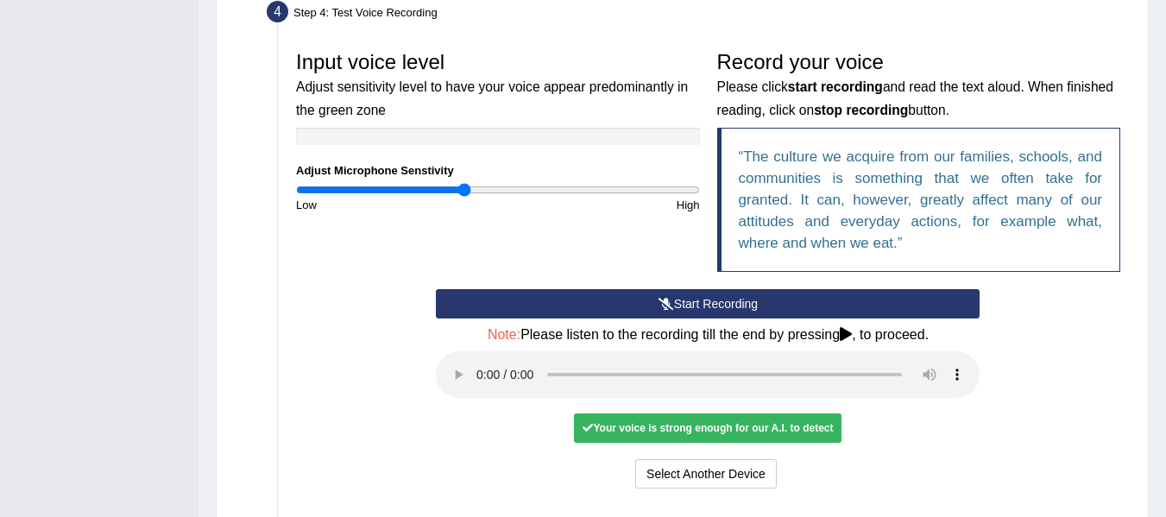
scroll to position [518, 0]
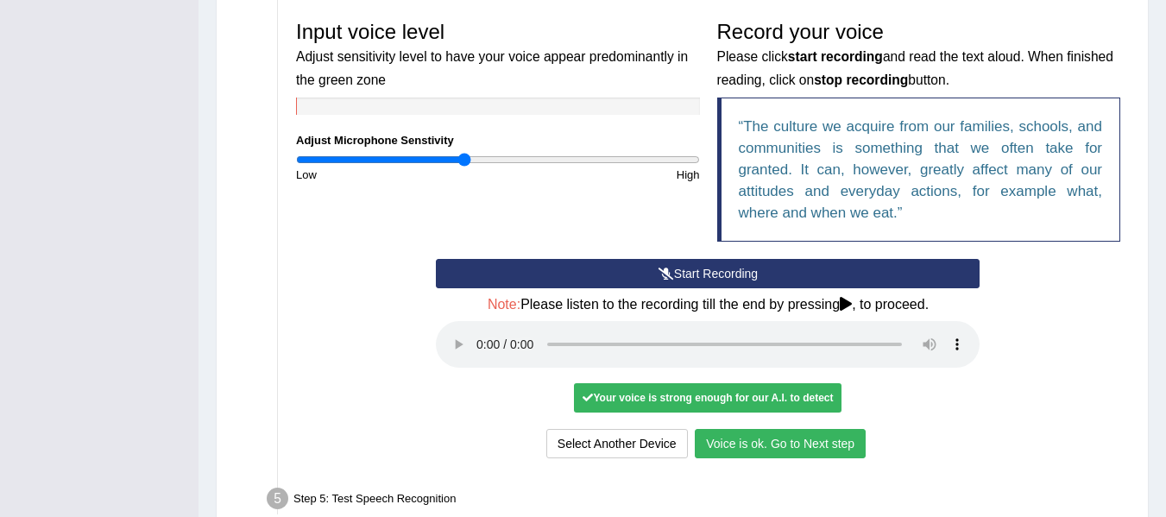
click at [751, 451] on button "Voice is ok. Go to Next step" at bounding box center [780, 443] width 171 height 29
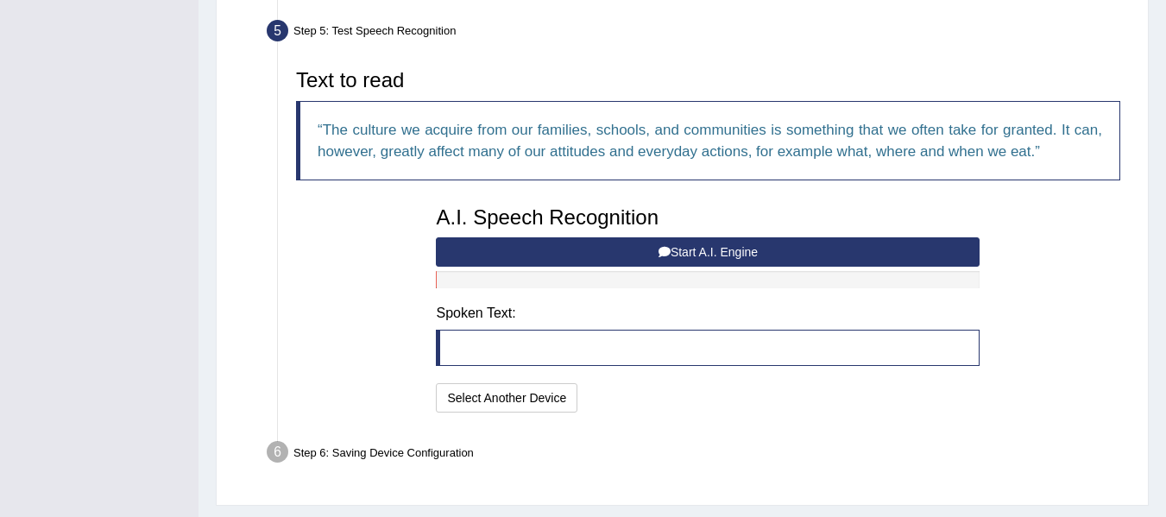
click at [585, 252] on button "Start A.I. Engine" at bounding box center [708, 251] width 544 height 29
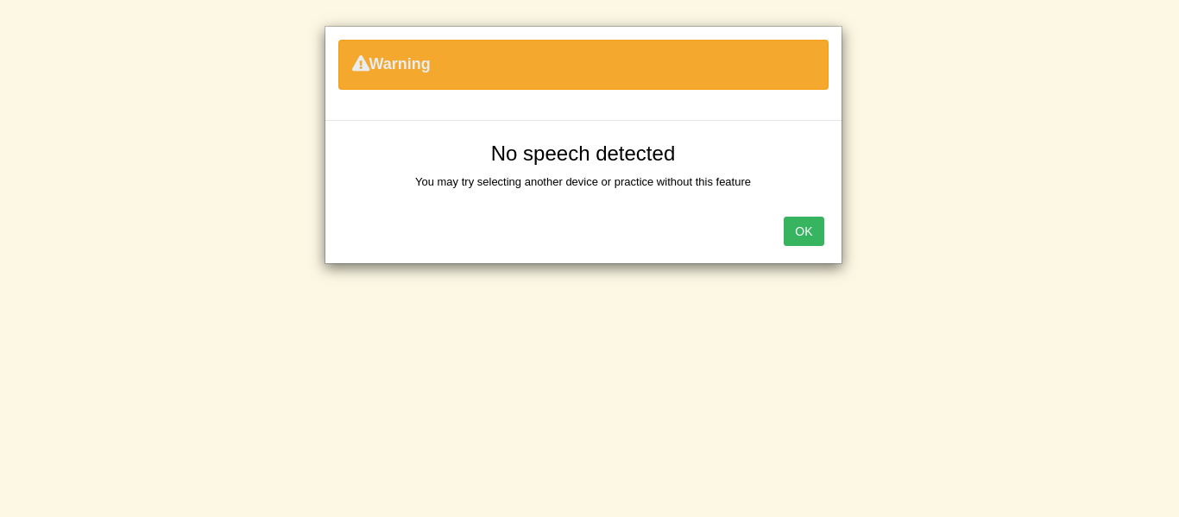
click at [813, 224] on button "OK" at bounding box center [804, 231] width 40 height 29
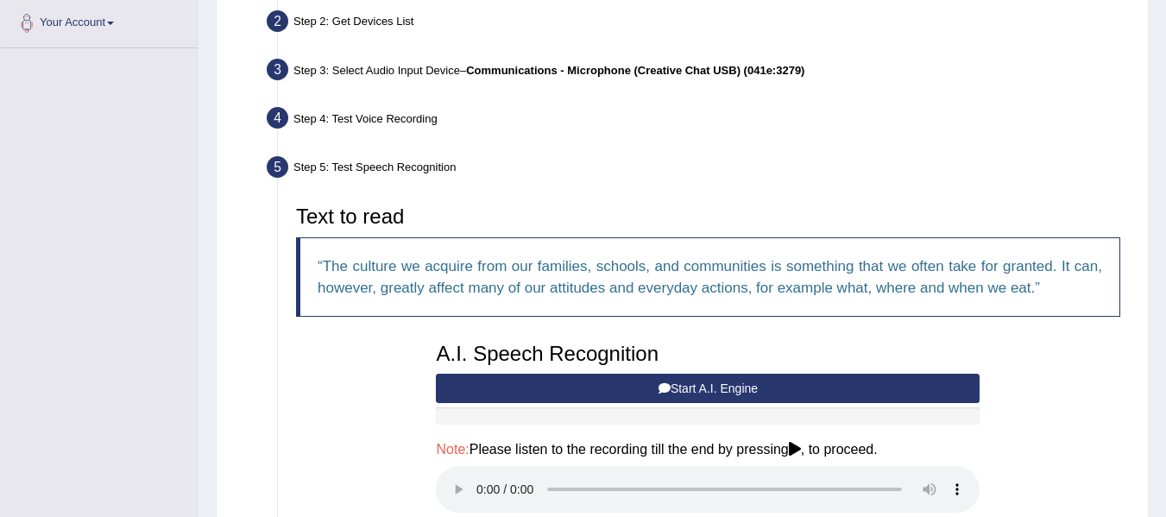
scroll to position [646, 0]
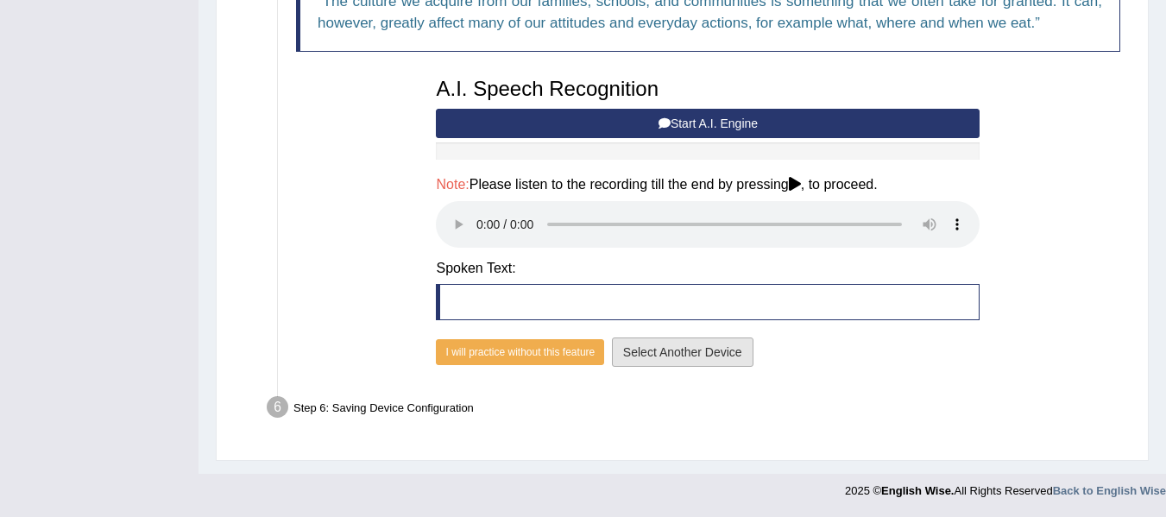
click at [688, 354] on button "Select Another Device" at bounding box center [683, 351] width 142 height 29
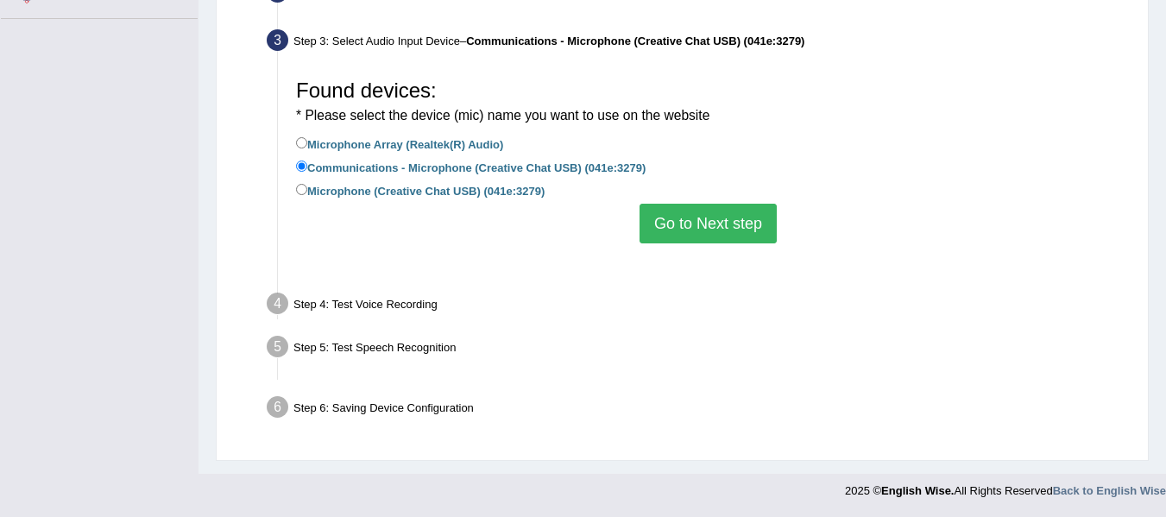
scroll to position [389, 0]
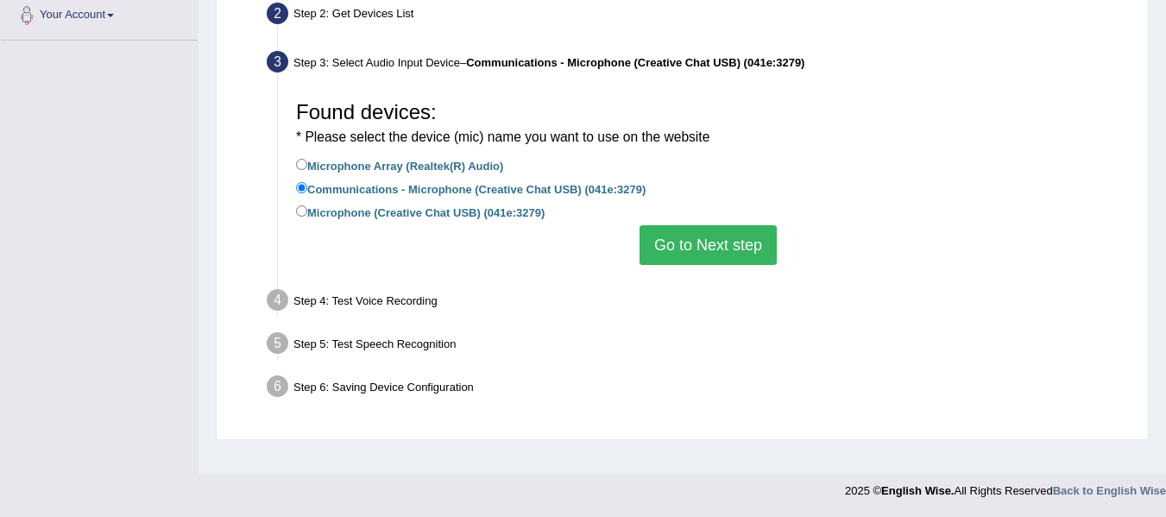
click at [310, 160] on label "Microphone Array (Realtek(R) Audio)" at bounding box center [399, 164] width 207 height 19
click at [307, 160] on input "Microphone Array (Realtek(R) Audio)" at bounding box center [301, 164] width 11 height 11
radio input "true"
click at [685, 254] on button "Go to Next step" at bounding box center [707, 245] width 137 height 40
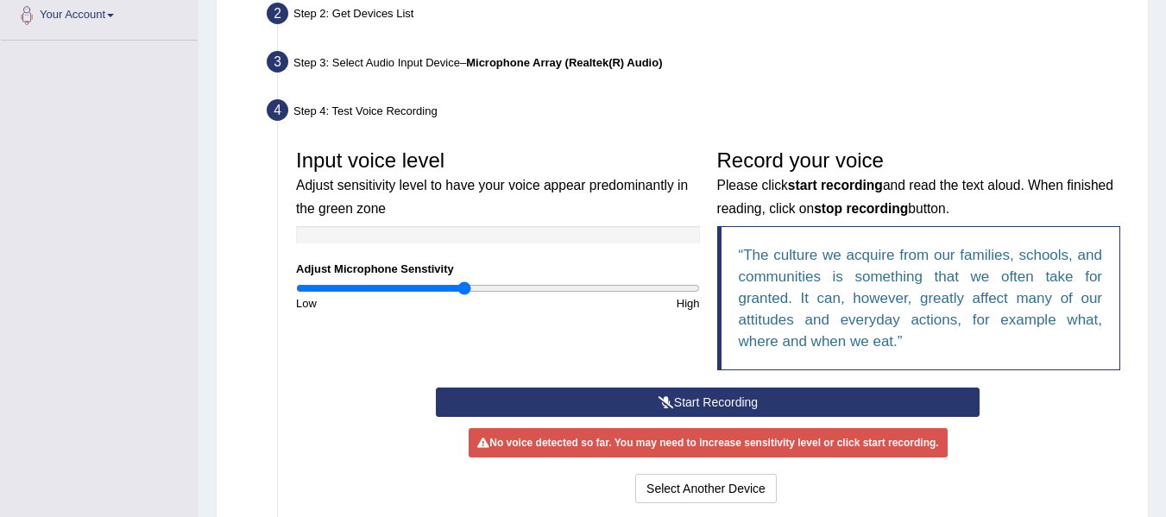
click at [624, 400] on button "Start Recording" at bounding box center [708, 401] width 544 height 29
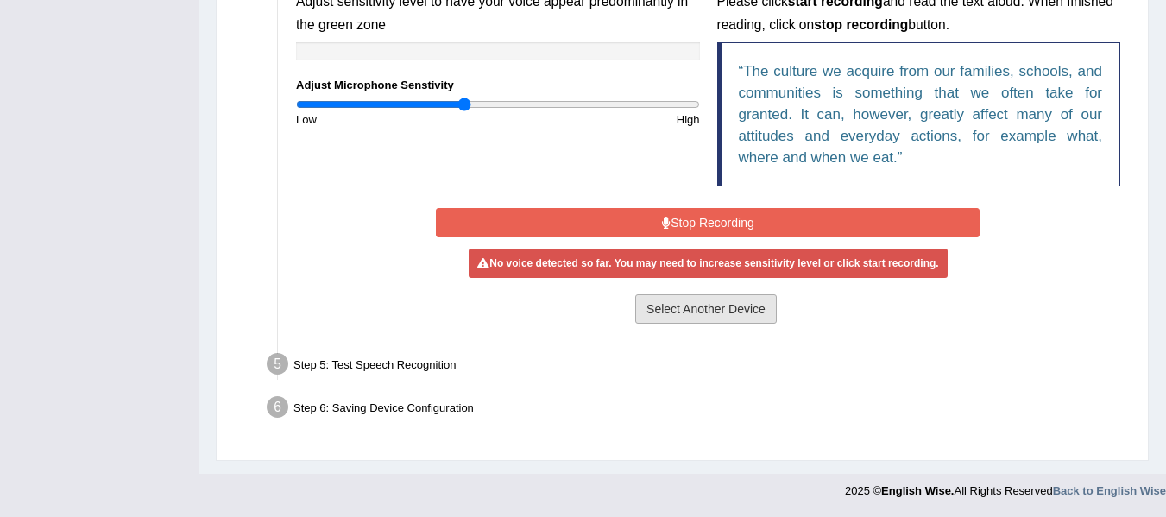
click at [697, 307] on button "Select Another Device" at bounding box center [706, 308] width 142 height 29
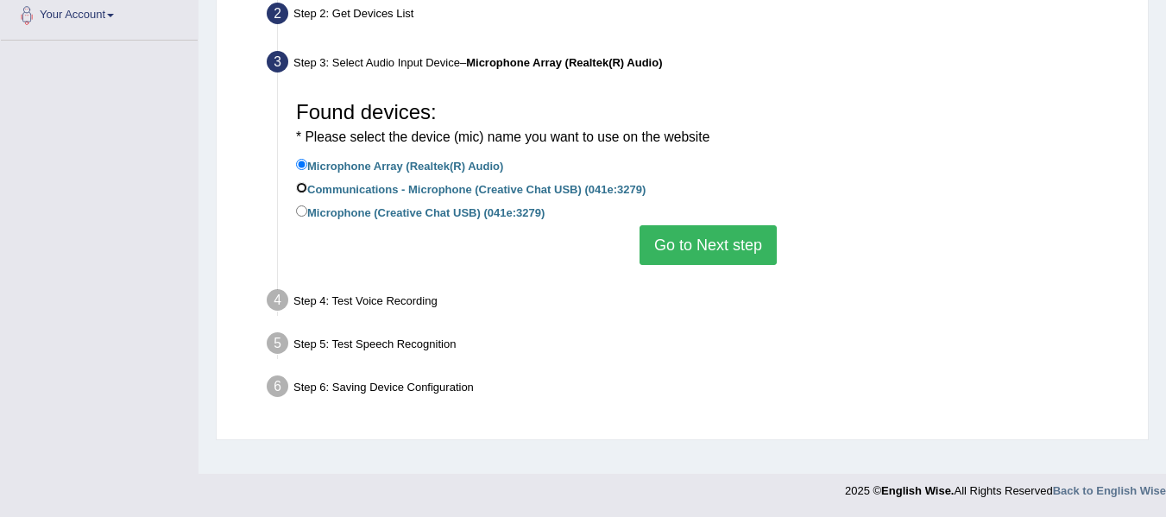
click at [302, 185] on input "Communications - Microphone (Creative Chat USB) (041e:3279)" at bounding box center [301, 187] width 11 height 11
radio input "true"
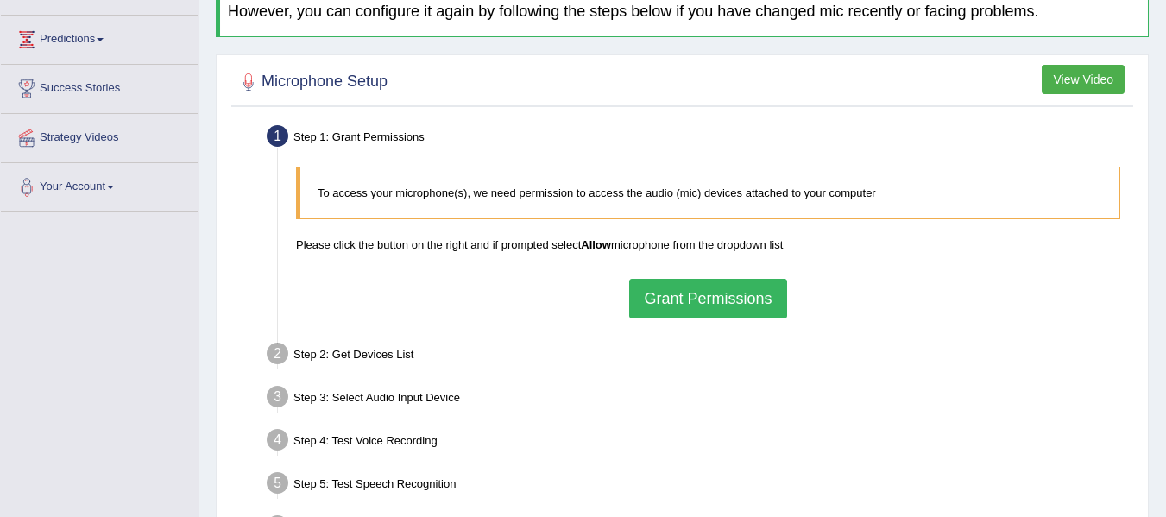
scroll to position [259, 0]
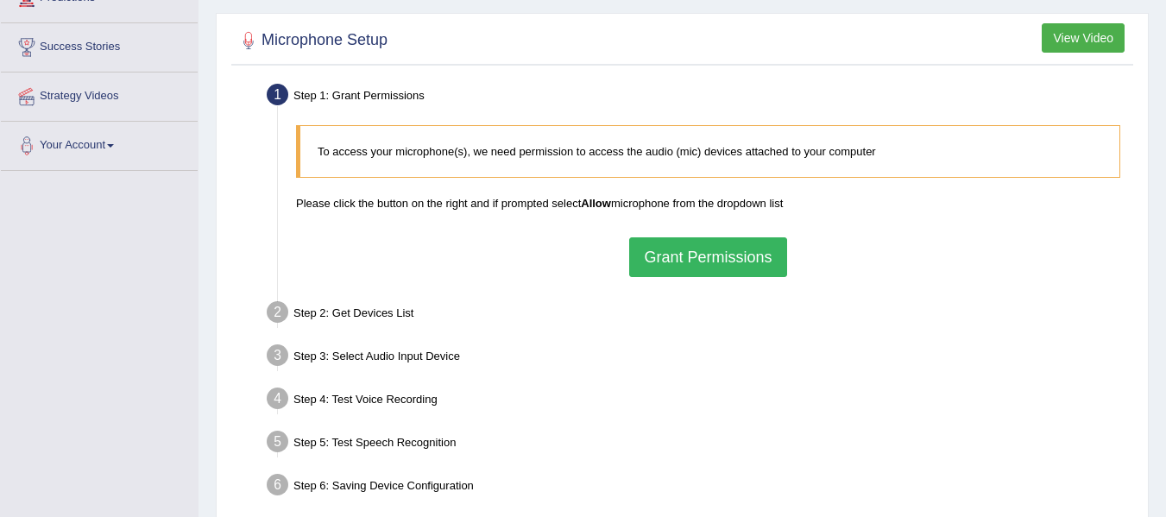
click at [724, 257] on button "Grant Permissions" at bounding box center [707, 257] width 157 height 40
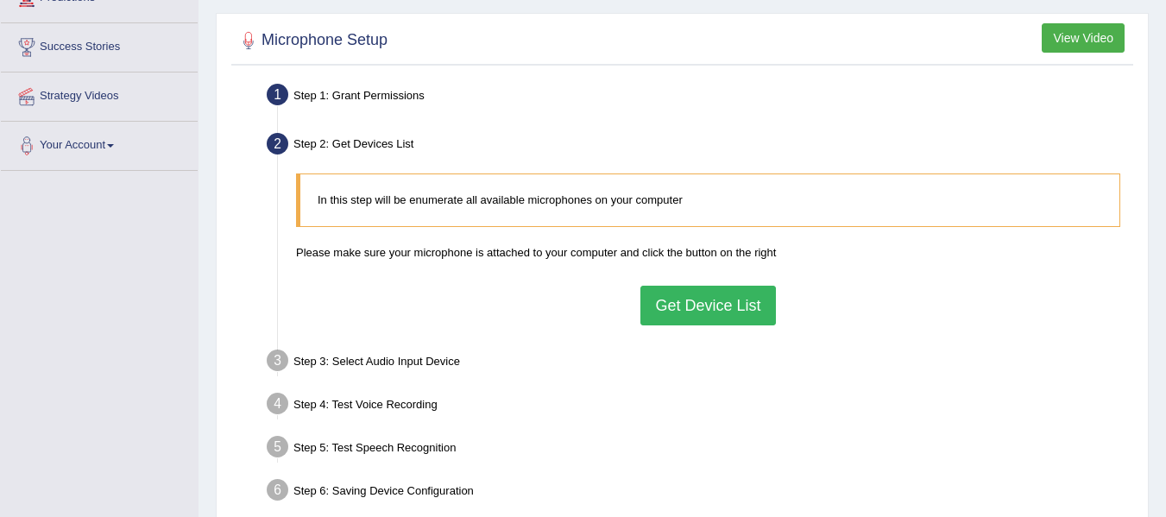
click at [693, 299] on button "Get Device List" at bounding box center [707, 306] width 135 height 40
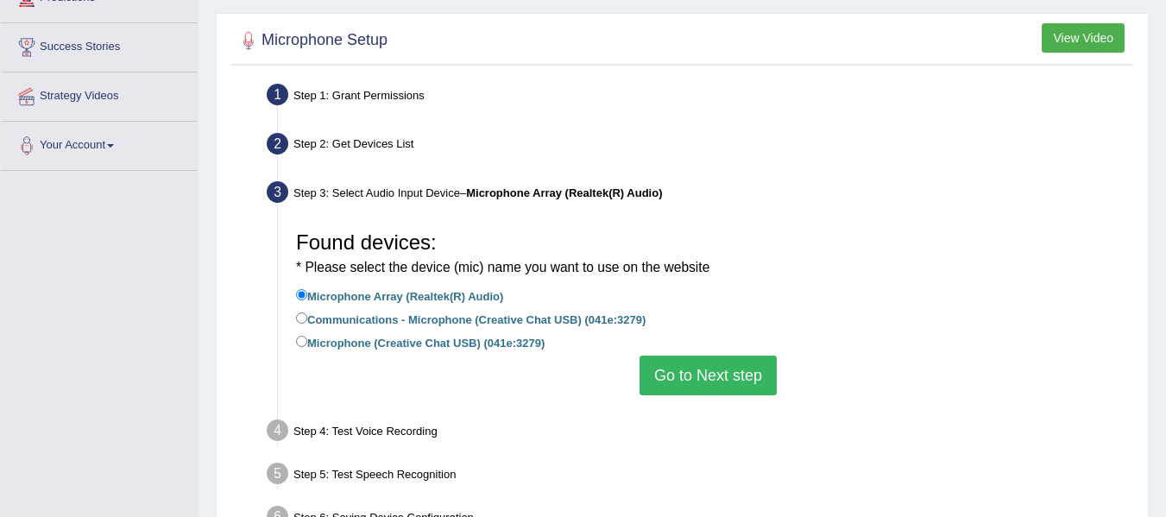
click at [333, 324] on label "Communications - Microphone (Creative Chat USB) (041e:3279)" at bounding box center [470, 318] width 349 height 19
click at [307, 324] on input "Communications - Microphone (Creative Chat USB) (041e:3279)" at bounding box center [301, 317] width 11 height 11
radio input "true"
click at [665, 371] on button "Go to Next step" at bounding box center [707, 376] width 137 height 40
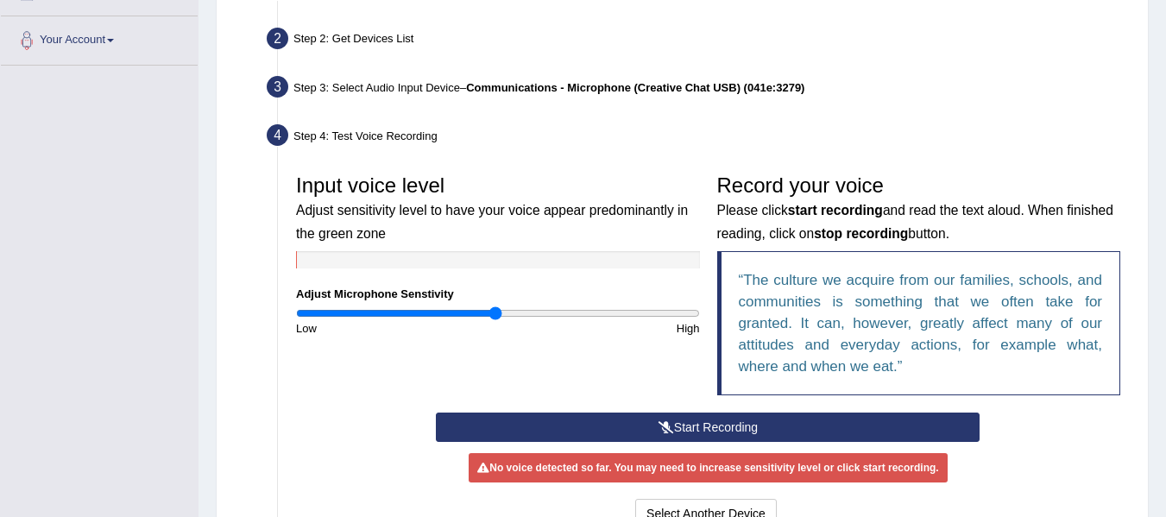
scroll to position [431, 0]
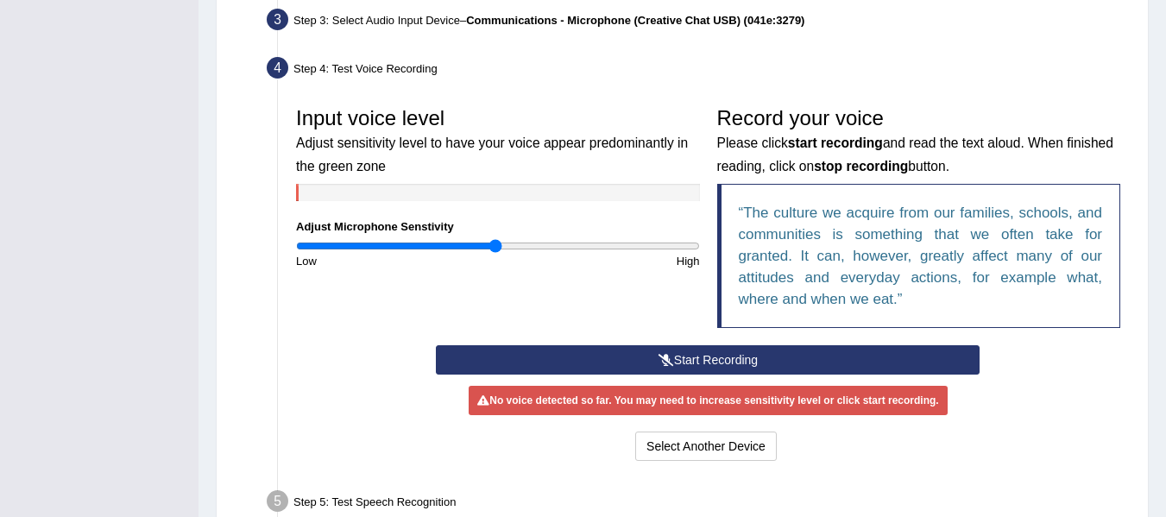
click at [633, 369] on button "Start Recording" at bounding box center [708, 359] width 544 height 29
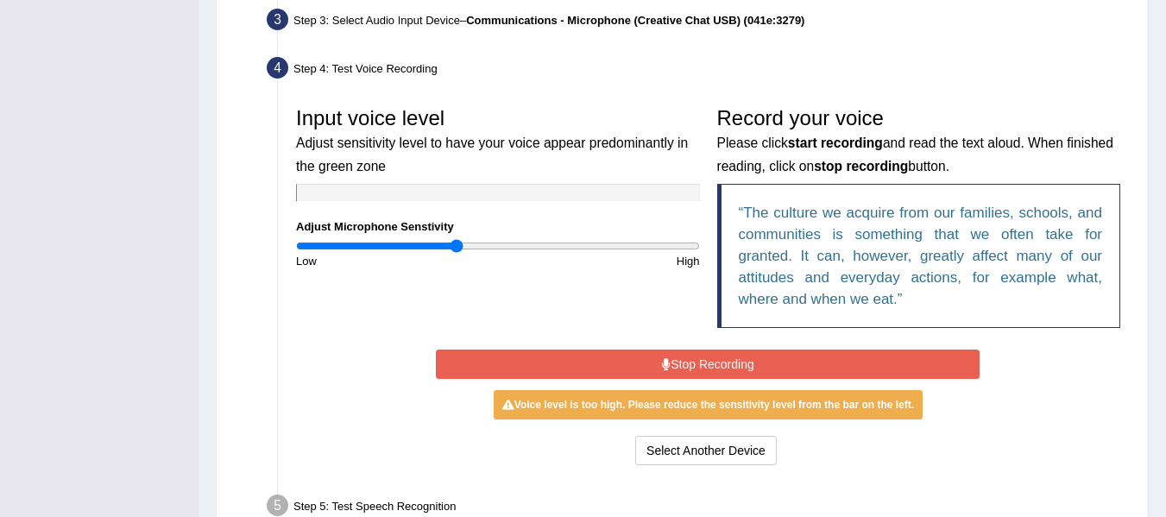
click at [458, 246] on input "range" at bounding box center [498, 246] width 404 height 14
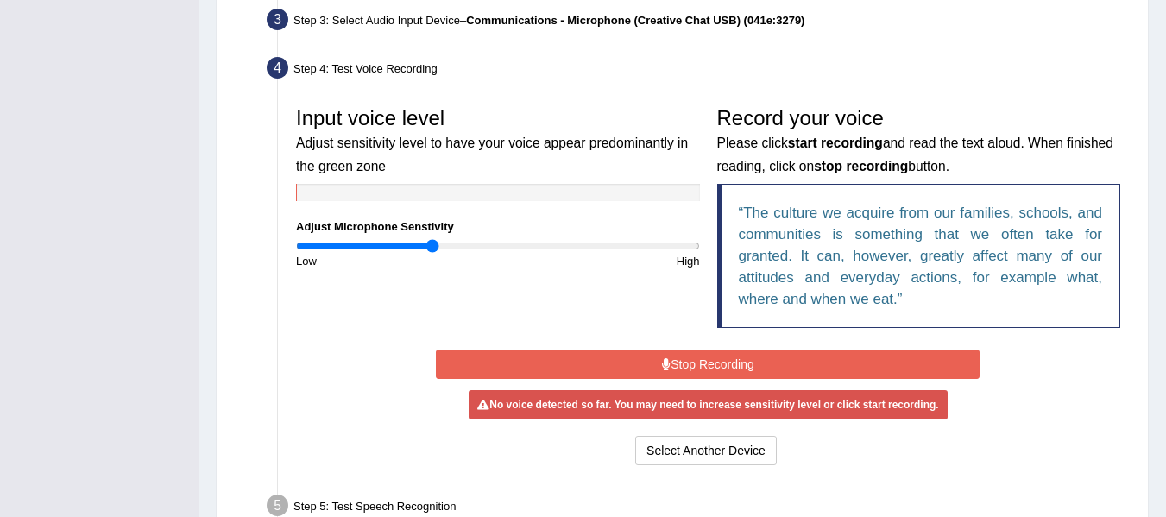
click at [431, 243] on input "range" at bounding box center [498, 246] width 404 height 14
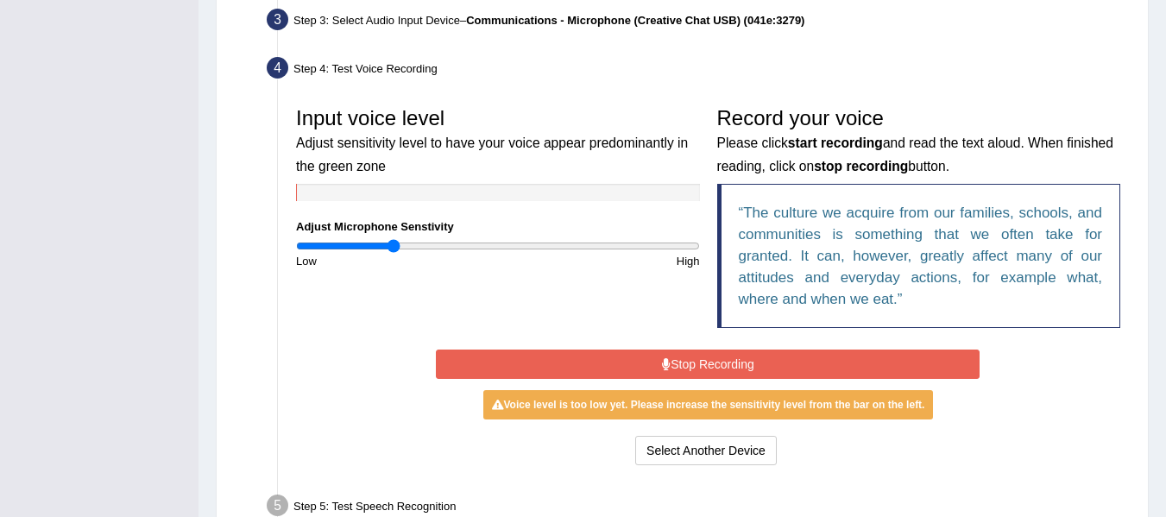
click at [393, 248] on input "range" at bounding box center [498, 246] width 404 height 14
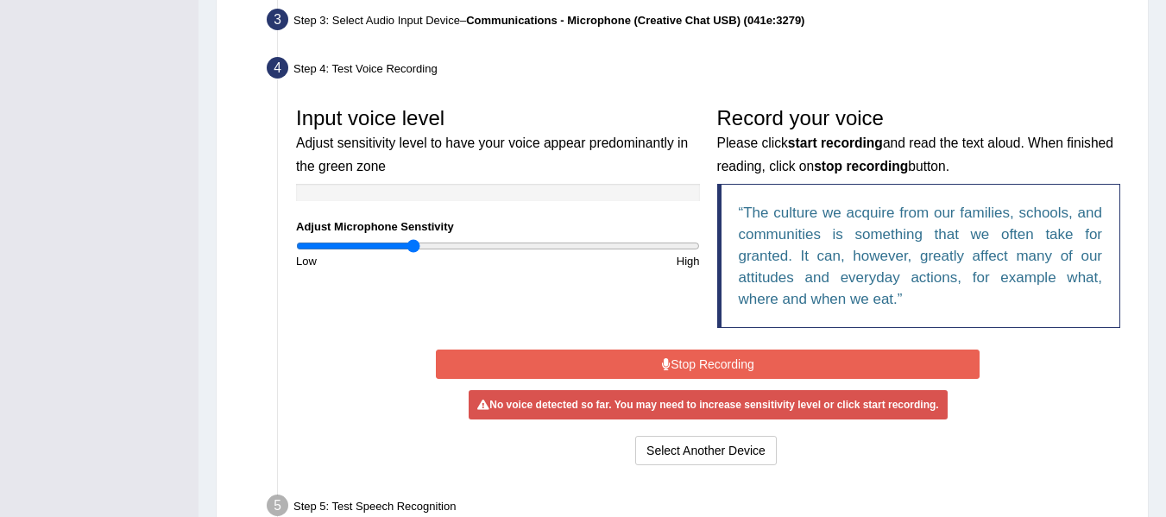
click at [412, 243] on input "range" at bounding box center [498, 246] width 404 height 14
click at [405, 246] on input "range" at bounding box center [498, 246] width 404 height 14
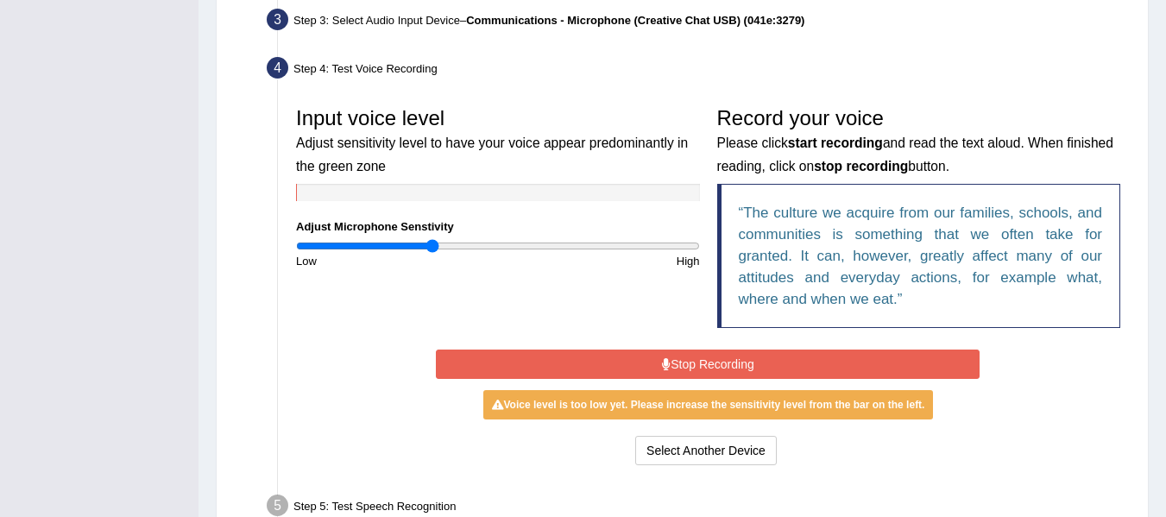
click at [432, 244] on input "range" at bounding box center [498, 246] width 404 height 14
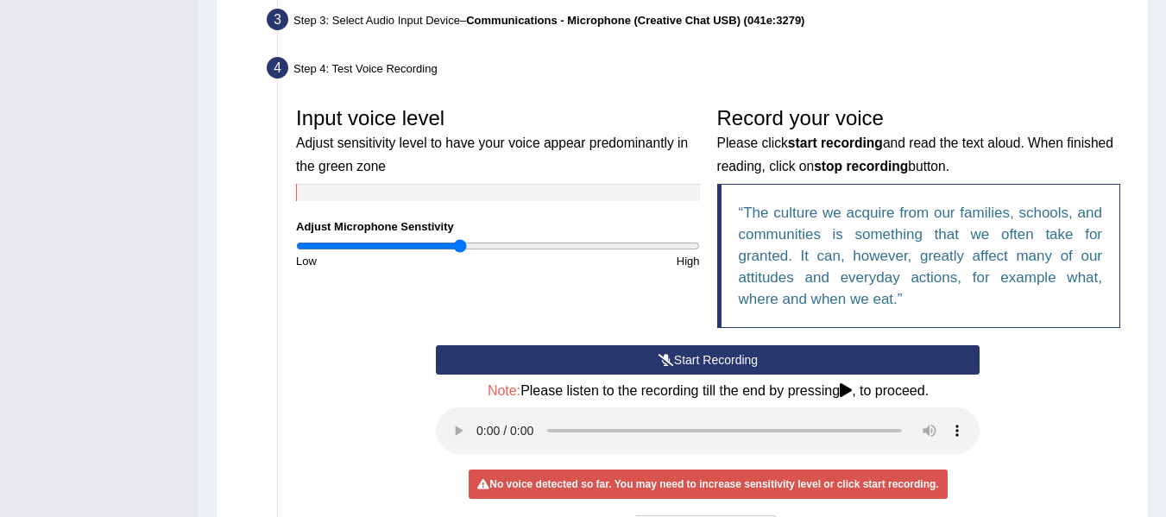
click at [462, 241] on input "range" at bounding box center [498, 246] width 404 height 14
type input "0.98"
click at [490, 244] on input "range" at bounding box center [498, 246] width 404 height 14
click at [573, 358] on button "Start Recording" at bounding box center [708, 359] width 544 height 29
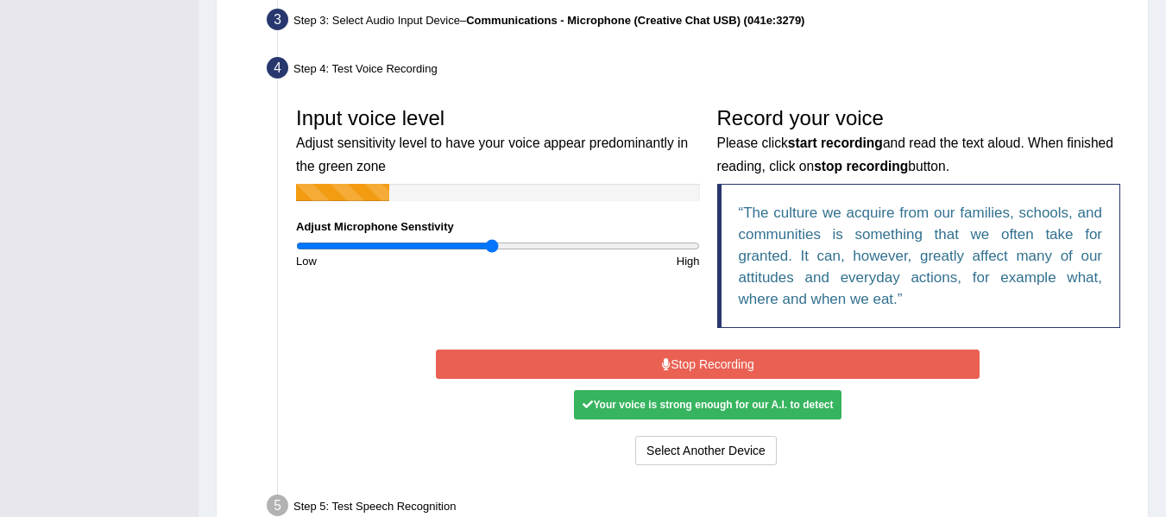
click at [578, 365] on button "Stop Recording" at bounding box center [708, 363] width 544 height 29
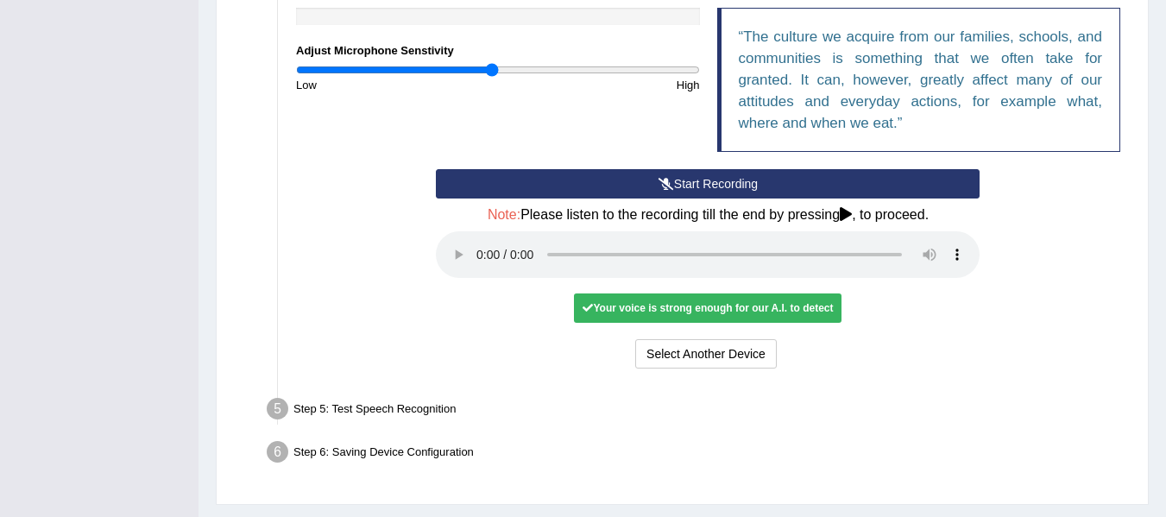
scroll to position [652, 0]
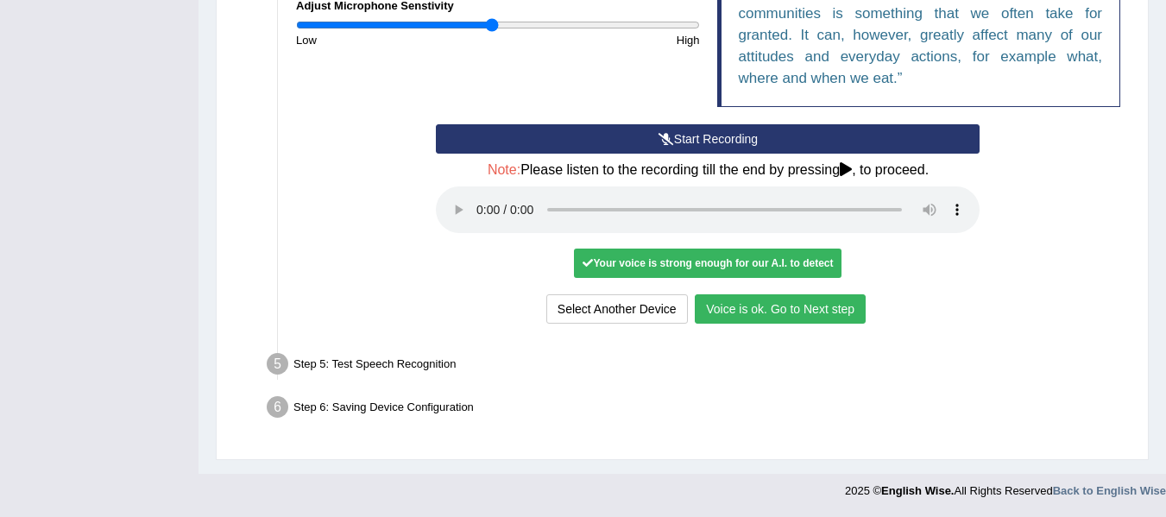
click at [740, 302] on button "Voice is ok. Go to Next step" at bounding box center [780, 308] width 171 height 29
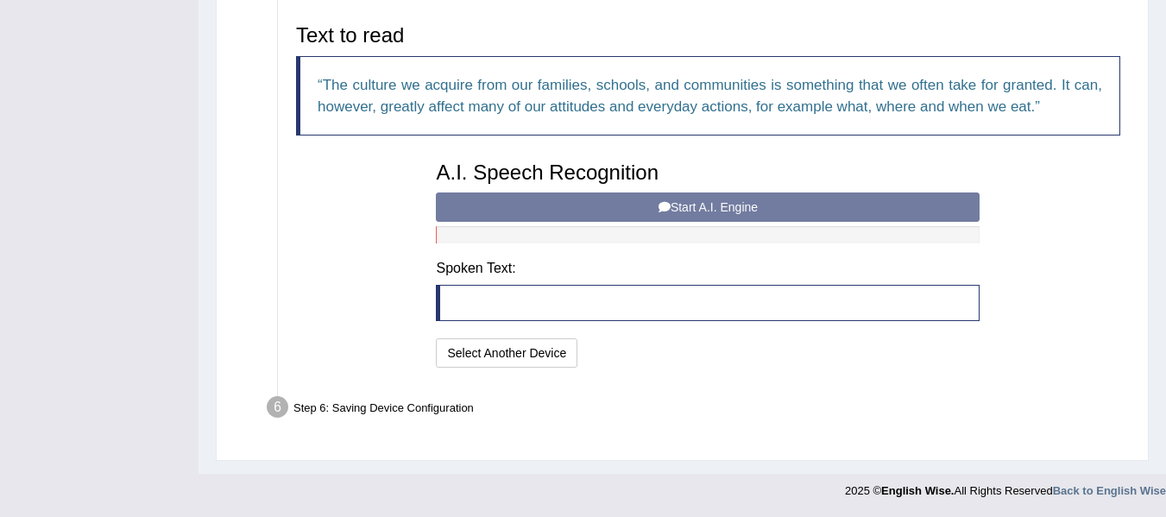
scroll to position [563, 0]
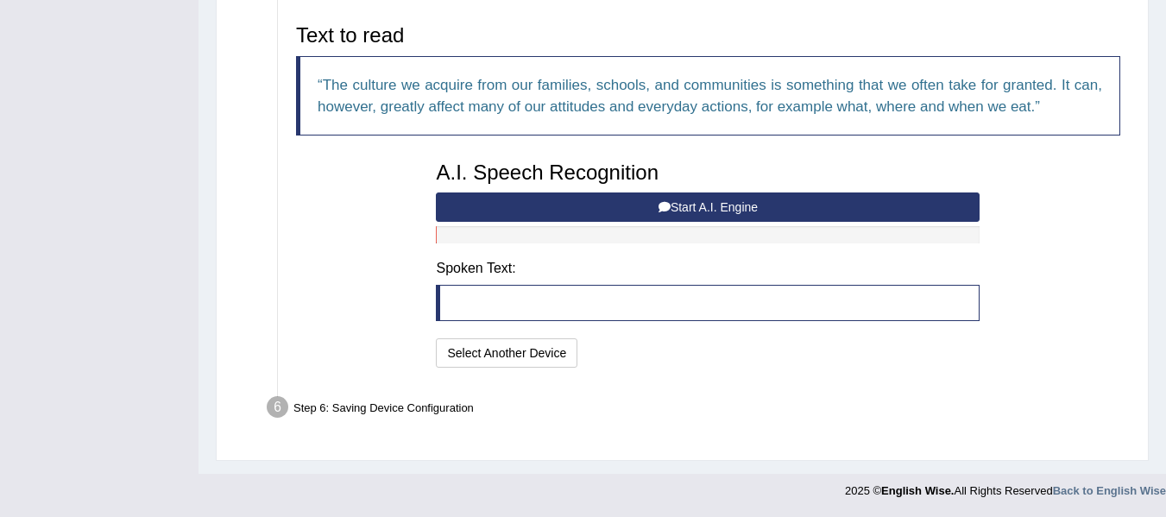
click at [662, 217] on button "Start A.I. Engine" at bounding box center [708, 206] width 544 height 29
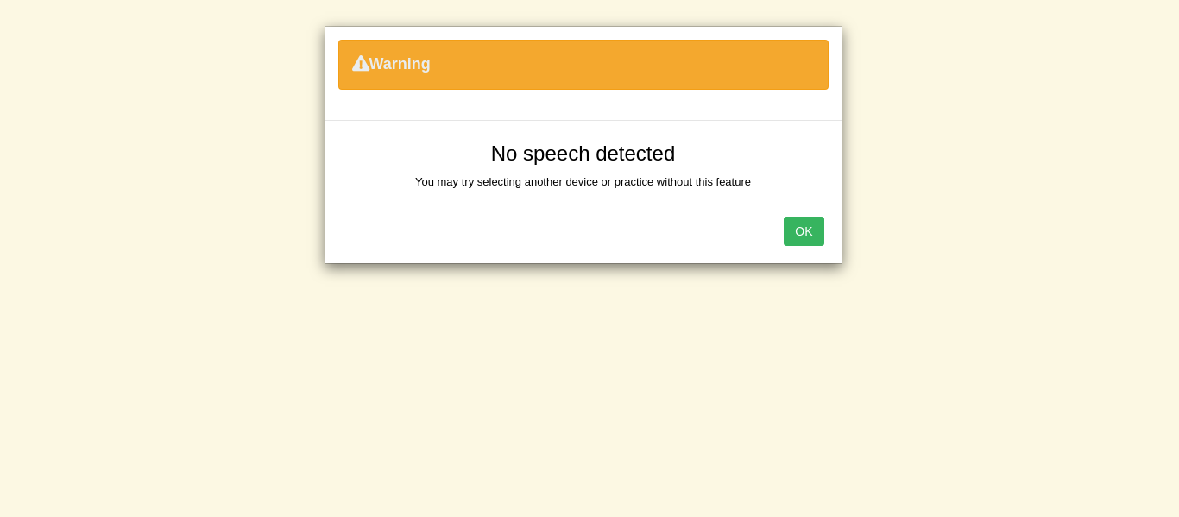
click at [792, 232] on button "OK" at bounding box center [804, 231] width 40 height 29
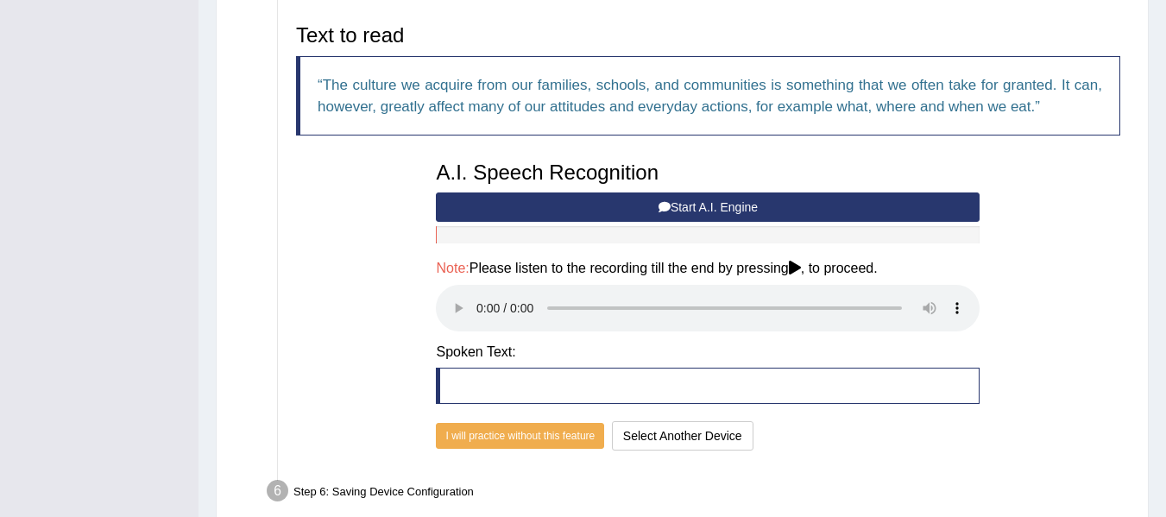
click at [568, 387] on blockquote at bounding box center [708, 386] width 544 height 36
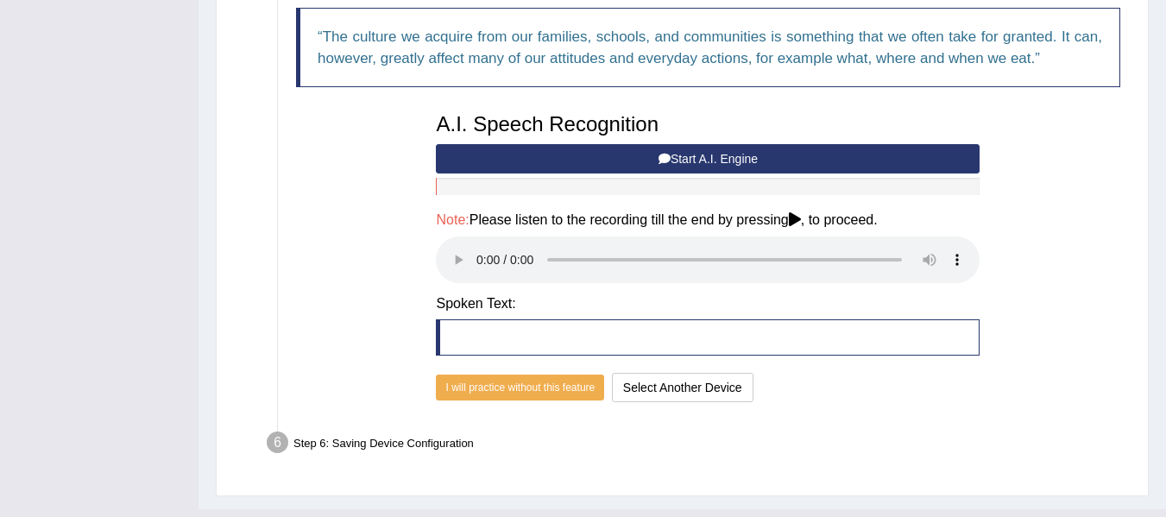
scroll to position [646, 0]
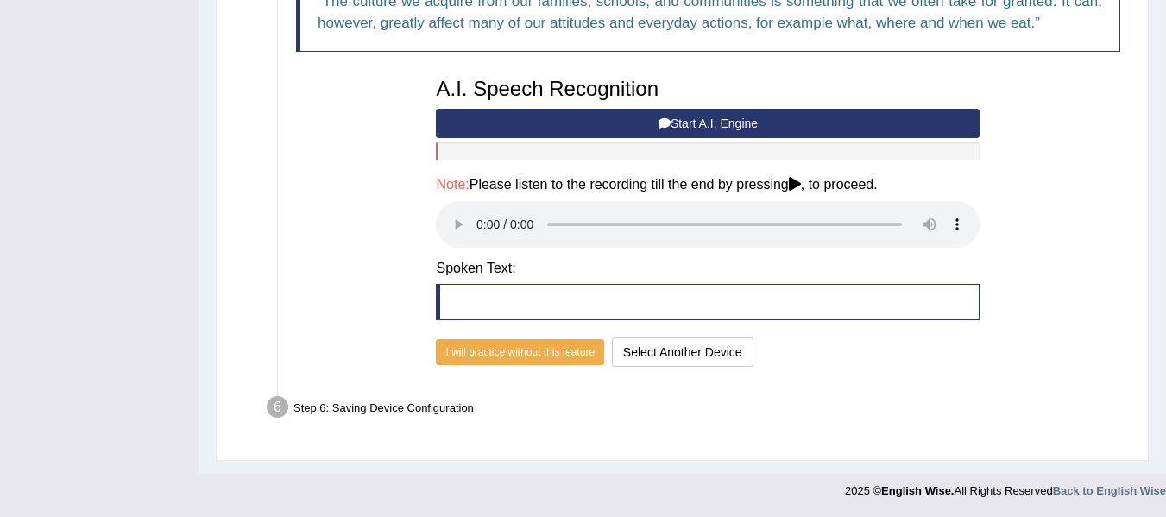
click at [570, 123] on button "Start A.I. Engine" at bounding box center [708, 123] width 544 height 29
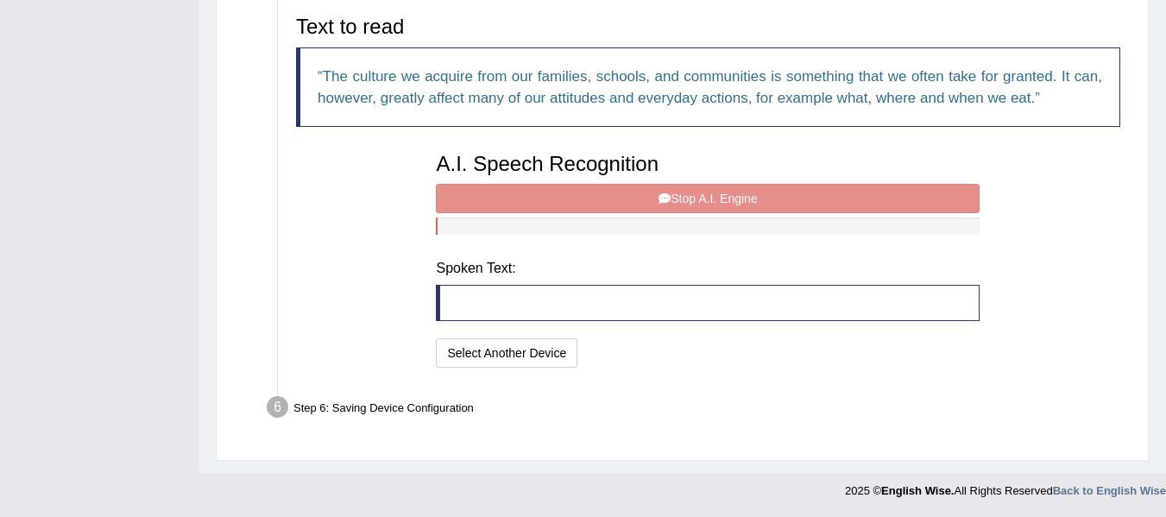
scroll to position [563, 0]
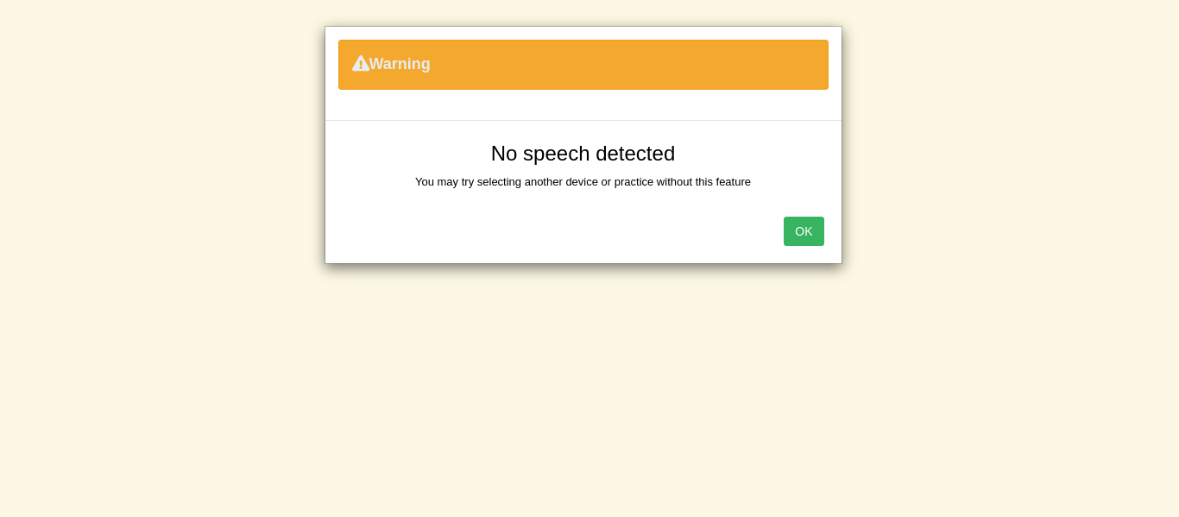
click at [809, 239] on button "OK" at bounding box center [804, 231] width 40 height 29
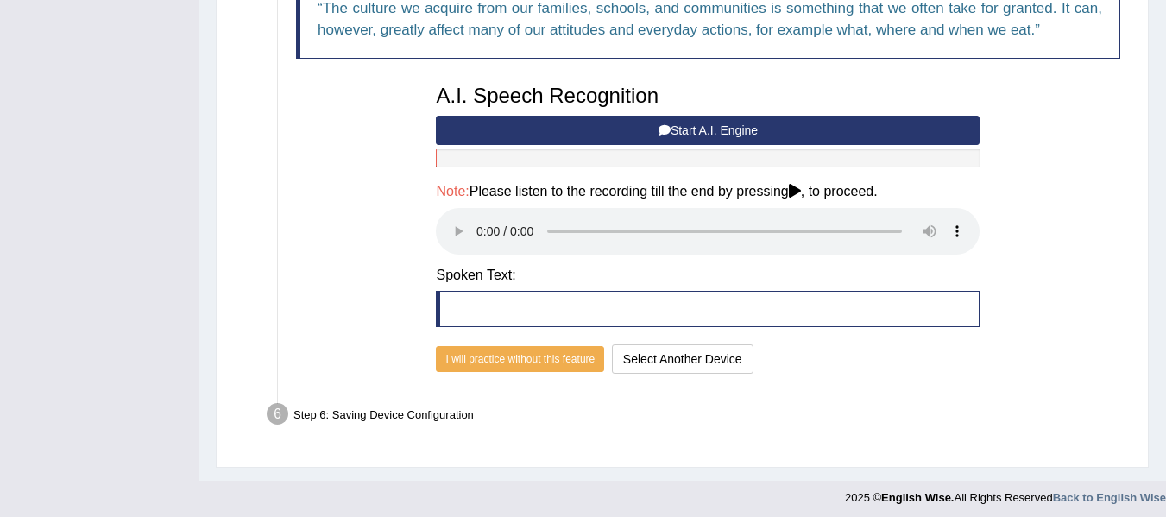
scroll to position [646, 0]
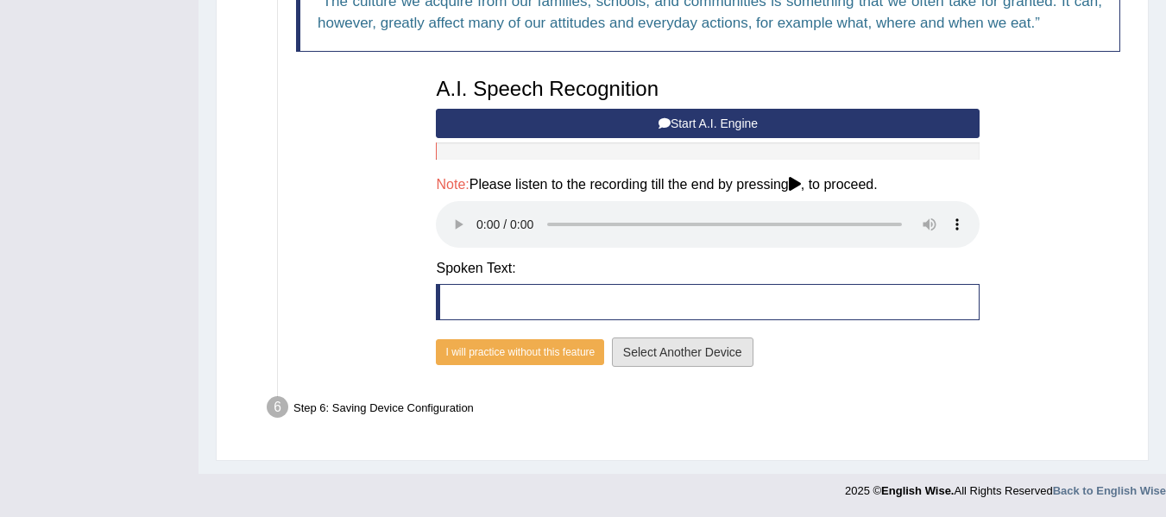
click at [733, 354] on button "Select Another Device" at bounding box center [683, 351] width 142 height 29
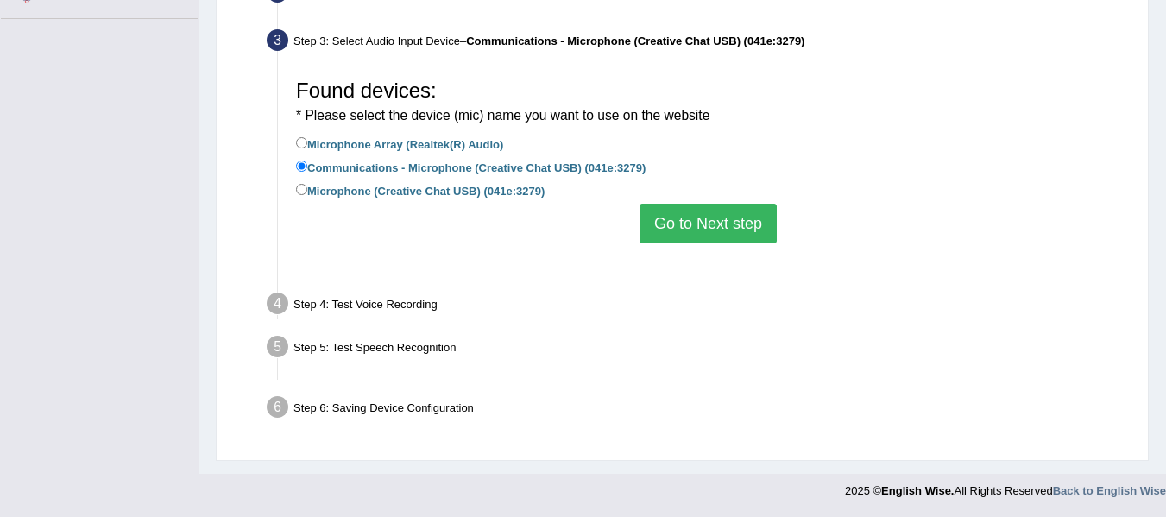
scroll to position [389, 0]
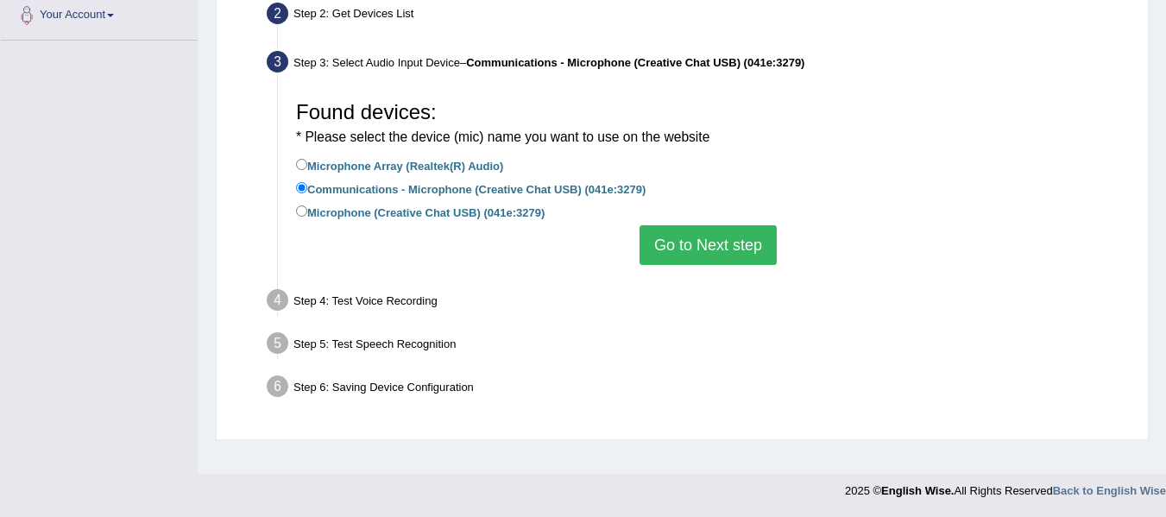
click at [314, 214] on label "Microphone (Creative Chat USB) (041e:3279)" at bounding box center [420, 211] width 249 height 19
click at [307, 214] on input "Microphone (Creative Chat USB) (041e:3279)" at bounding box center [301, 210] width 11 height 11
radio input "true"
click at [663, 242] on button "Go to Next step" at bounding box center [707, 245] width 137 height 40
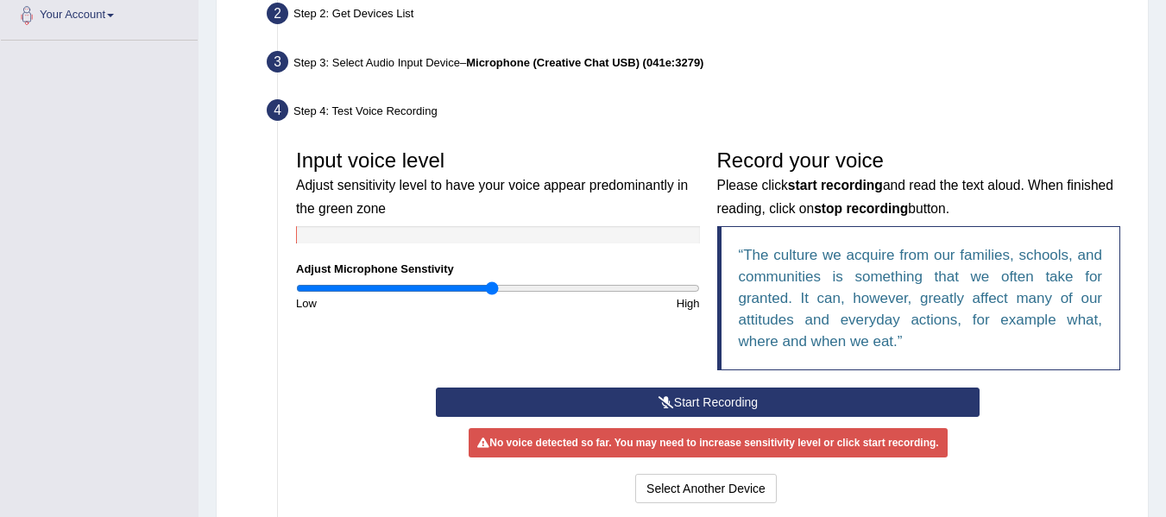
click at [525, 400] on button "Start Recording" at bounding box center [708, 401] width 544 height 29
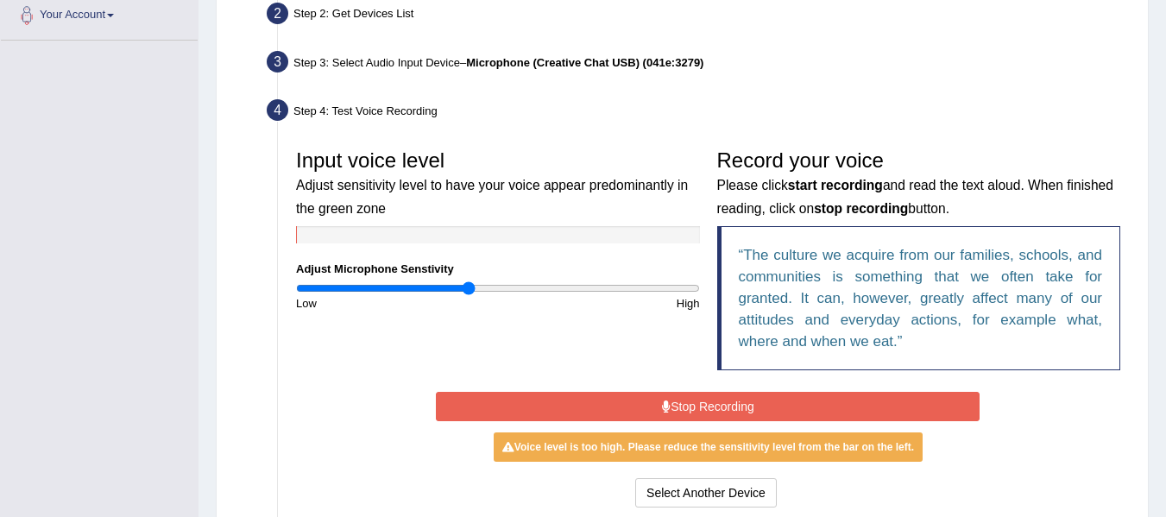
type input "0.86"
click at [468, 285] on input "range" at bounding box center [498, 288] width 404 height 14
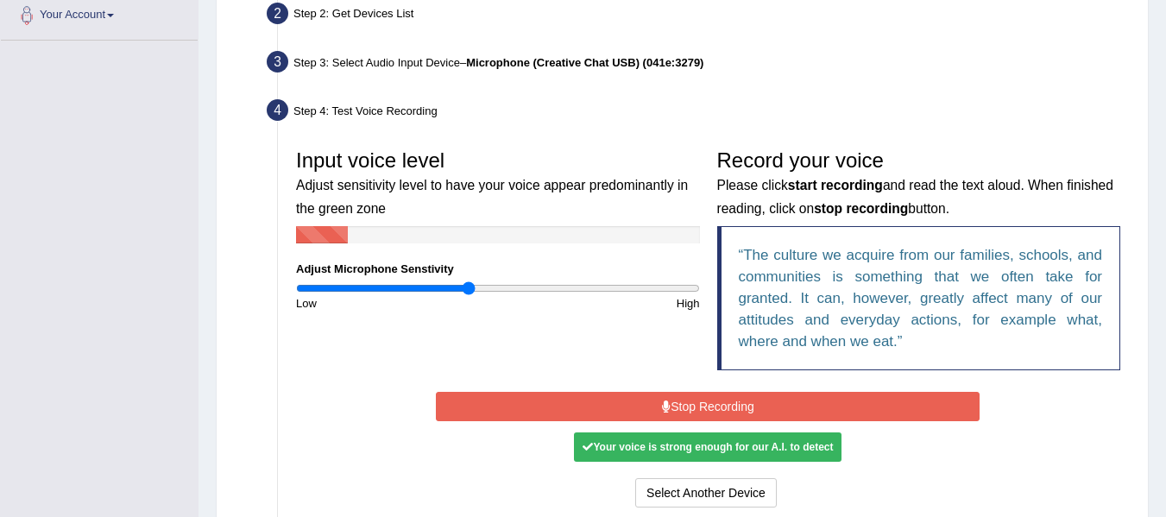
click at [590, 404] on button "Stop Recording" at bounding box center [708, 406] width 544 height 29
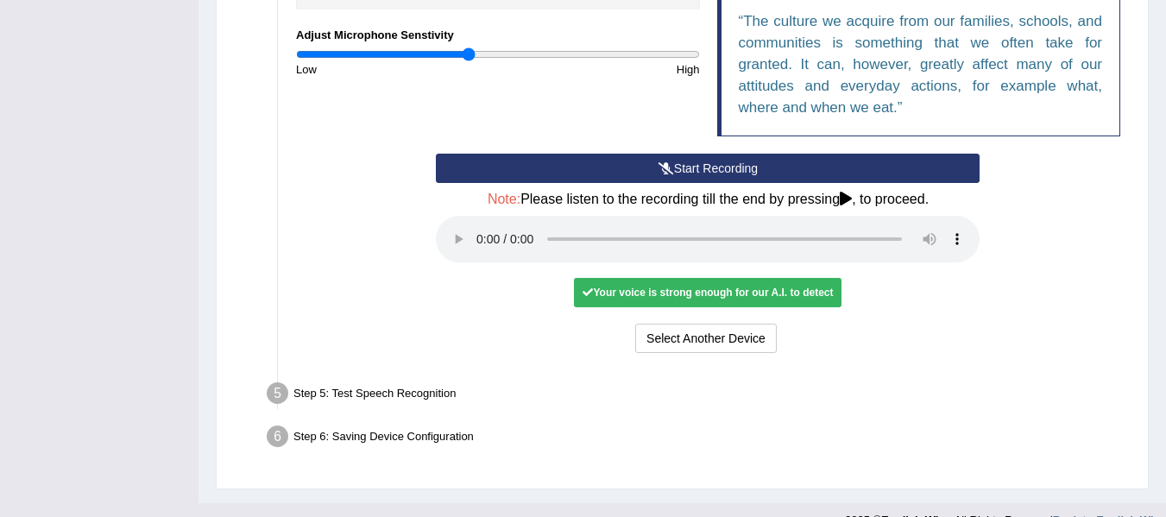
scroll to position [648, 0]
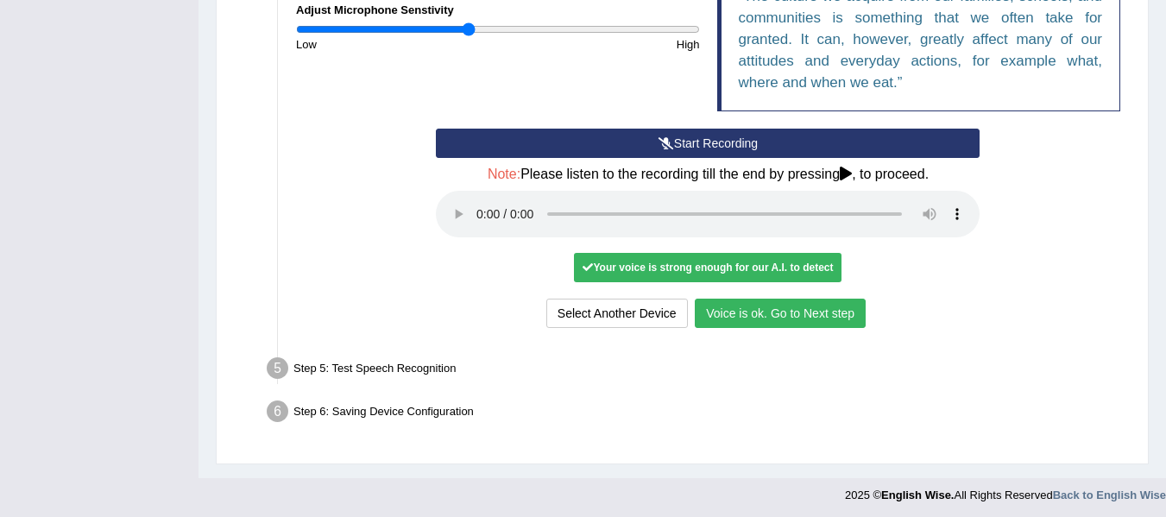
click at [741, 312] on button "Voice is ok. Go to Next step" at bounding box center [780, 313] width 171 height 29
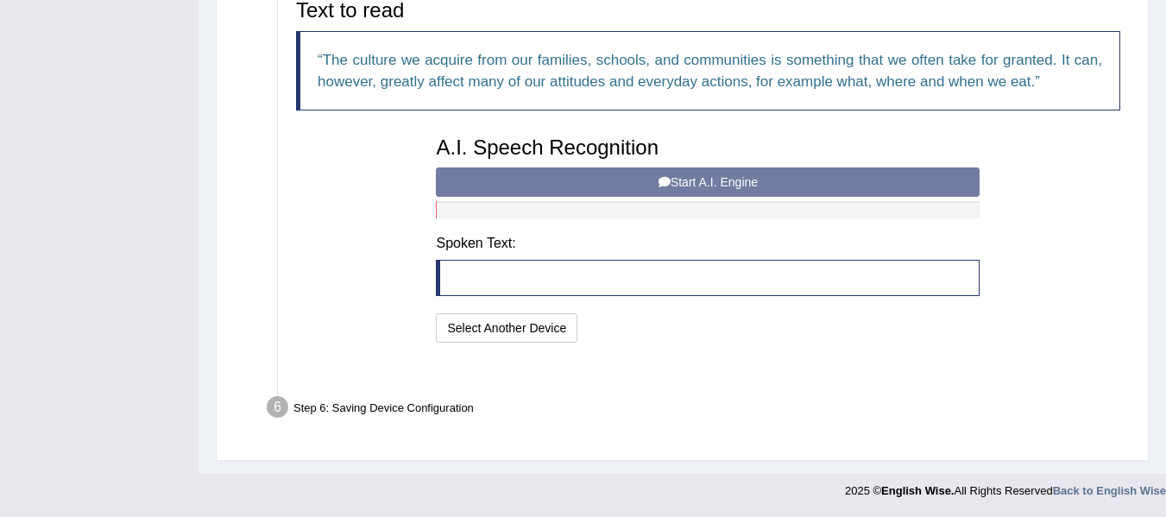
scroll to position [563, 0]
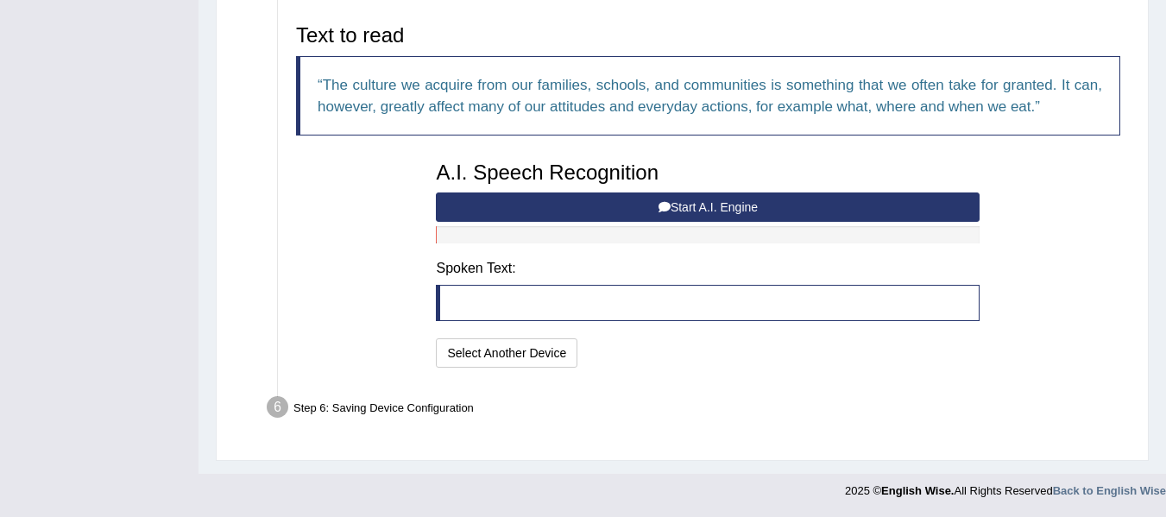
click at [740, 211] on button "Start A.I. Engine" at bounding box center [708, 206] width 544 height 29
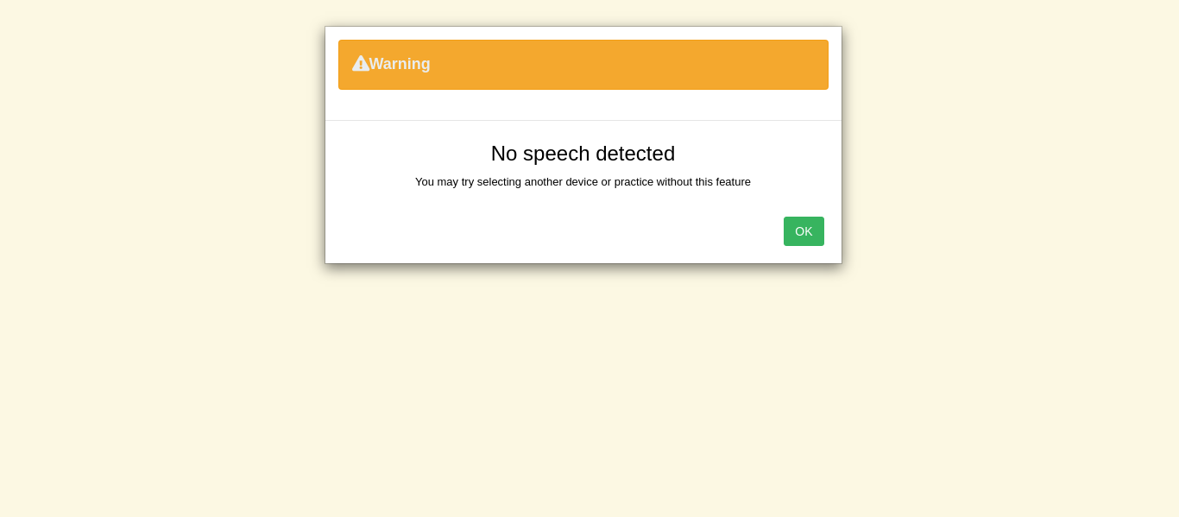
click at [790, 236] on button "OK" at bounding box center [804, 231] width 40 height 29
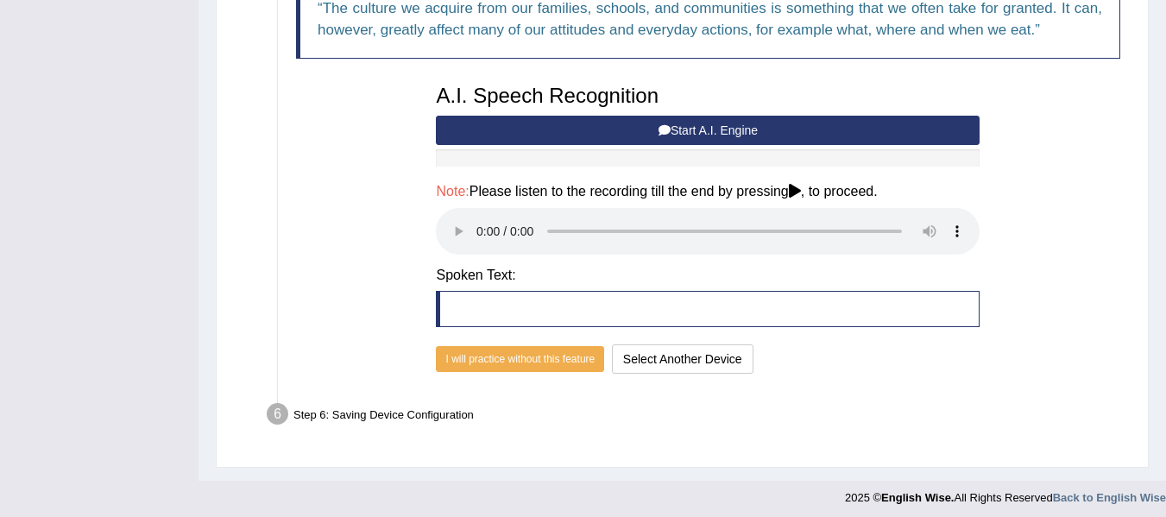
scroll to position [646, 0]
